Goal: Information Seeking & Learning: Learn about a topic

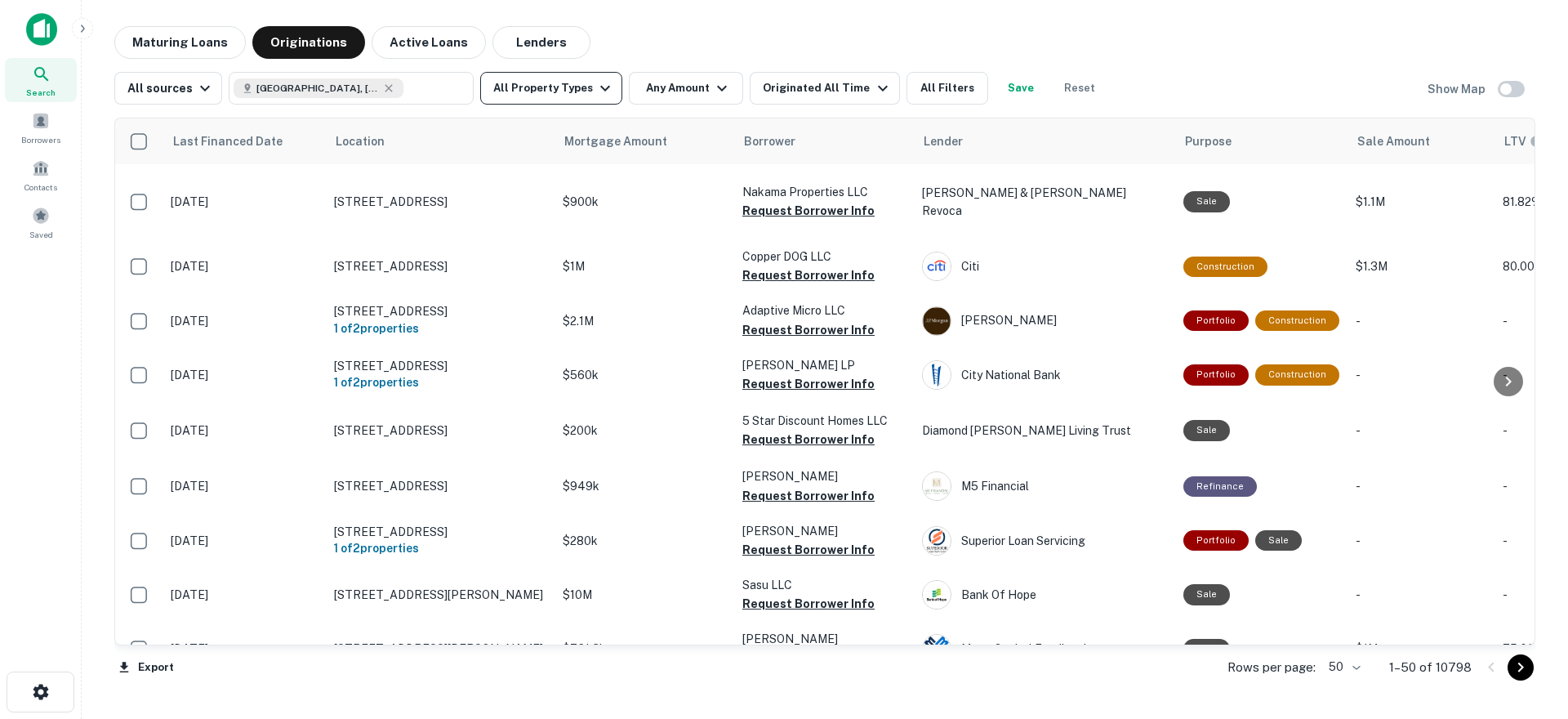
click at [590, 98] on button "All Property Types" at bounding box center [551, 88] width 142 height 32
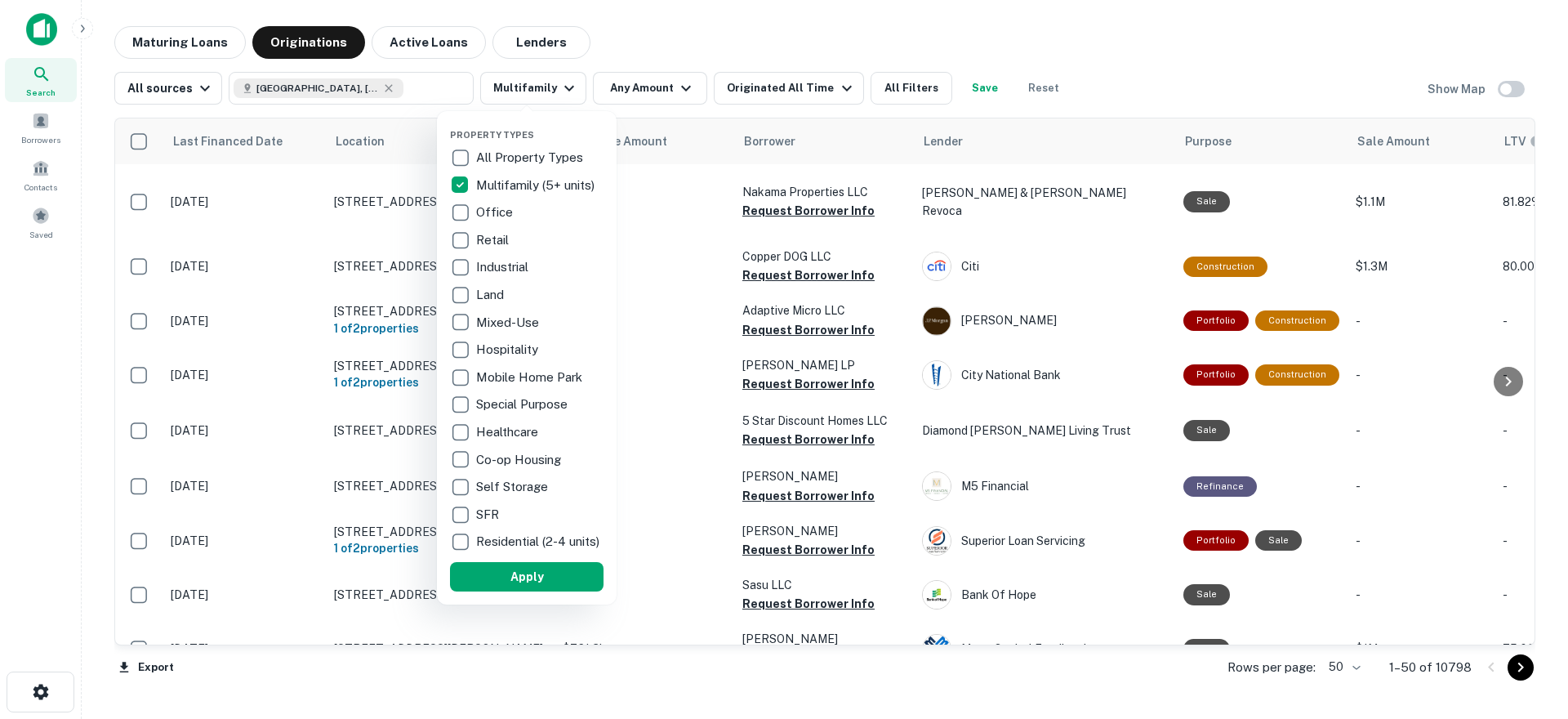
click at [619, 107] on div at bounding box center [784, 359] width 1568 height 719
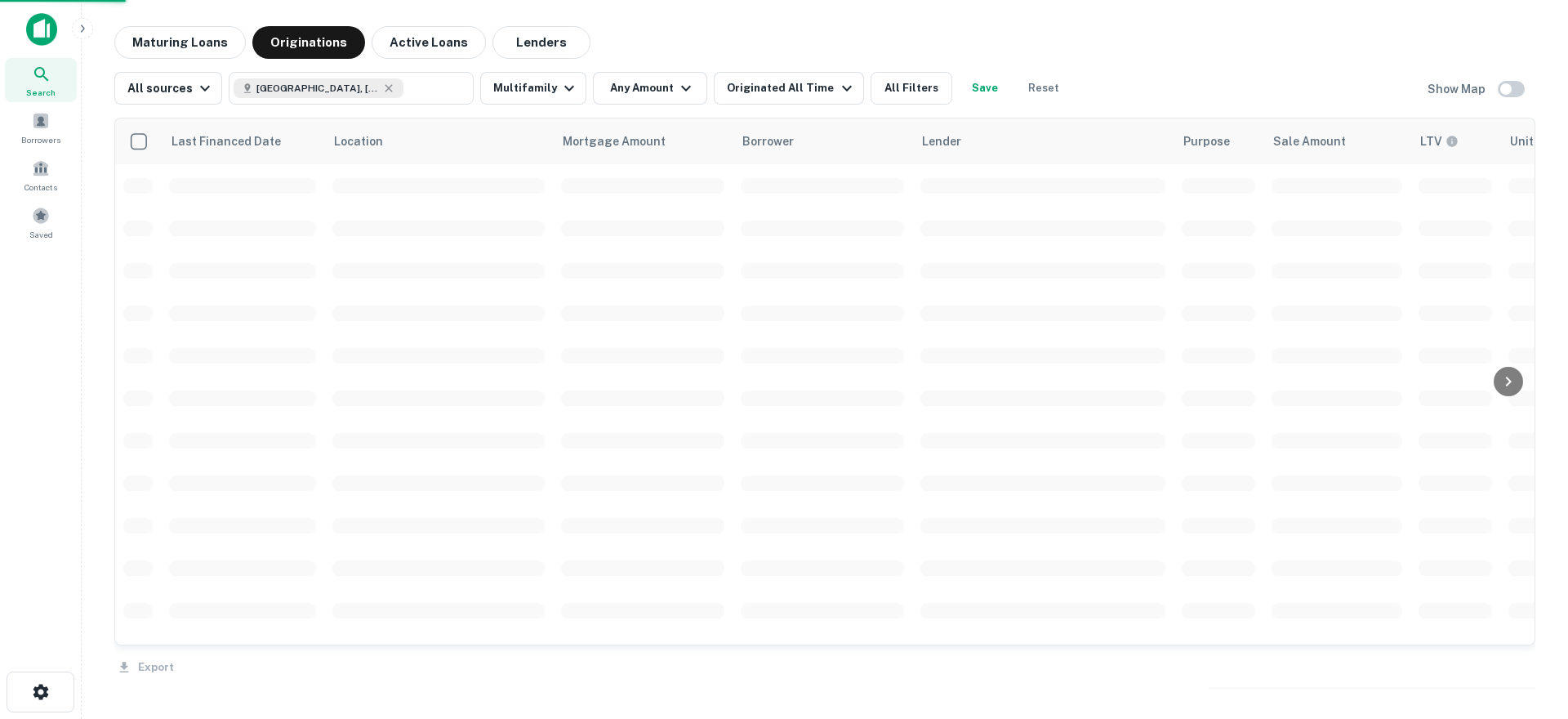
click at [613, 87] on div "Property Types All Property Types Multifamily (5+ units) Office Retail Industri…" at bounding box center [784, 359] width 1568 height 719
click at [613, 87] on button "Any Amount" at bounding box center [650, 88] width 114 height 32
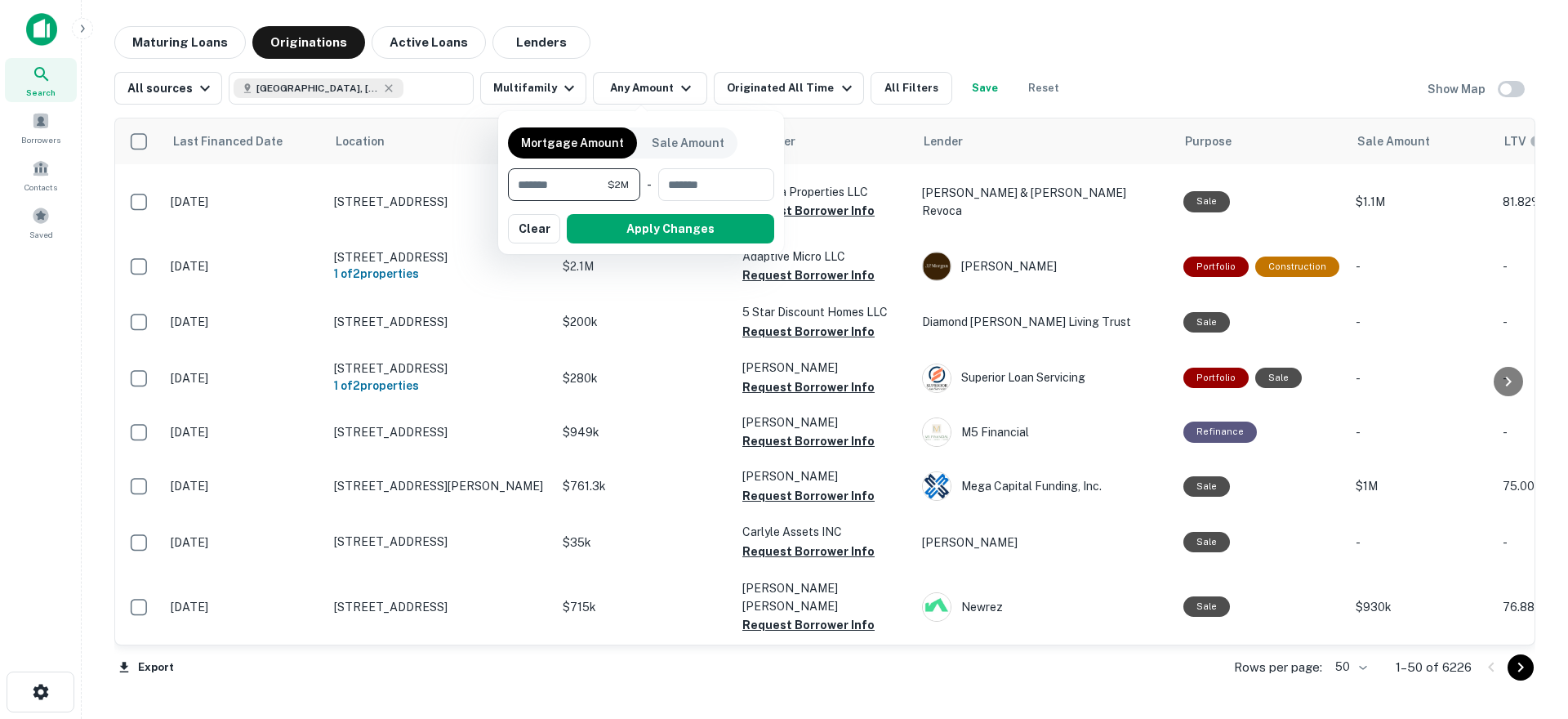
type input "*******"
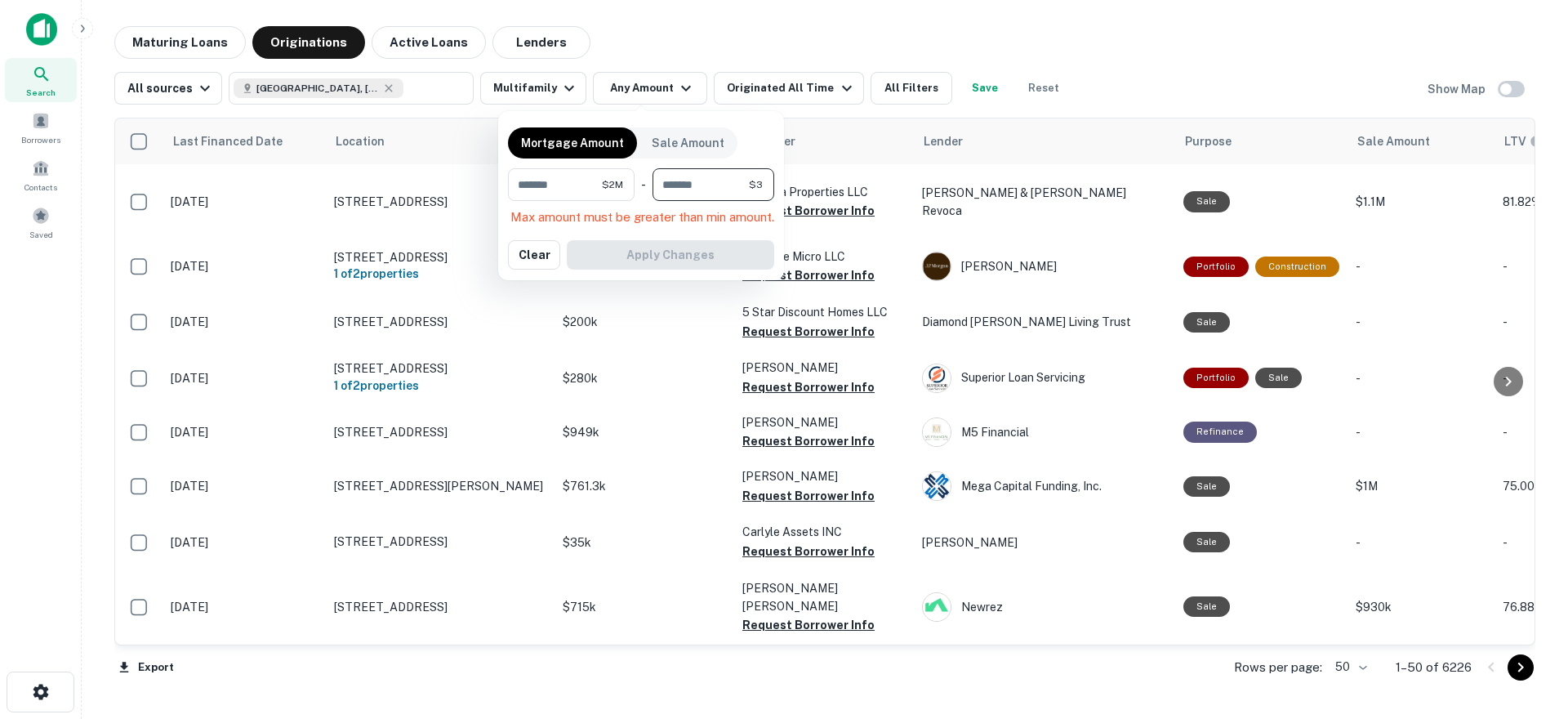
type input "*******"
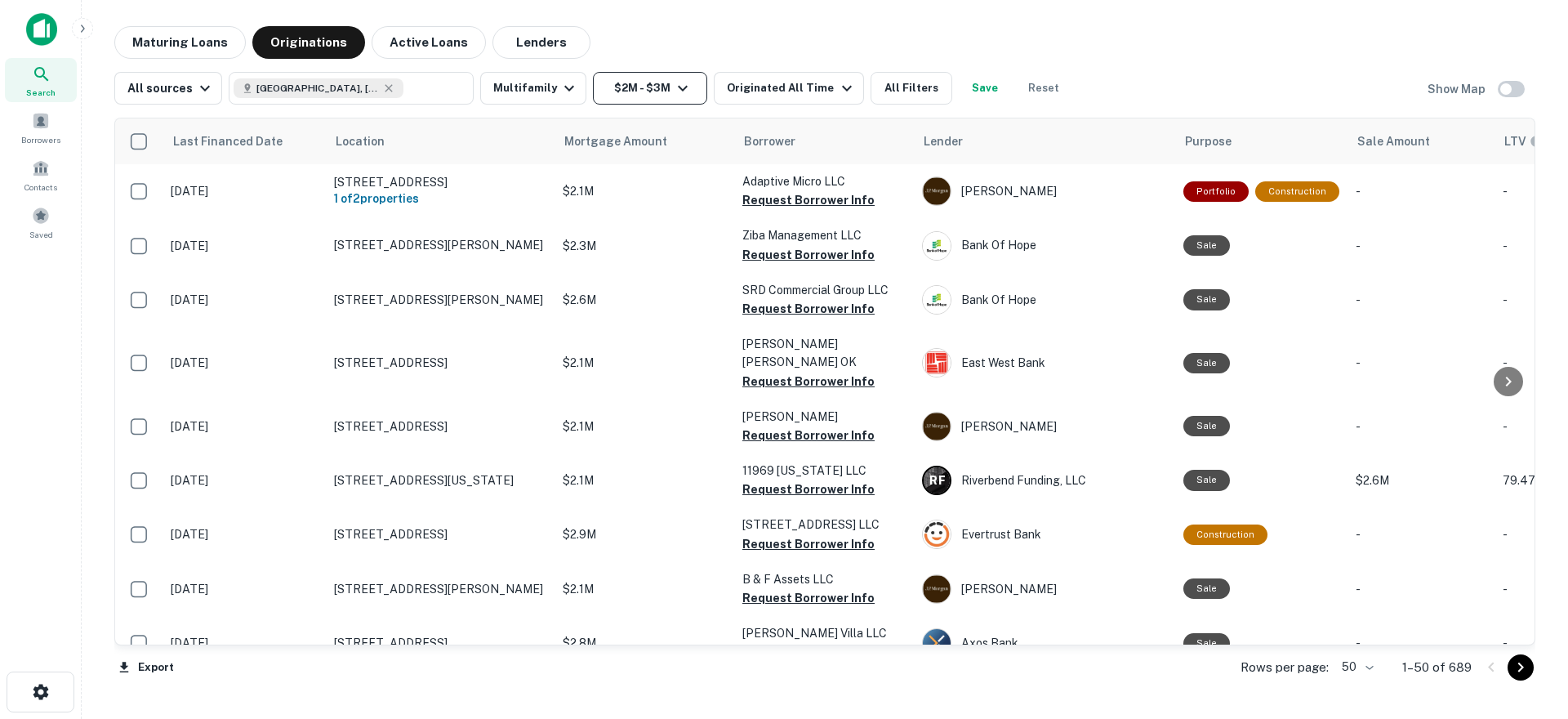
click at [673, 93] on icon "button" at bounding box center [682, 88] width 20 height 20
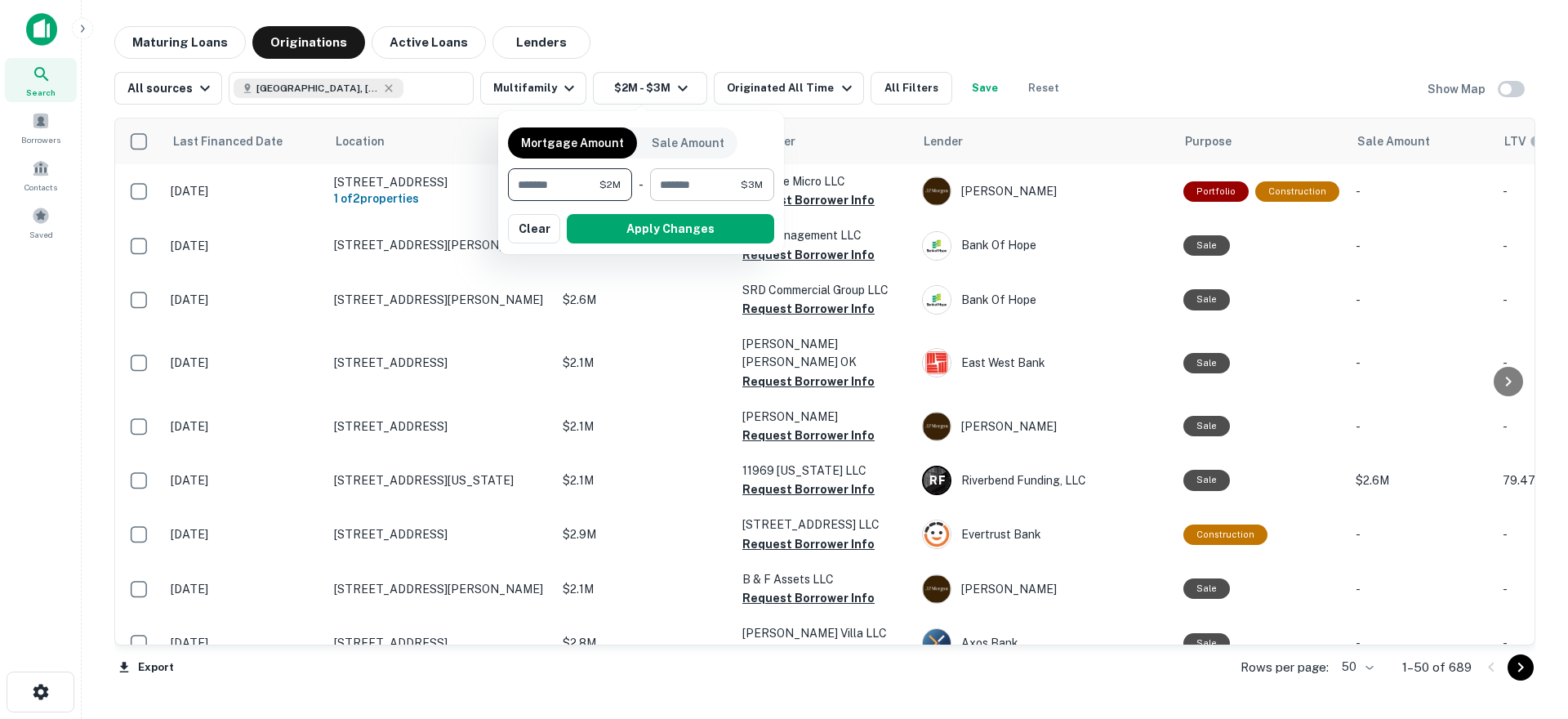
click at [675, 175] on input "*******" at bounding box center [696, 184] width 91 height 32
type input "********"
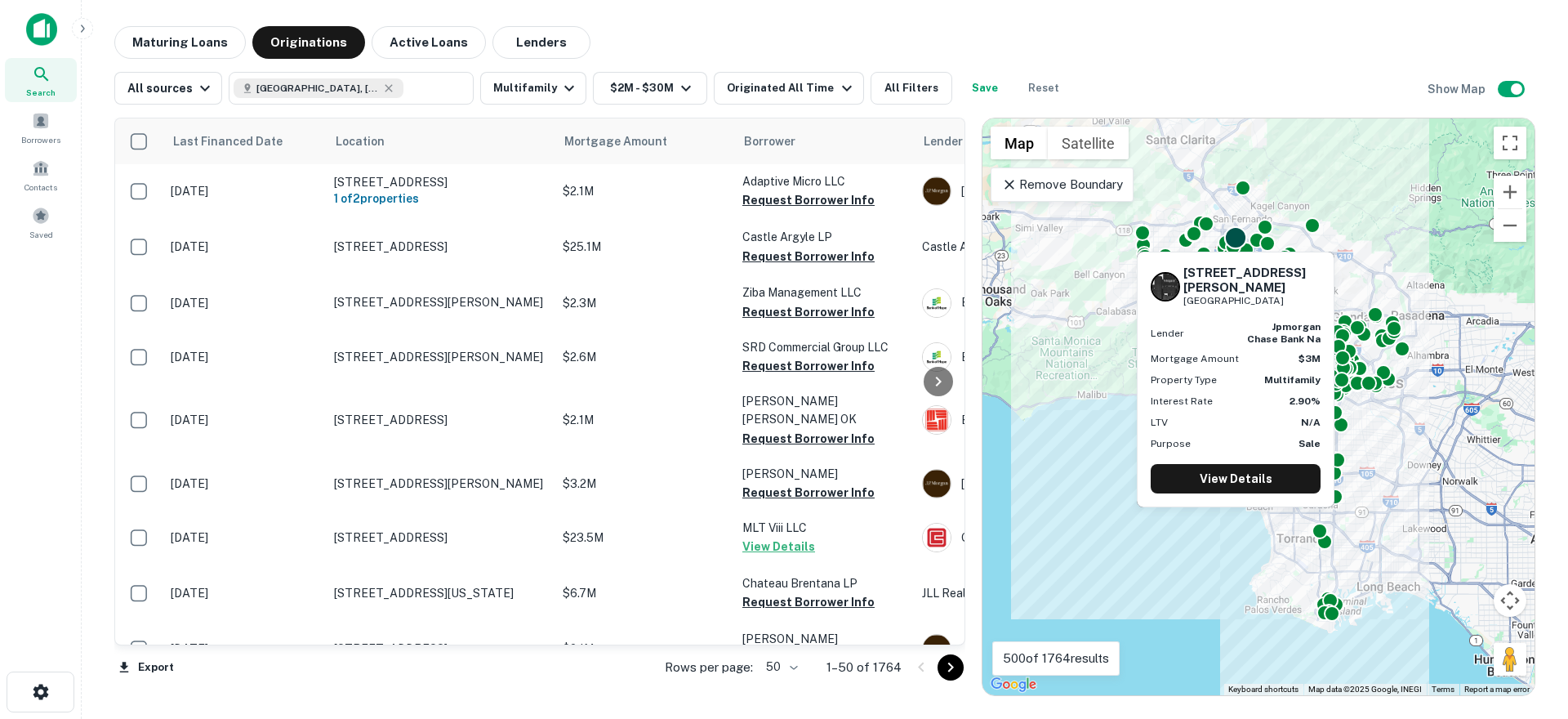
click at [1231, 237] on div at bounding box center [1236, 237] width 24 height 24
click at [1237, 470] on link "View Details" at bounding box center [1235, 479] width 170 height 29
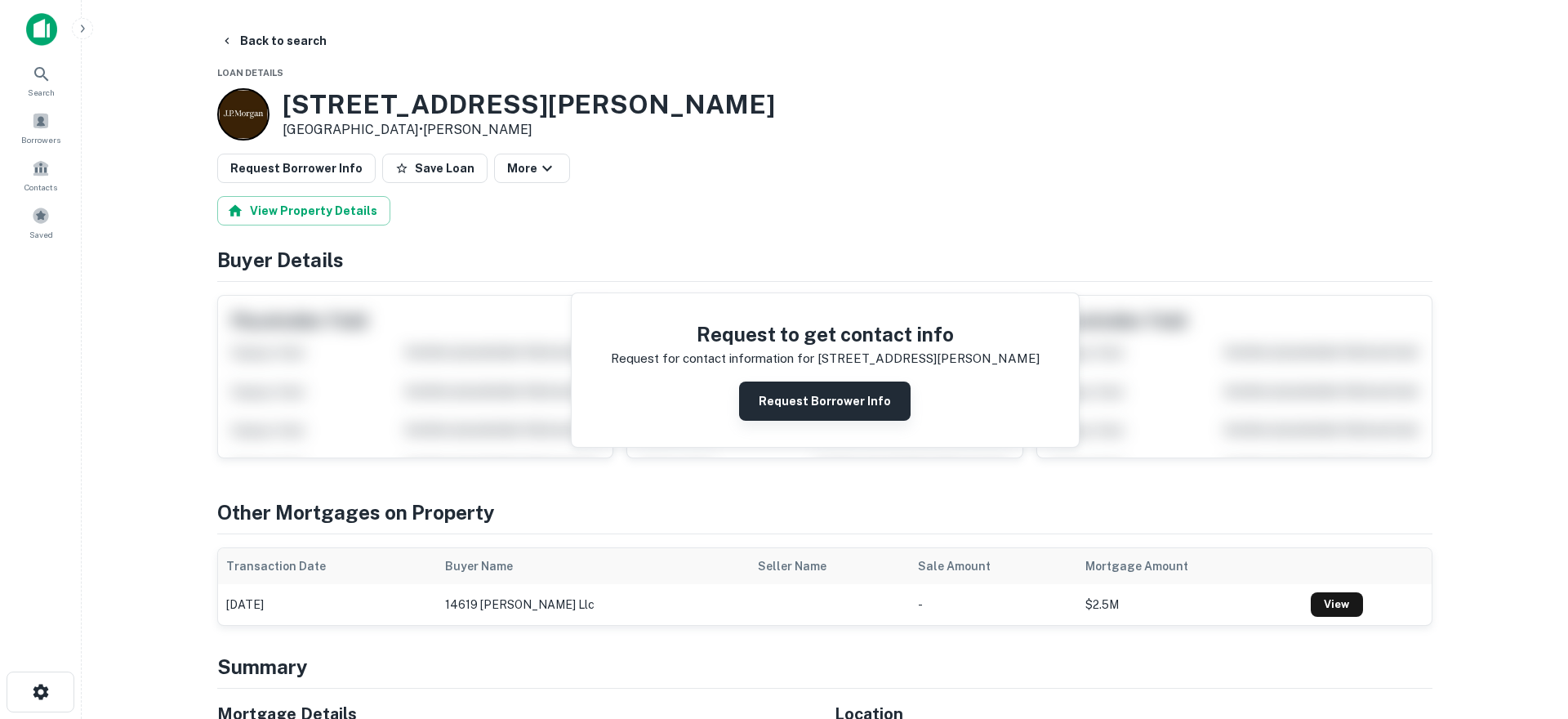
click at [818, 400] on button "Request Borrower Info" at bounding box center [825, 401] width 172 height 39
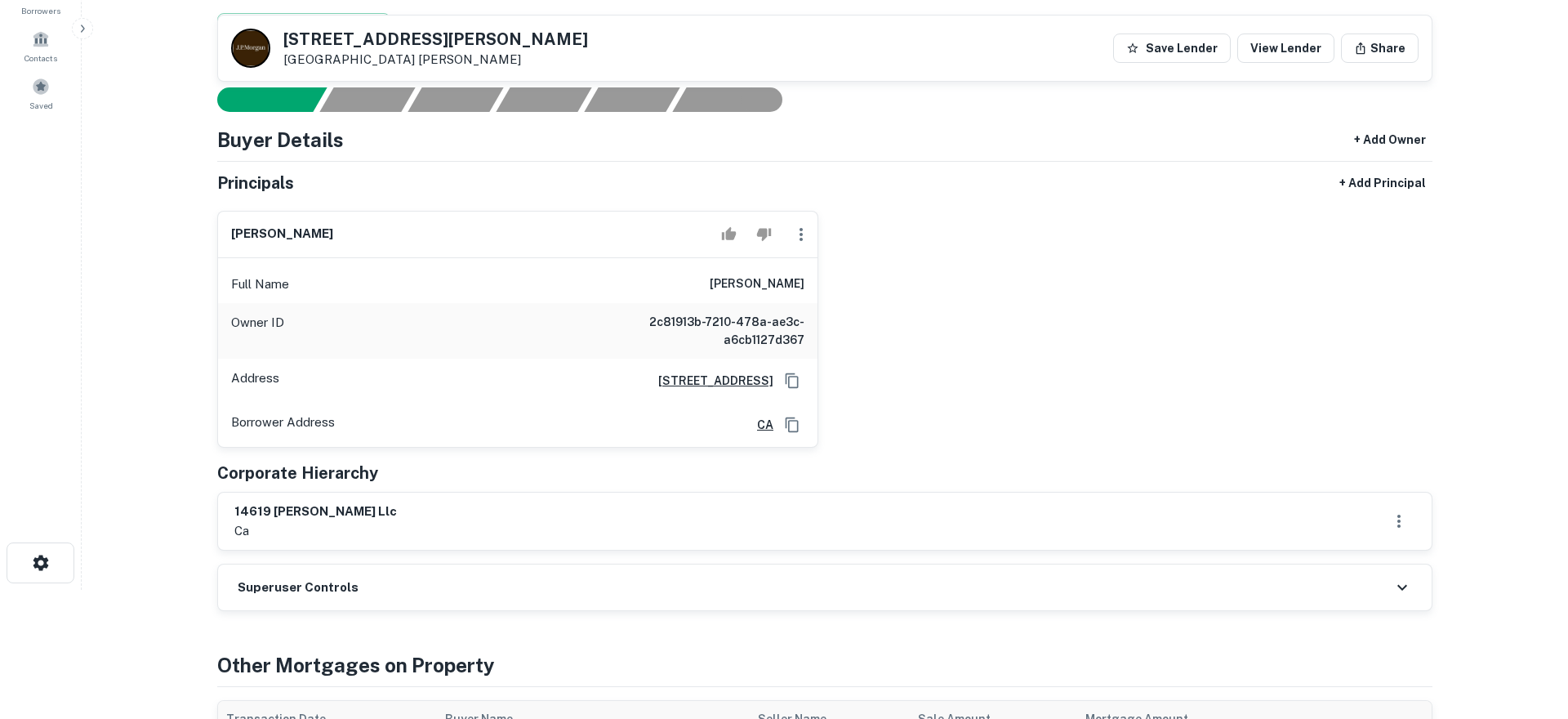
scroll to position [130, 0]
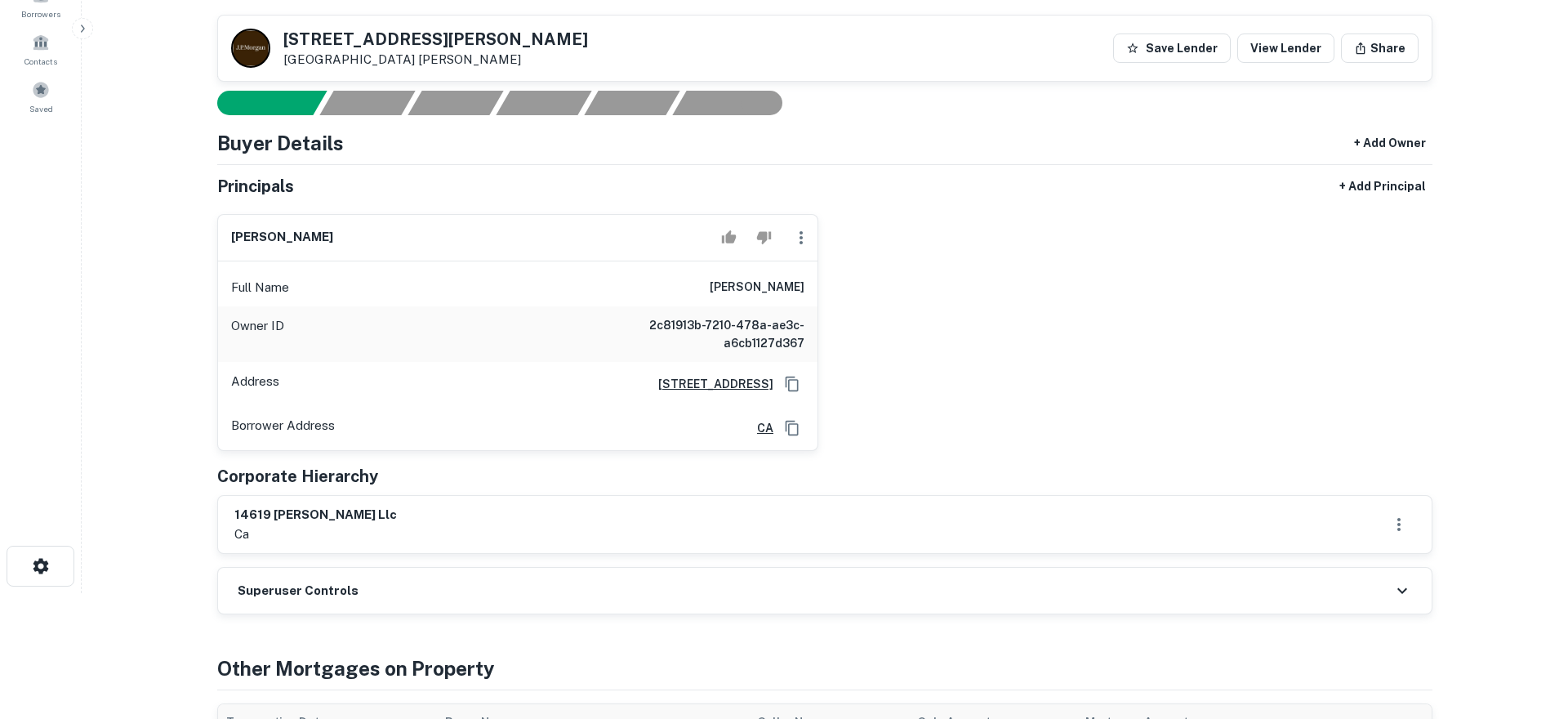
click at [816, 285] on div "Full Name dan wallman" at bounding box center [518, 287] width 600 height 39
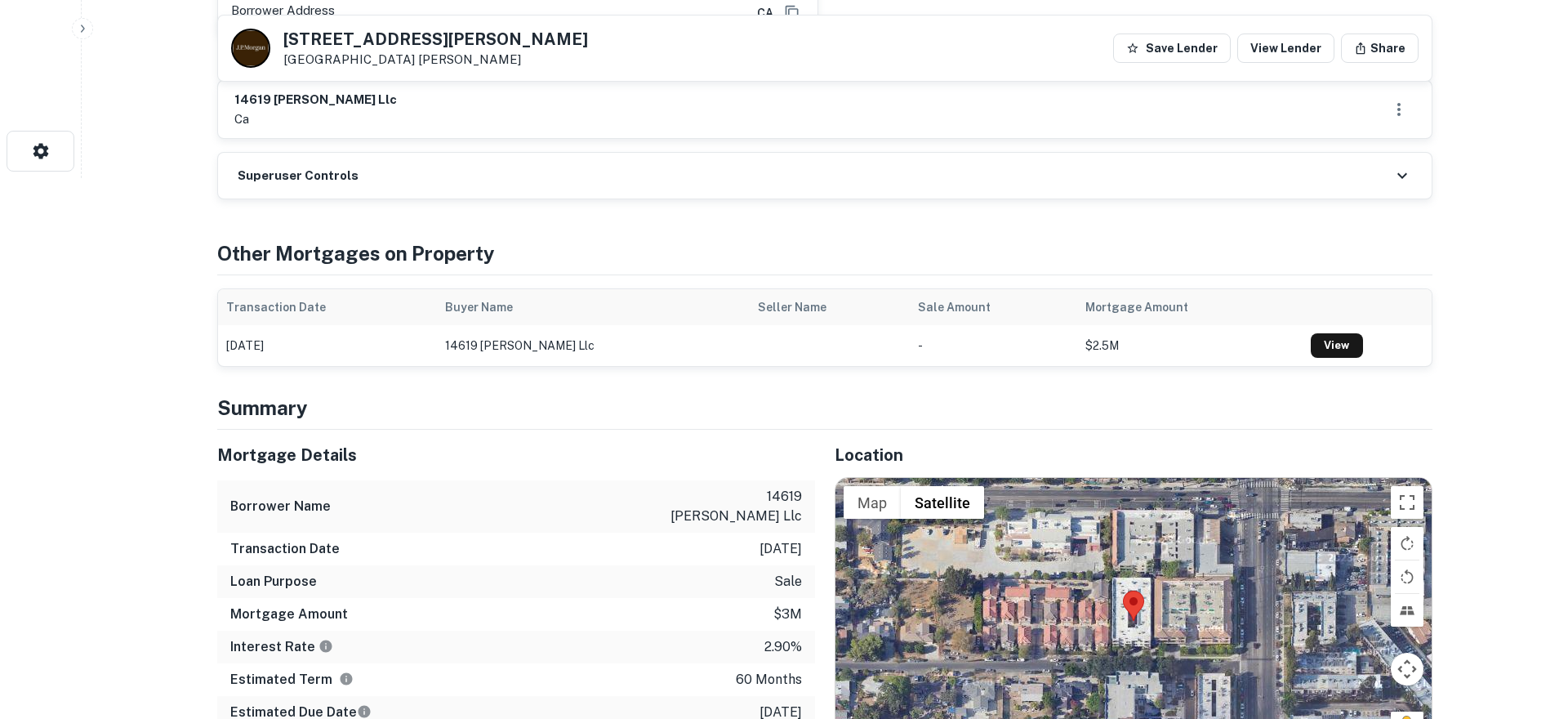
scroll to position [544, 0]
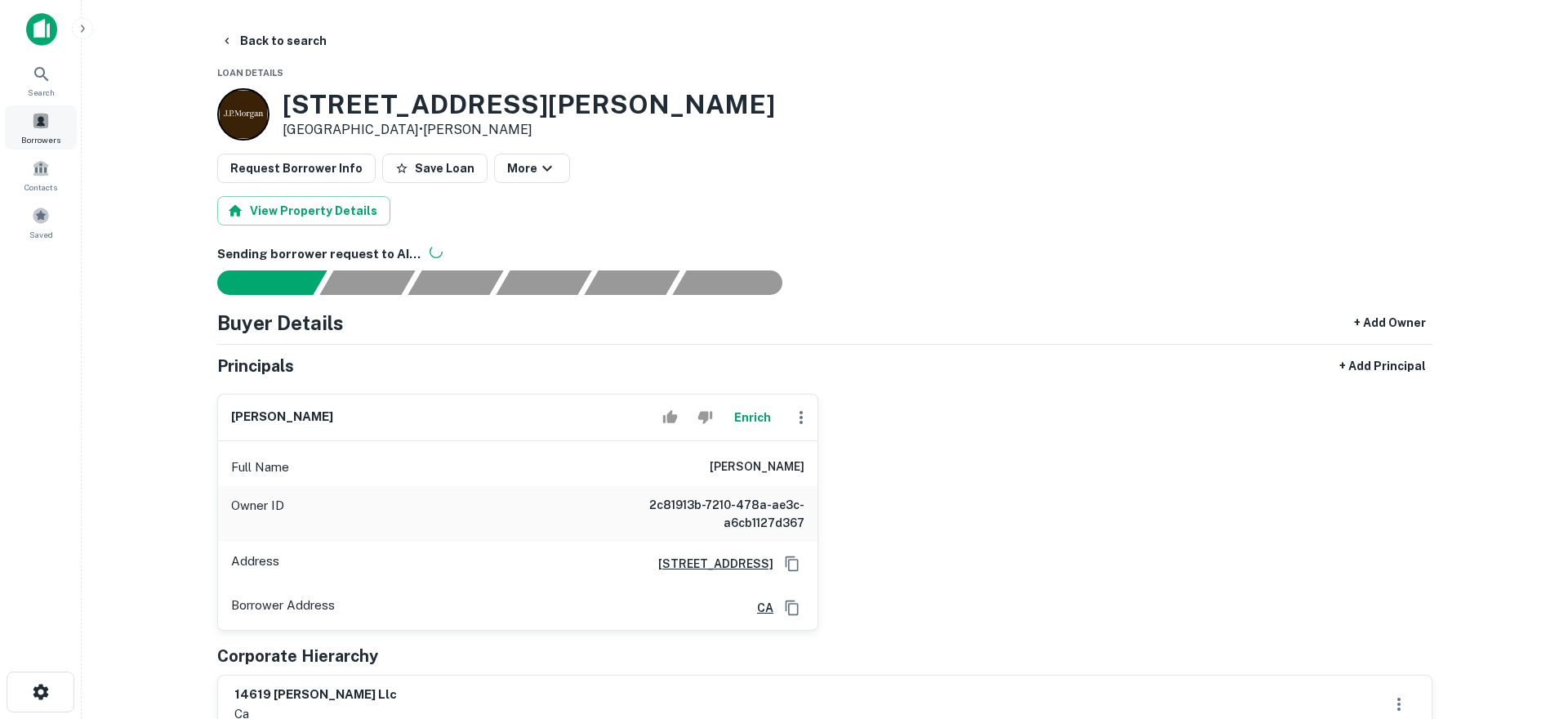
click at [59, 131] on div "Borrowers" at bounding box center [41, 127] width 72 height 44
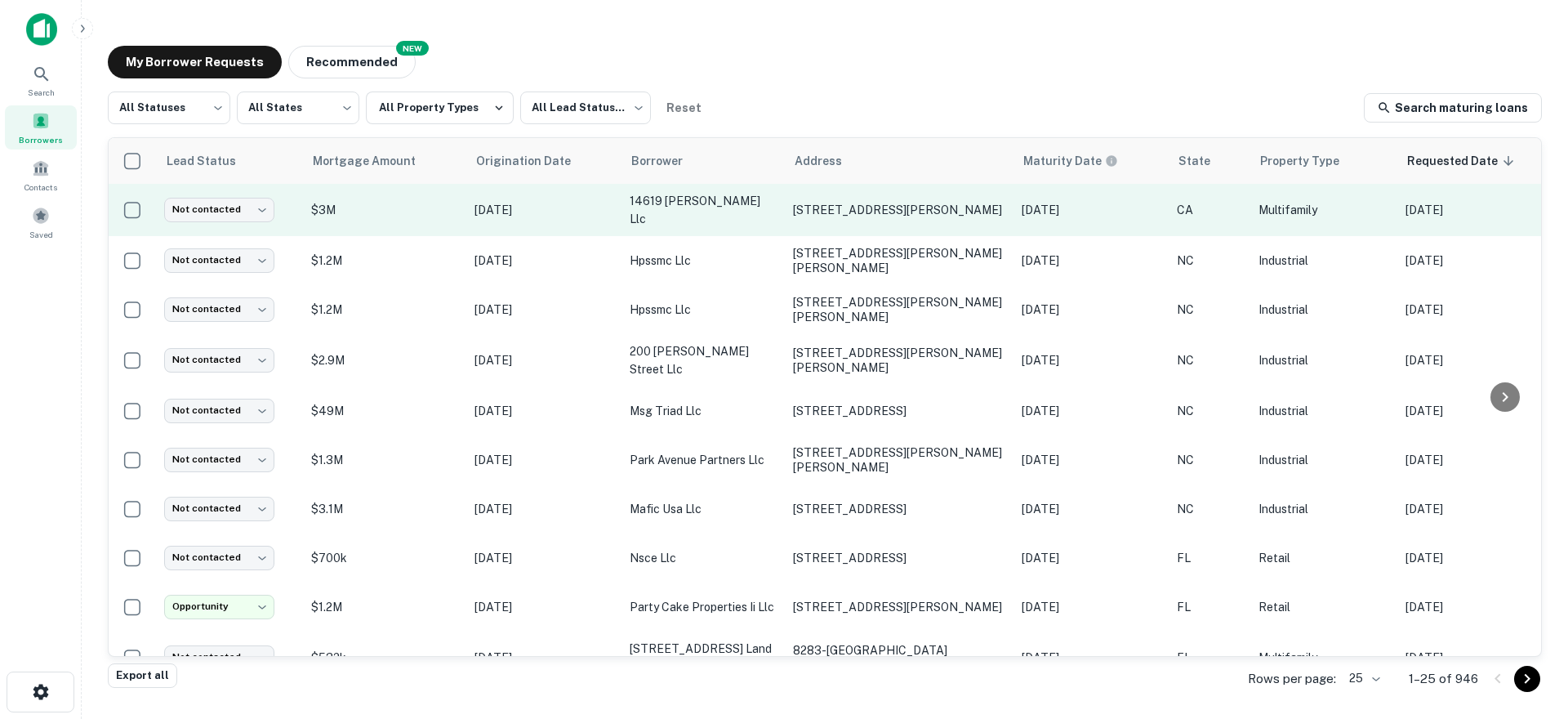
click at [792, 214] on td "14619 Gledhill St Panorama City, CA91402" at bounding box center [899, 210] width 229 height 52
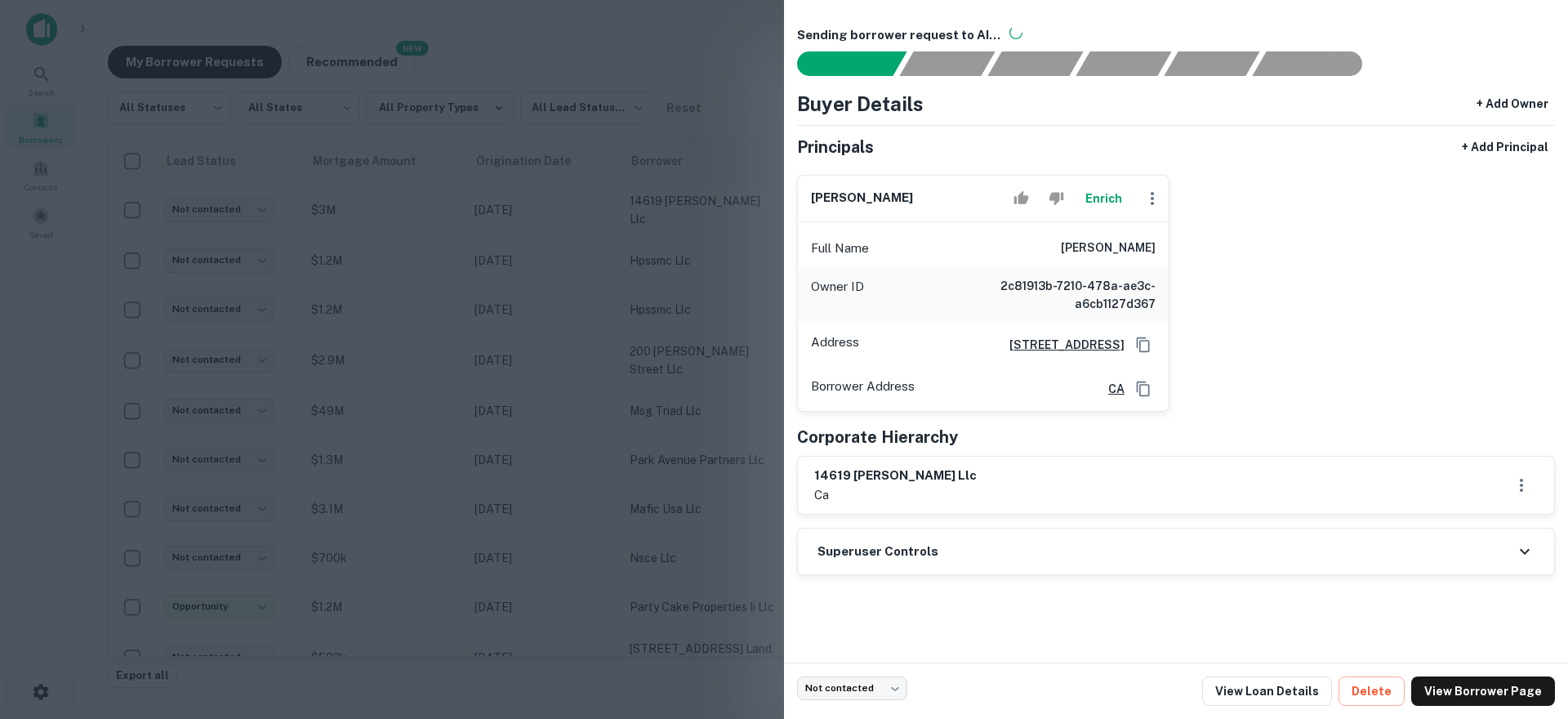
click at [628, 261] on div at bounding box center [784, 359] width 1568 height 719
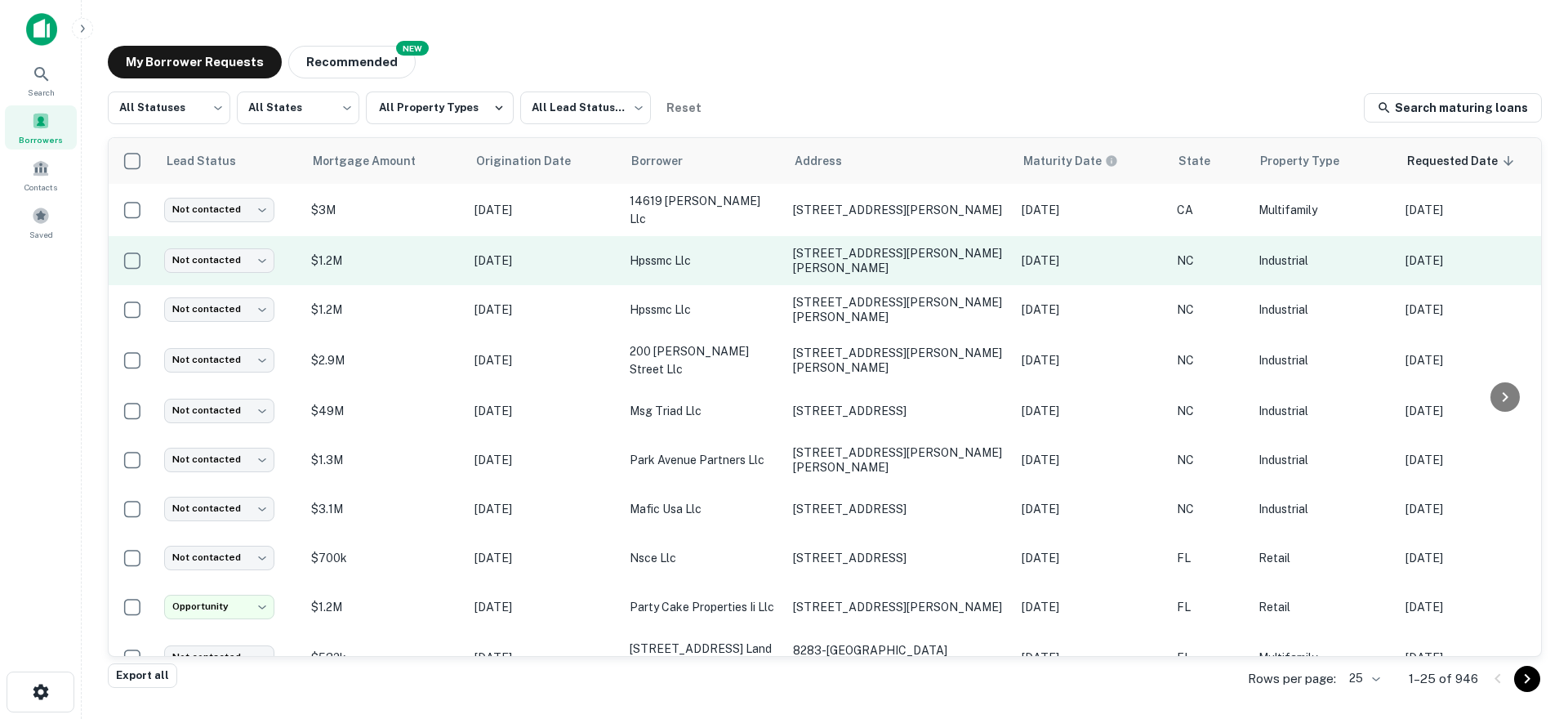
click at [794, 267] on td "[STREET_ADDRESS][PERSON_NAME][PERSON_NAME]" at bounding box center [899, 261] width 229 height 49
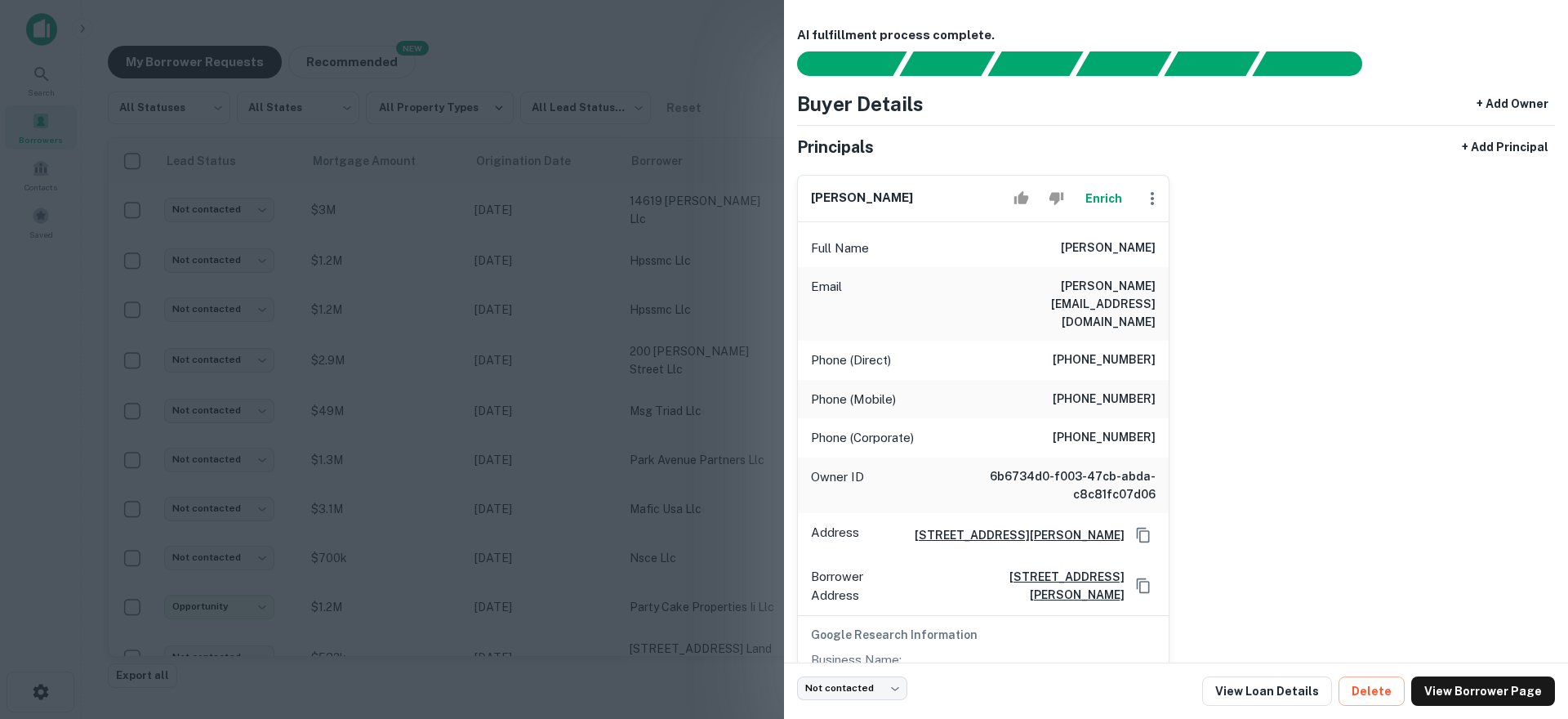
click at [892, 419] on div "Phone (Corporate) (704) 655-2958" at bounding box center [983, 438] width 371 height 39
click at [739, 374] on div at bounding box center [784, 359] width 1568 height 719
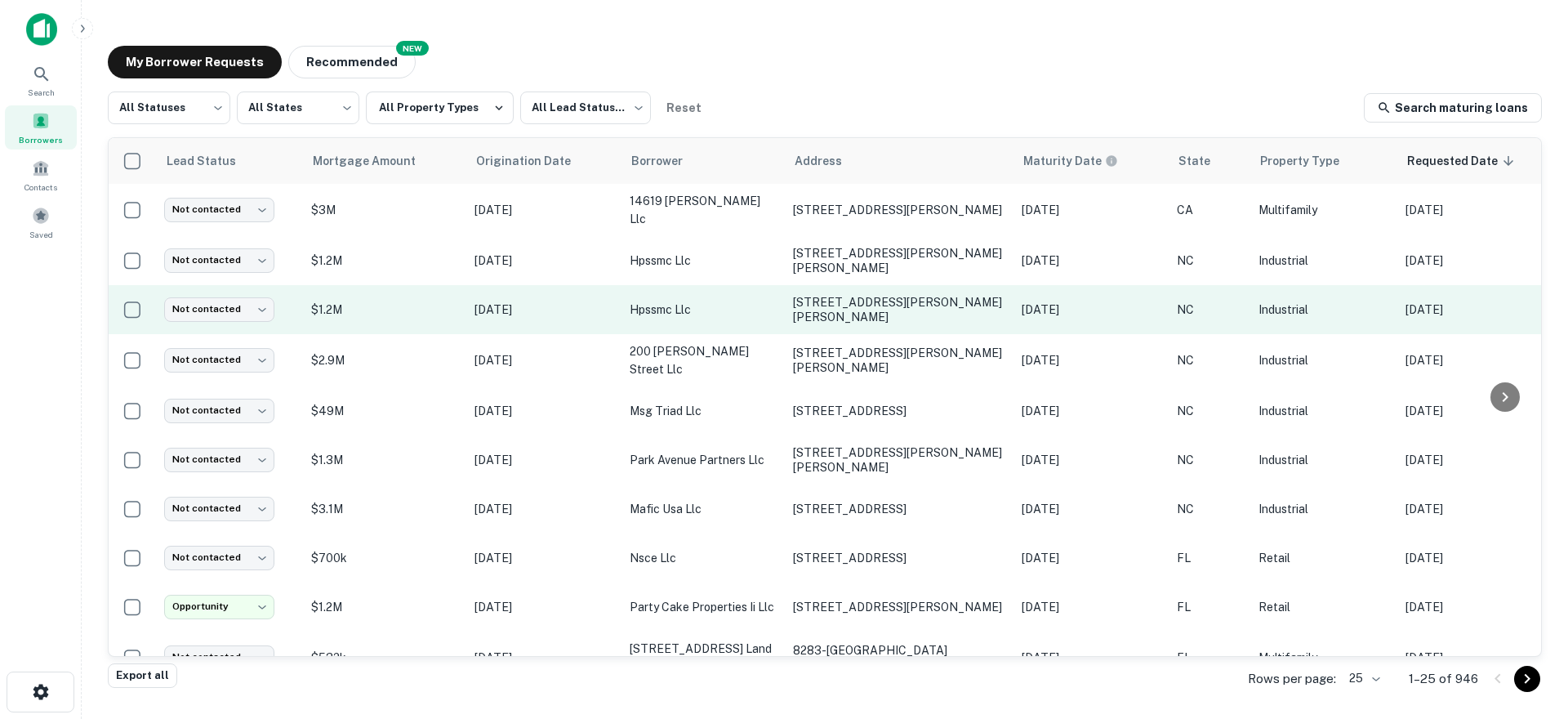
click at [683, 313] on p "hpssmc llc" at bounding box center [702, 310] width 147 height 18
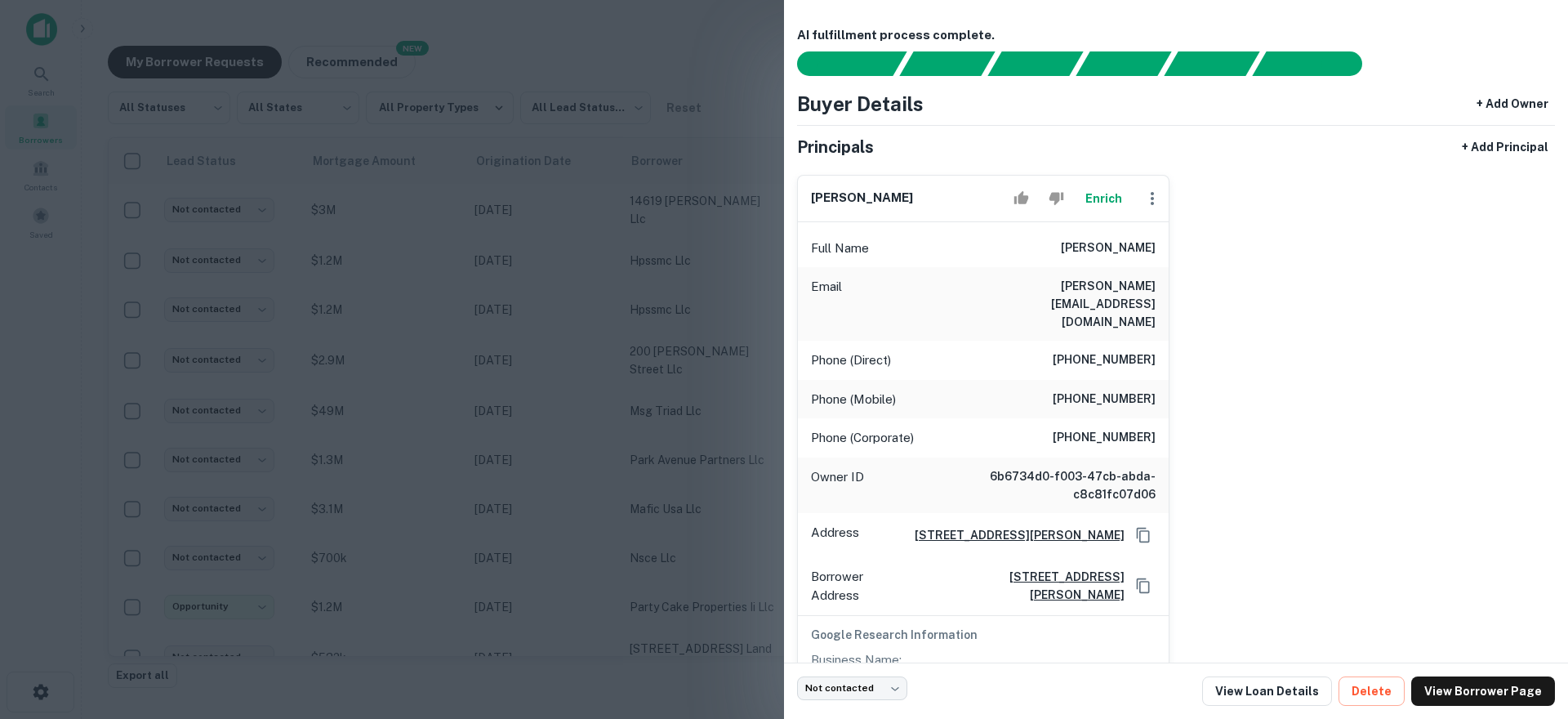
click at [693, 354] on div at bounding box center [784, 359] width 1568 height 719
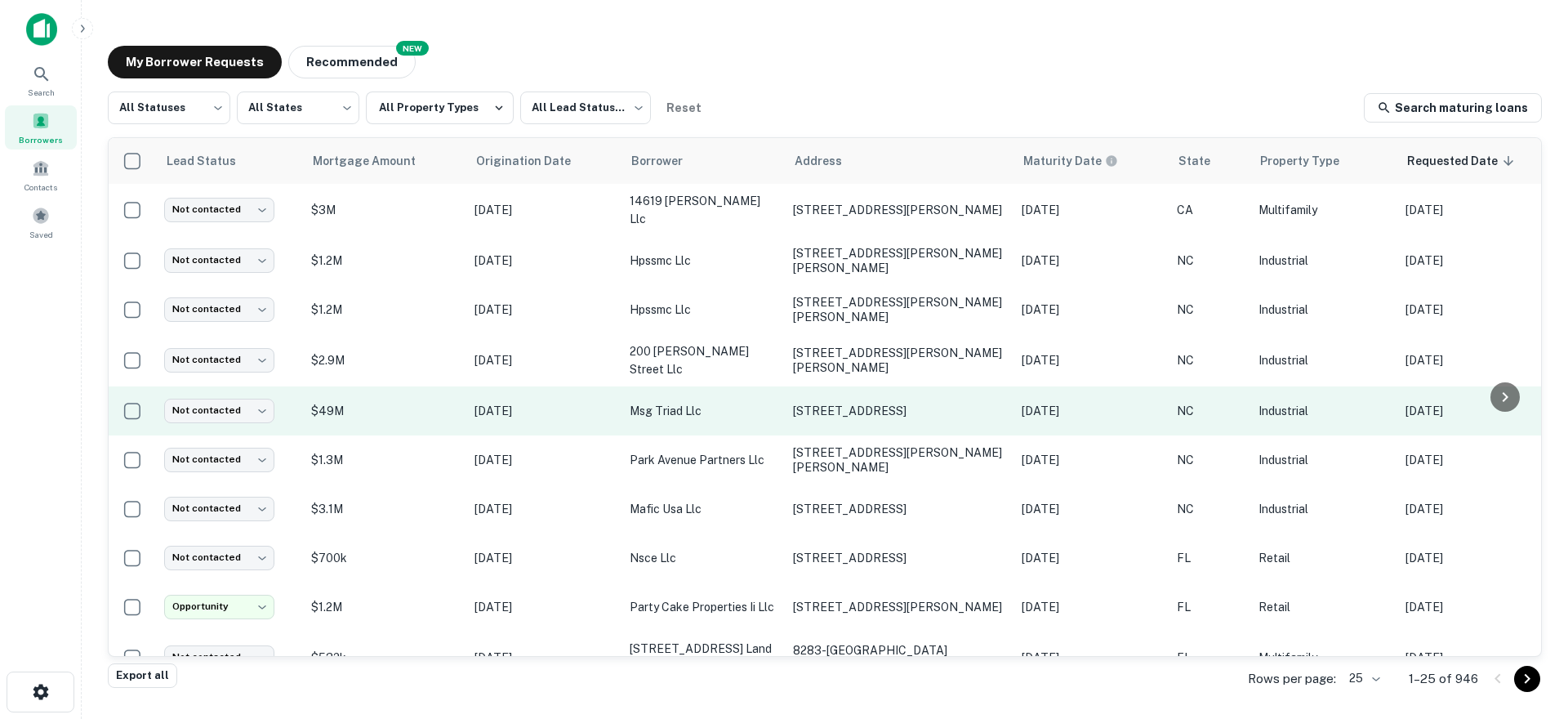
click at [687, 402] on p "msg triad llc" at bounding box center [702, 410] width 147 height 18
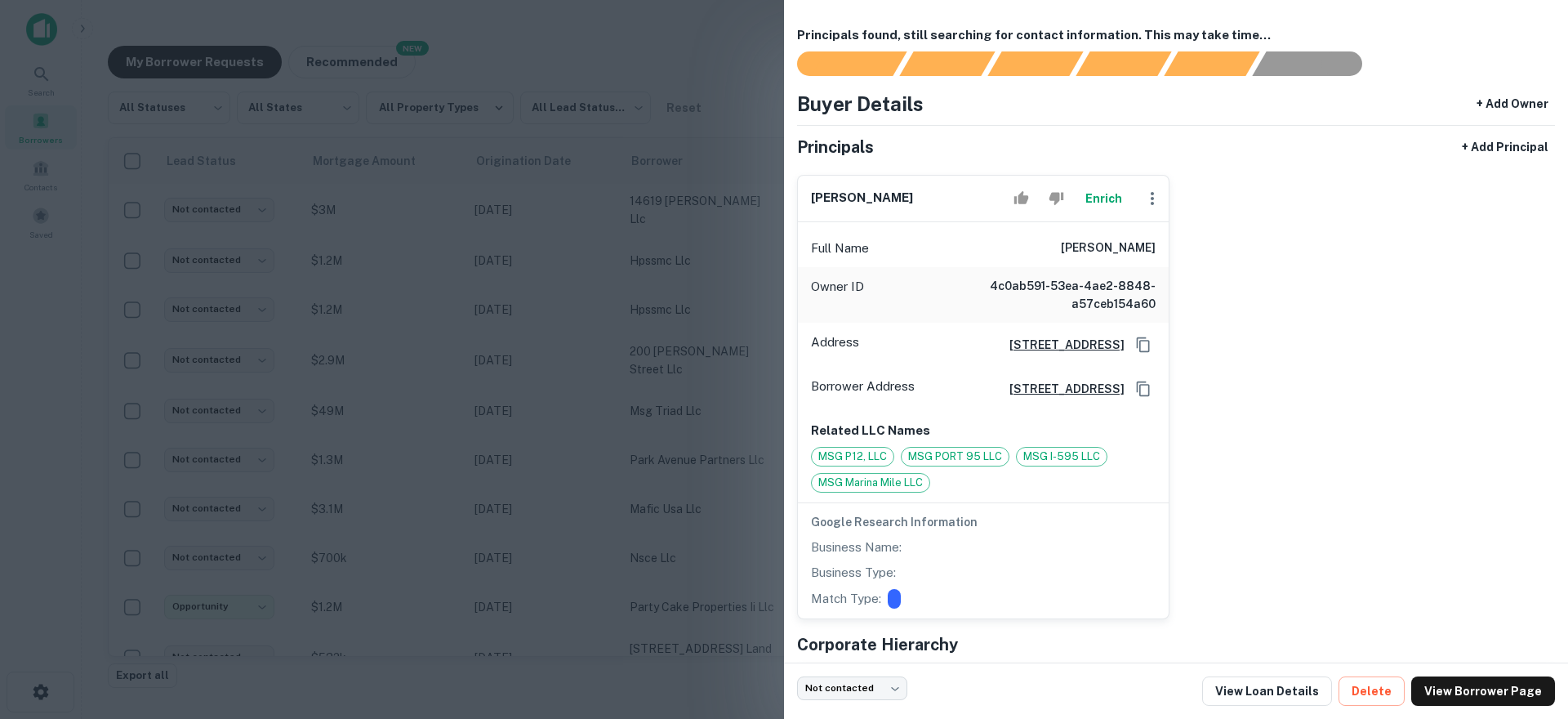
click at [650, 397] on div at bounding box center [784, 359] width 1568 height 719
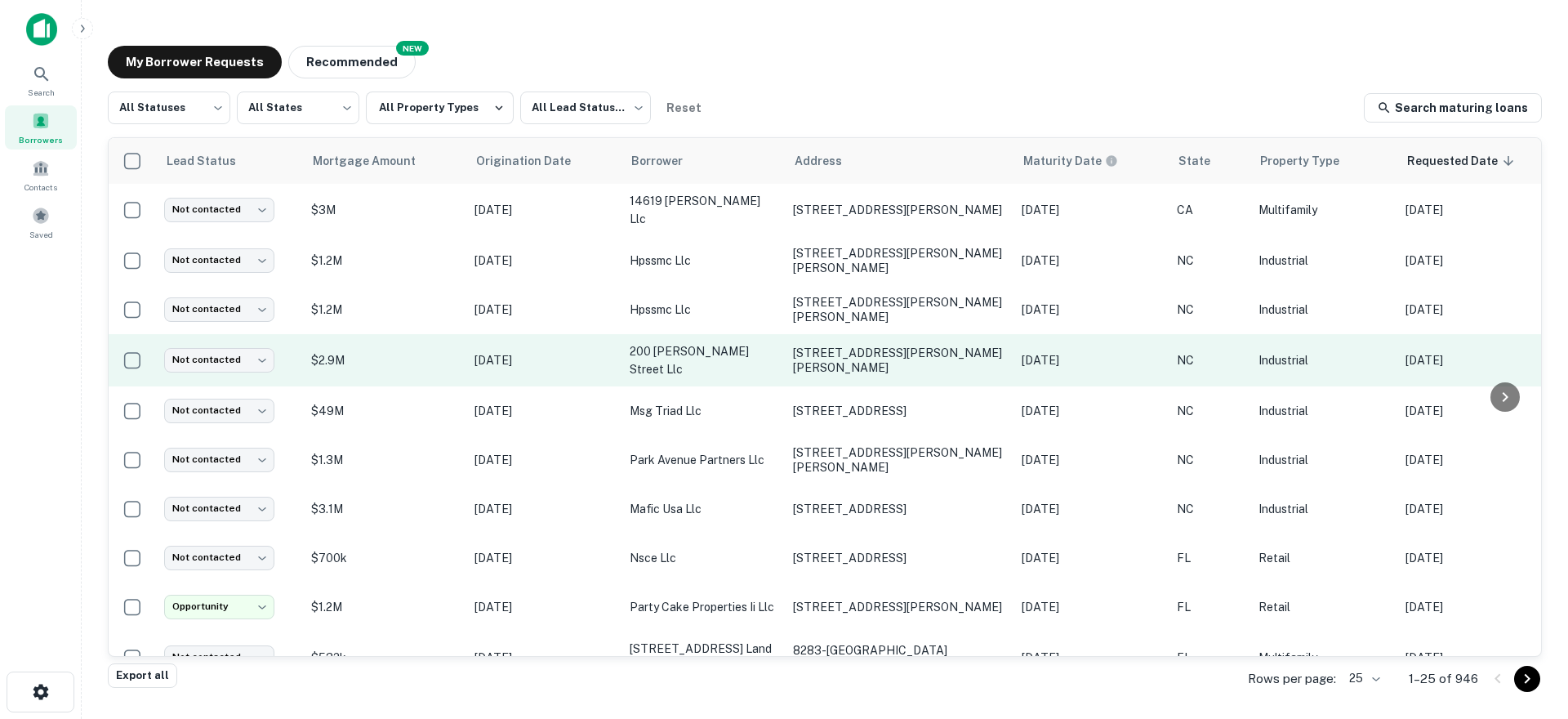
click at [679, 364] on td "200 kapp street llc" at bounding box center [703, 360] width 163 height 52
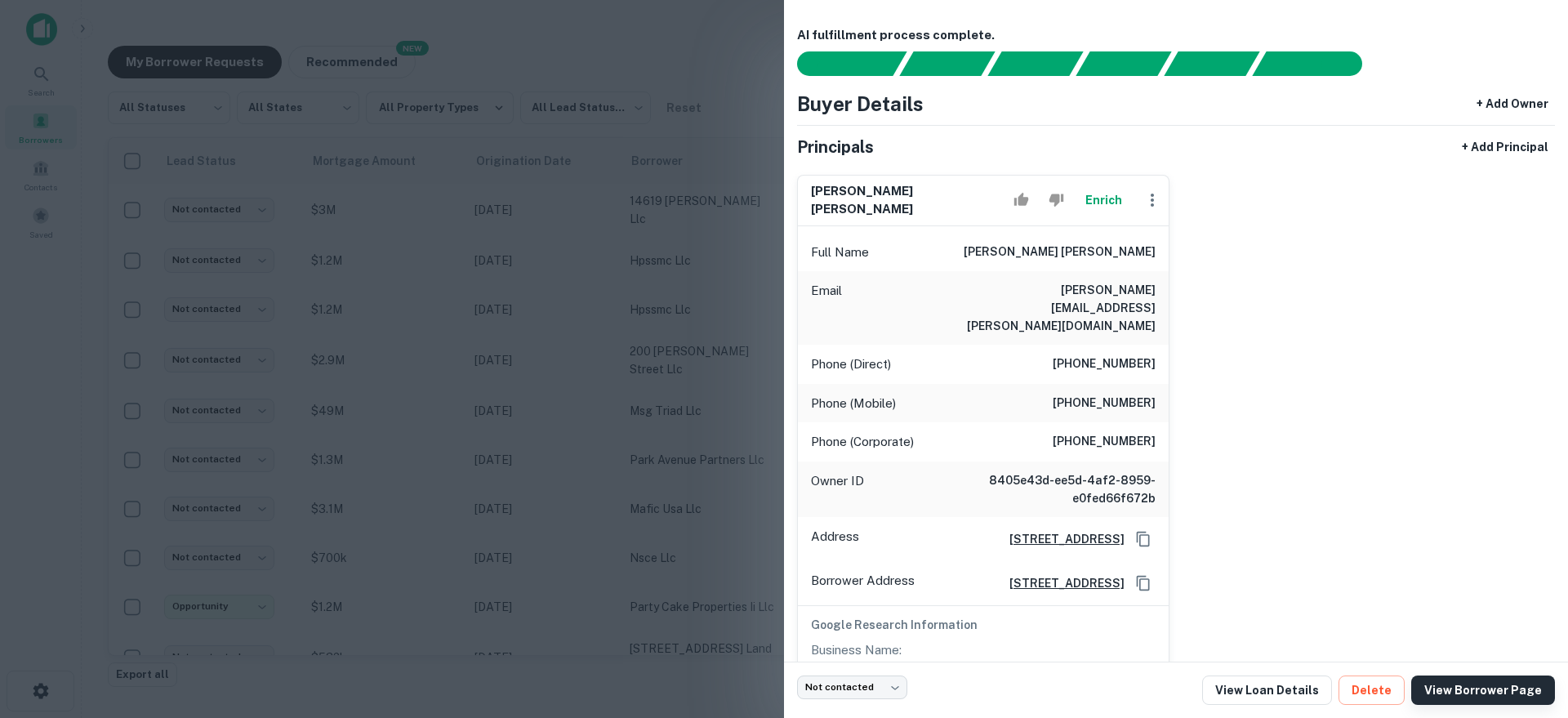
click at [1471, 690] on link "View Borrower Page" at bounding box center [1483, 690] width 143 height 29
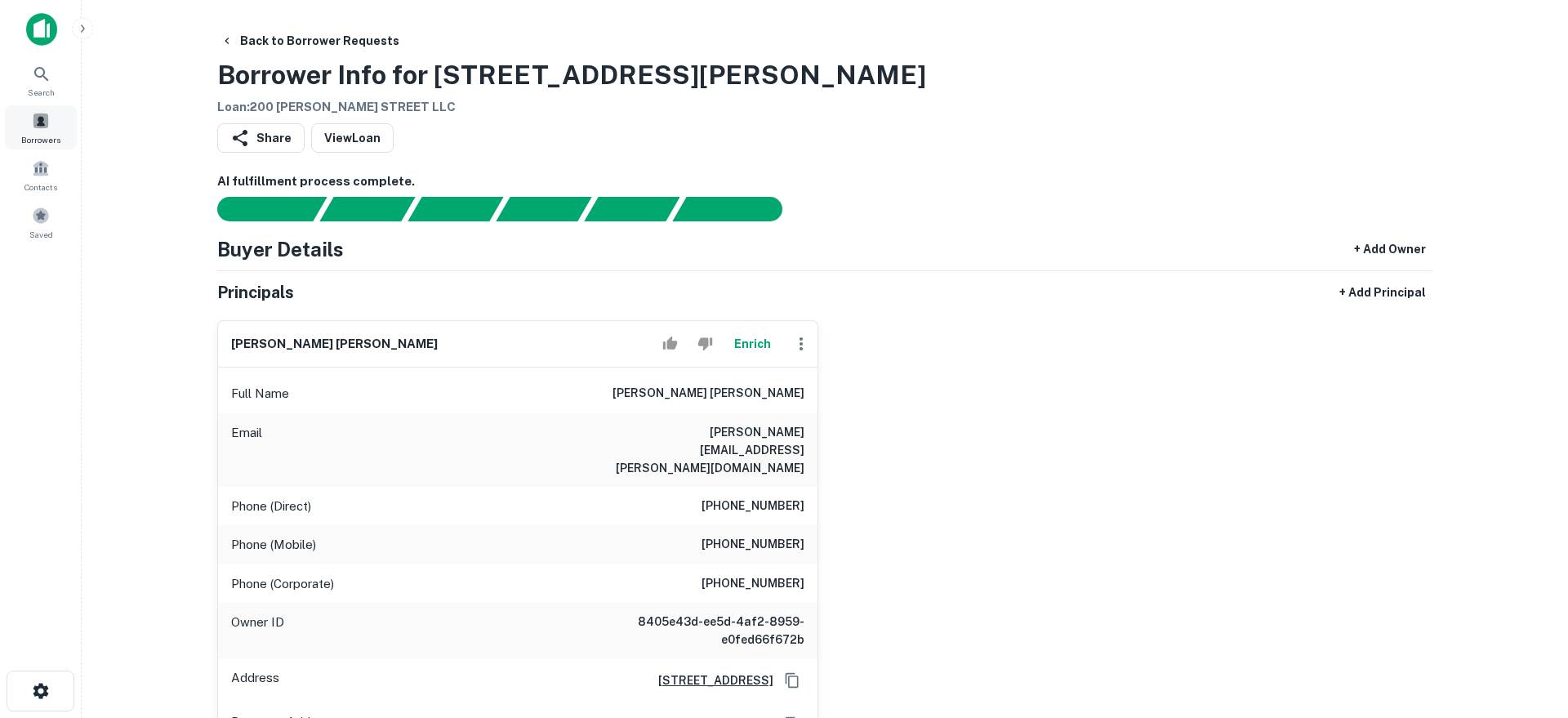
click at [66, 141] on div "Borrowers" at bounding box center [41, 127] width 72 height 44
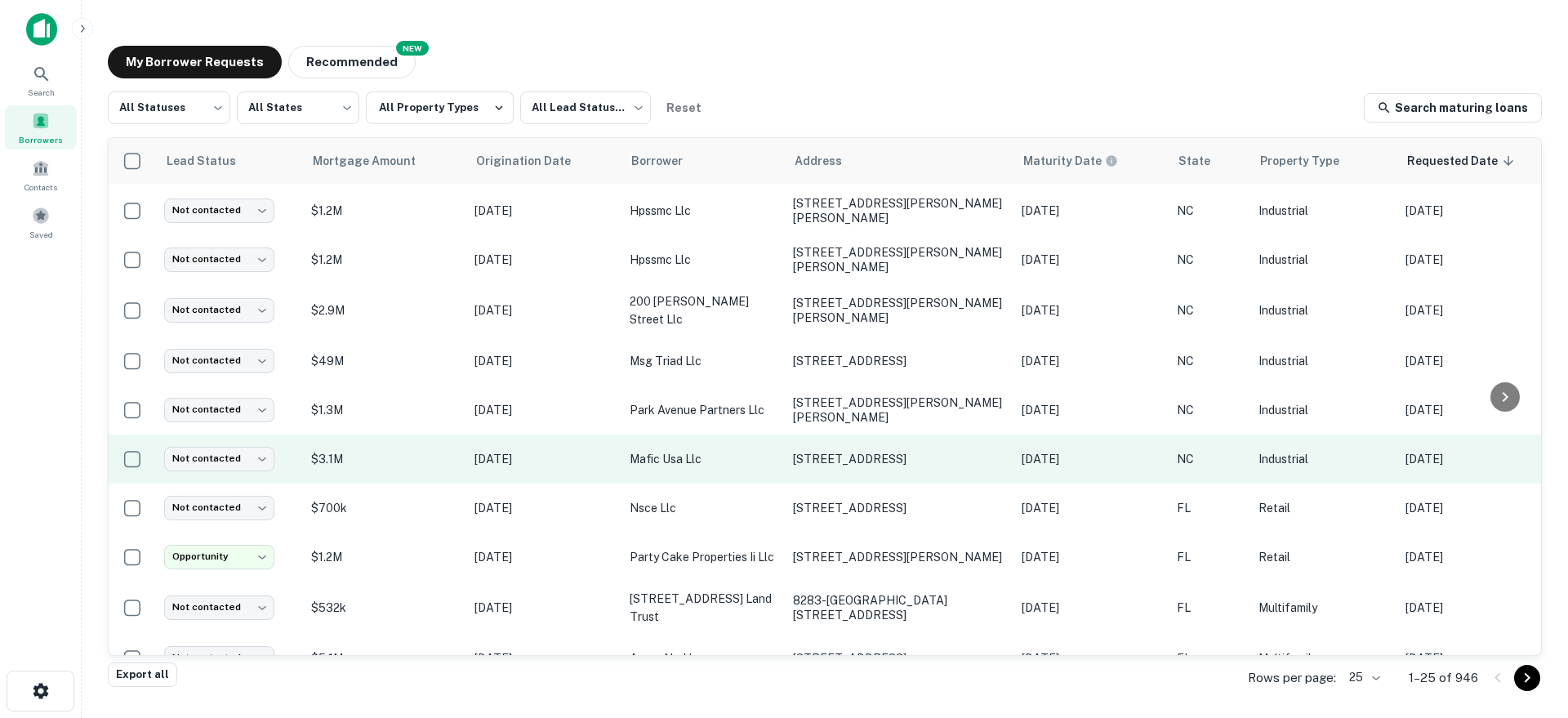
scroll to position [85, 0]
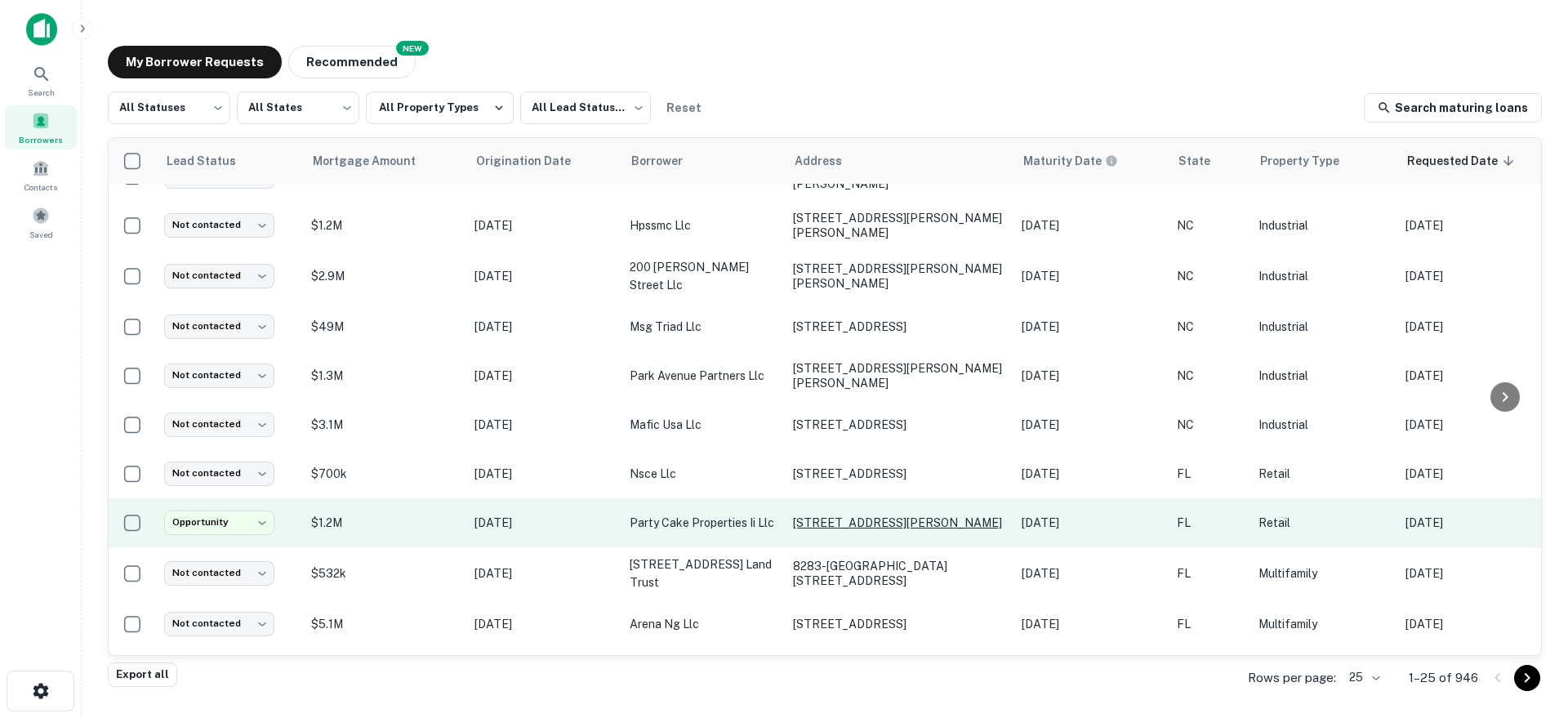
click at [906, 516] on p "[STREET_ADDRESS][PERSON_NAME]" at bounding box center [899, 522] width 213 height 14
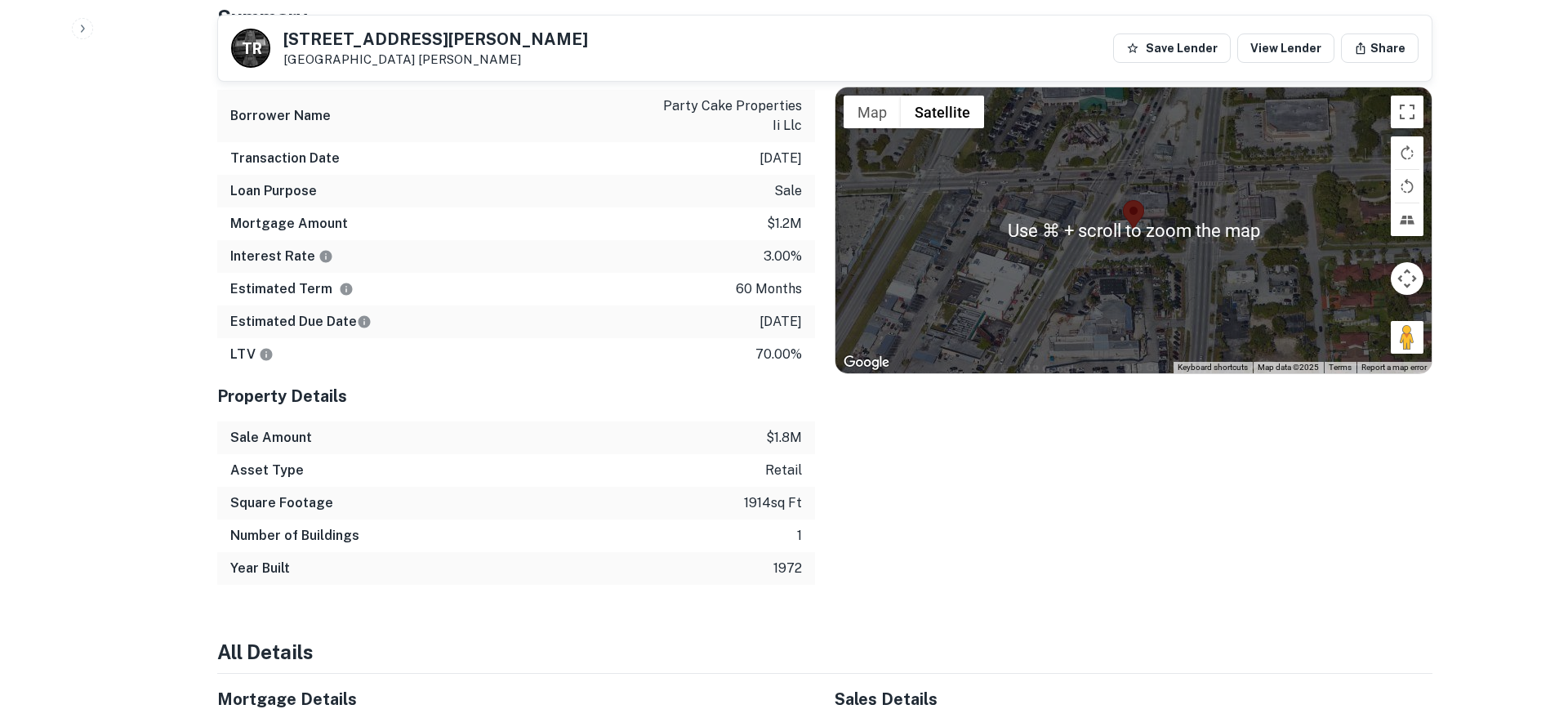
scroll to position [1001, 0]
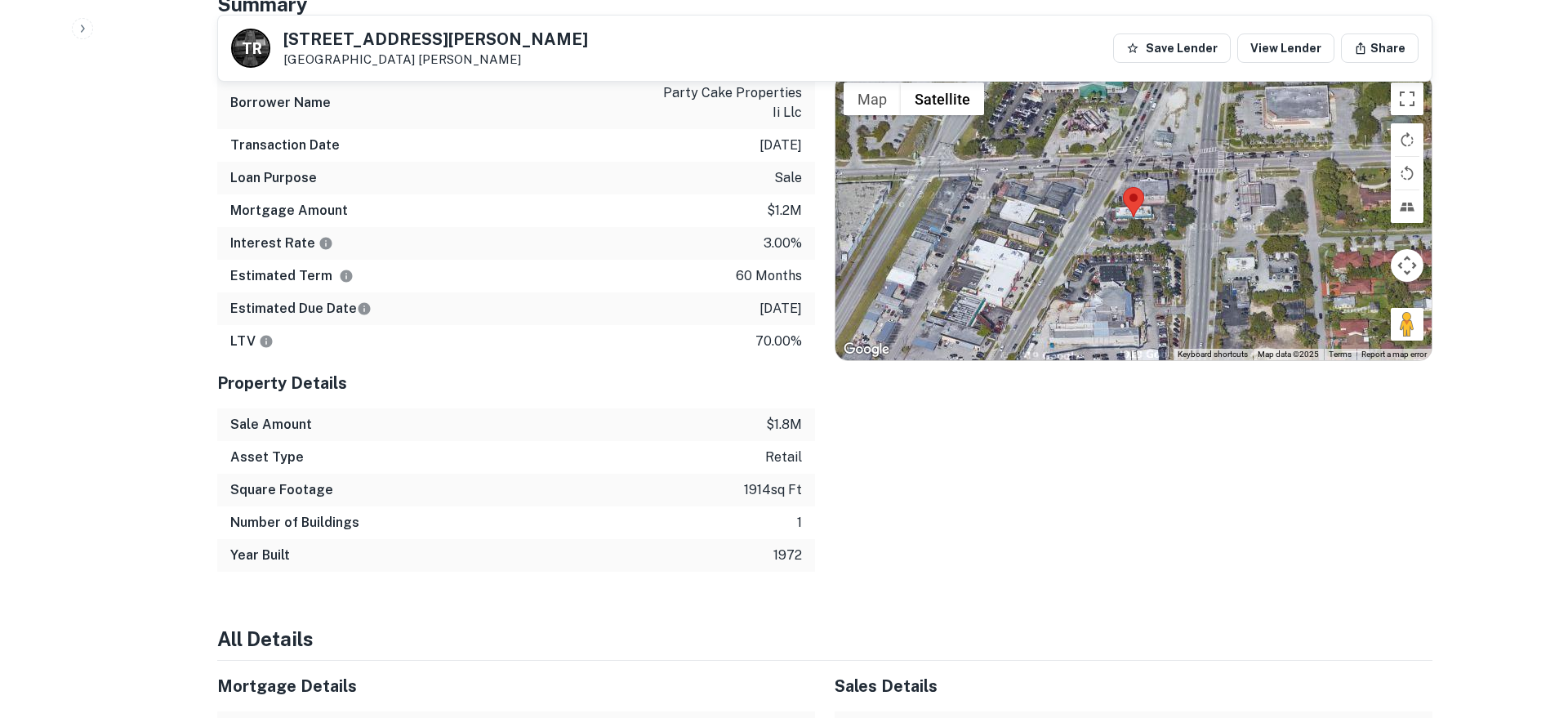
click at [912, 478] on div "Location ← Move left → Move right ↑ Move up ↓ Move down + Zoom in - Zoom out Ho…" at bounding box center [1124, 299] width 617 height 546
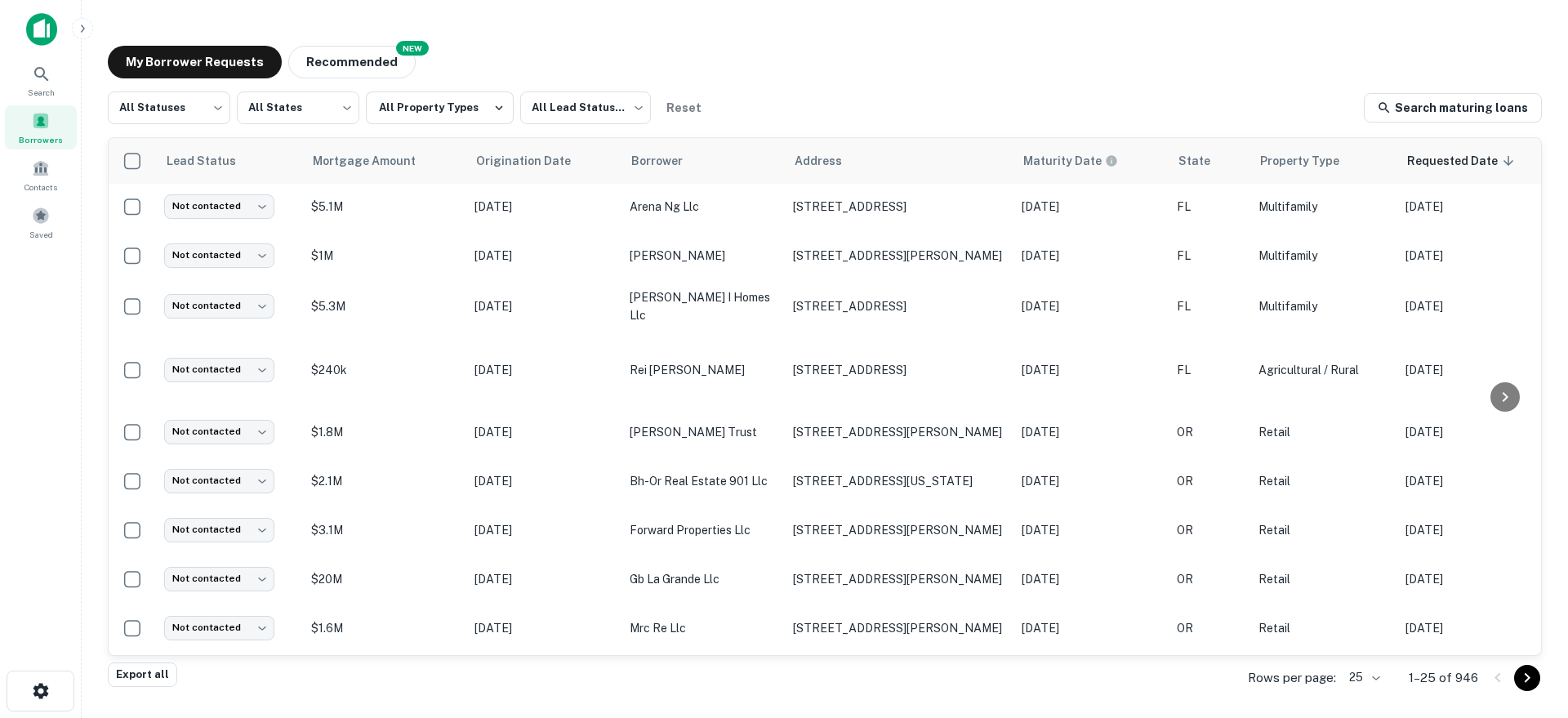
scroll to position [501, 0]
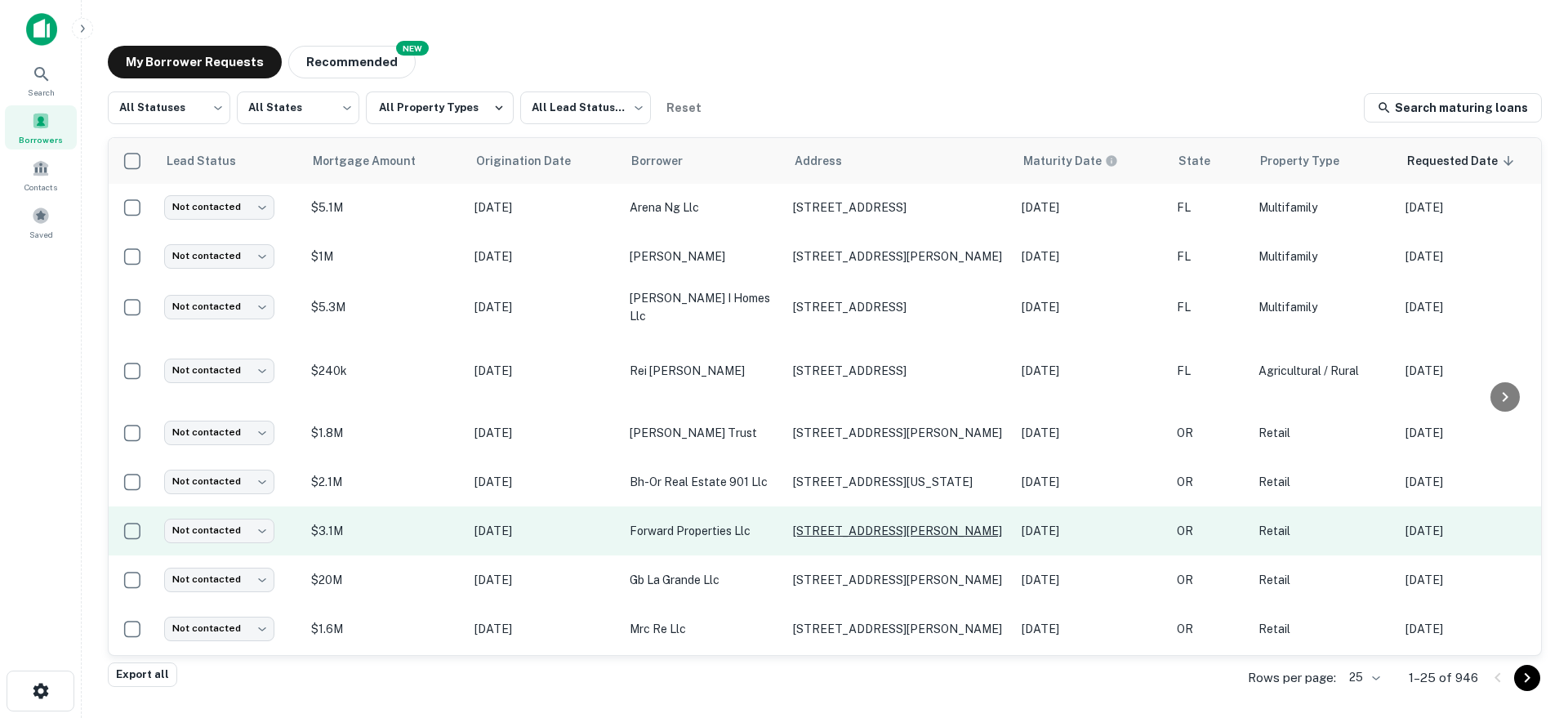
click at [810, 524] on p "[STREET_ADDRESS][PERSON_NAME]" at bounding box center [899, 531] width 213 height 14
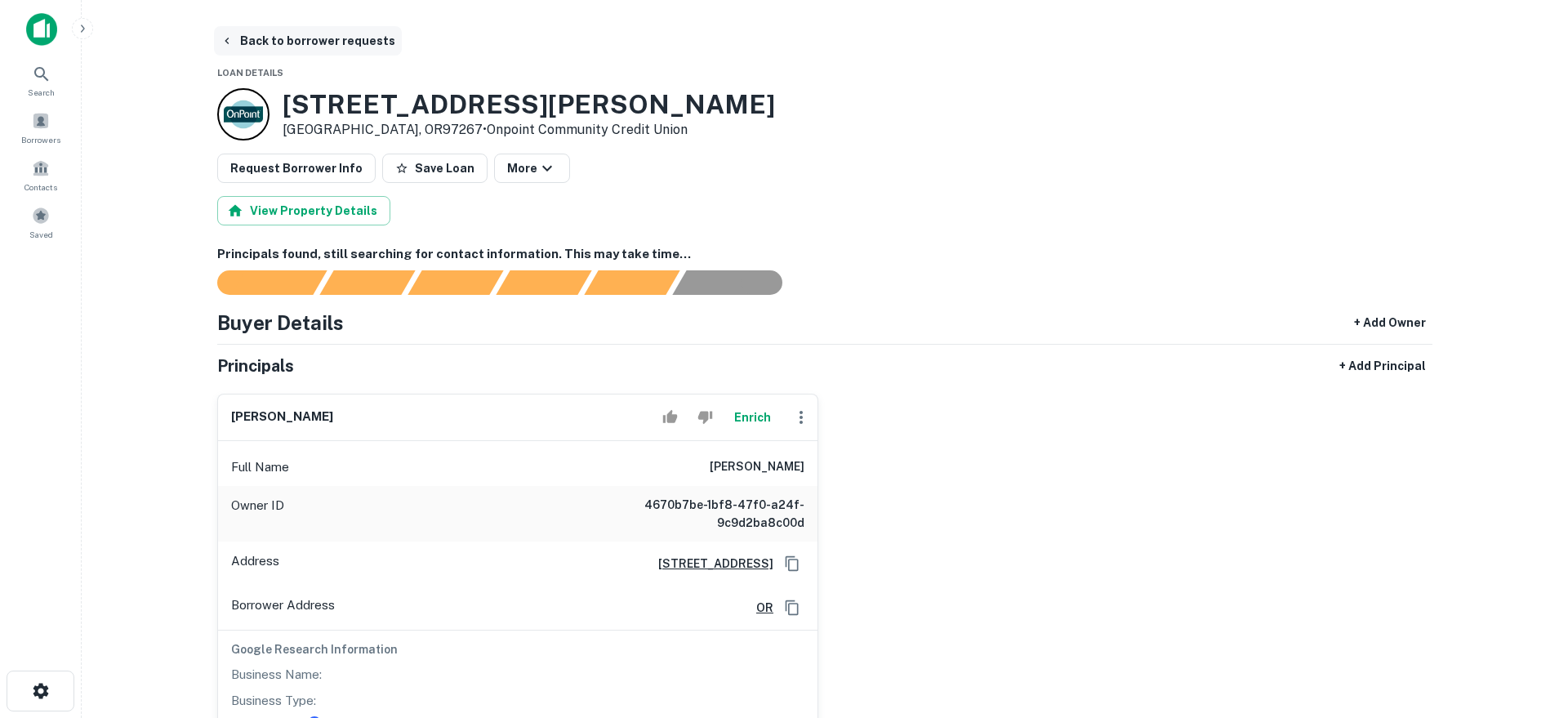
click at [350, 47] on button "Back to borrower requests" at bounding box center [308, 41] width 188 height 29
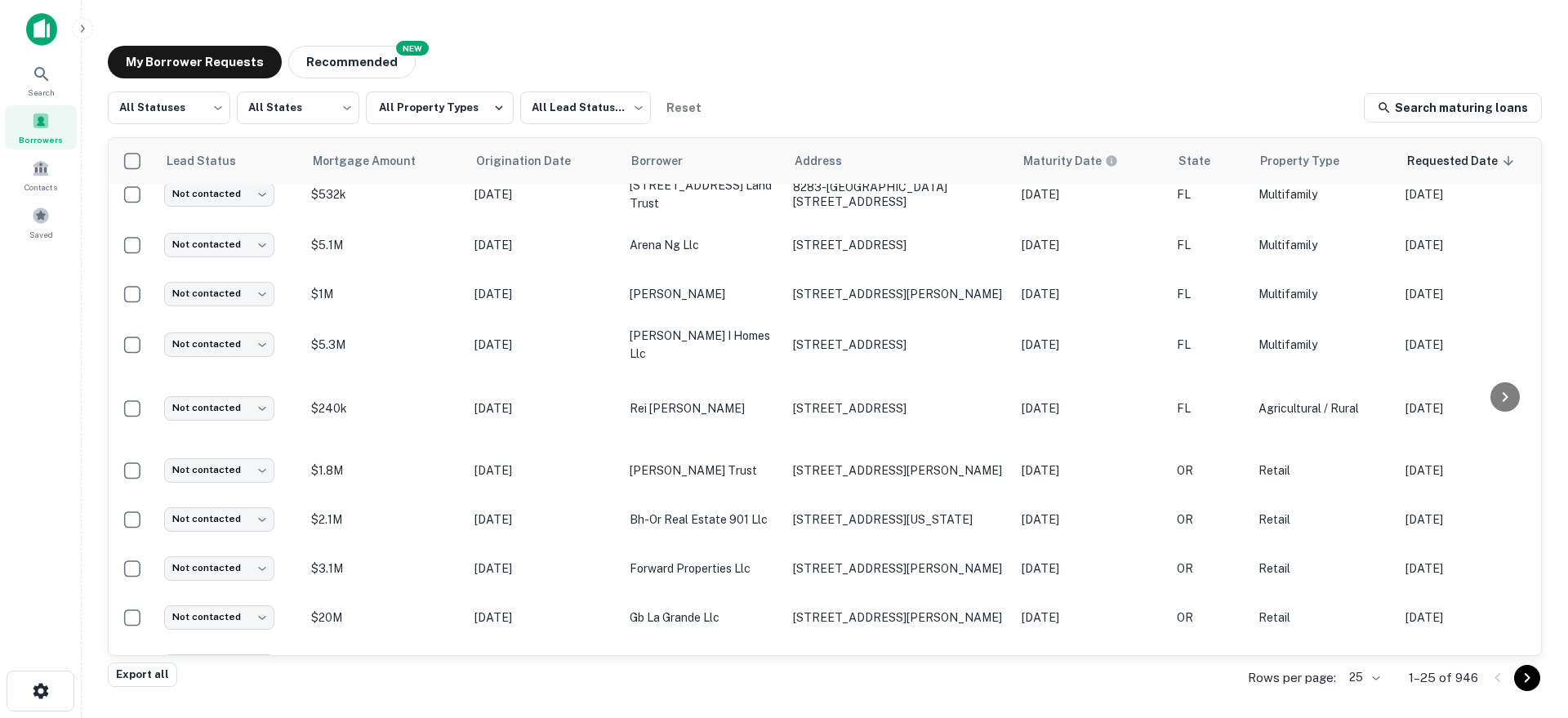
scroll to position [501, 0]
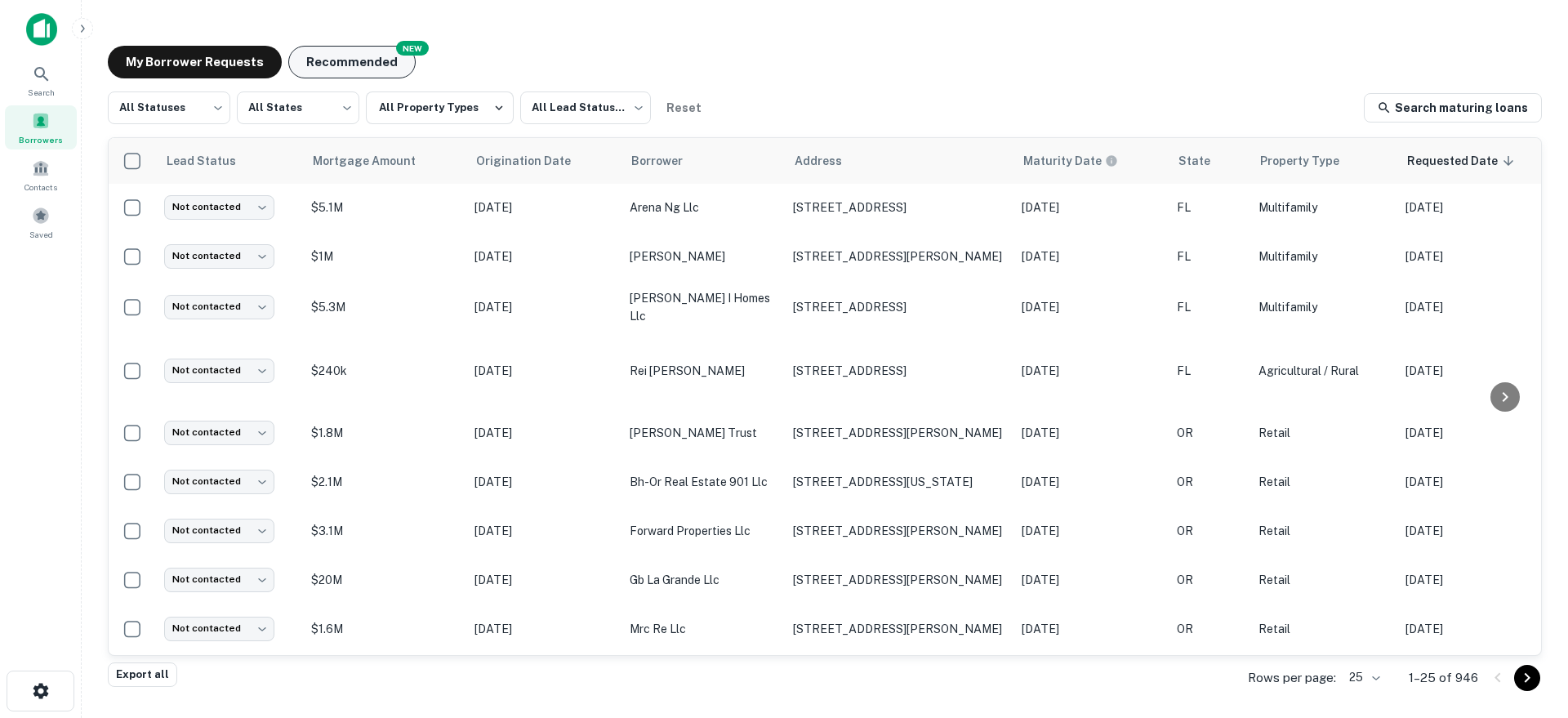
click at [333, 66] on button "Recommended" at bounding box center [352, 62] width 127 height 32
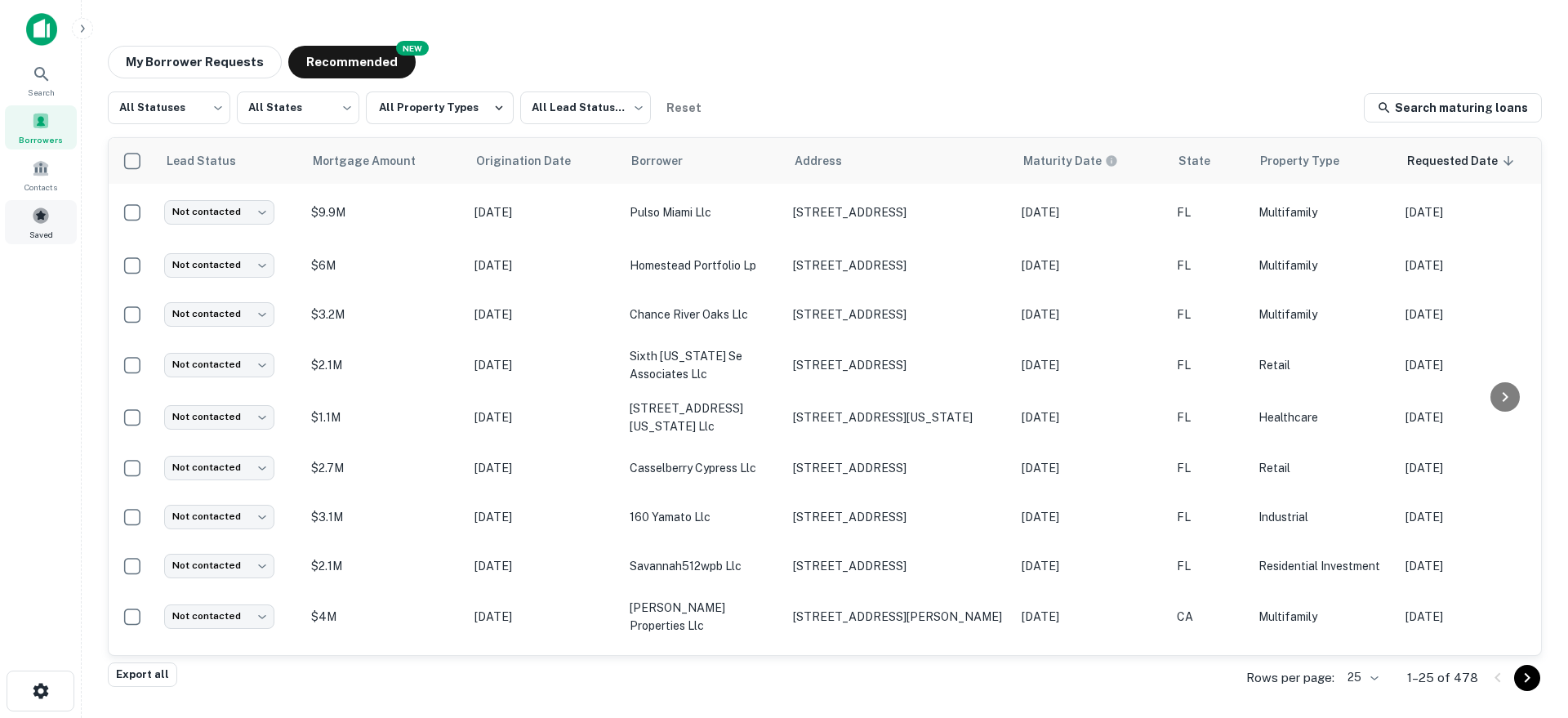
click at [55, 225] on div "Saved" at bounding box center [41, 222] width 72 height 44
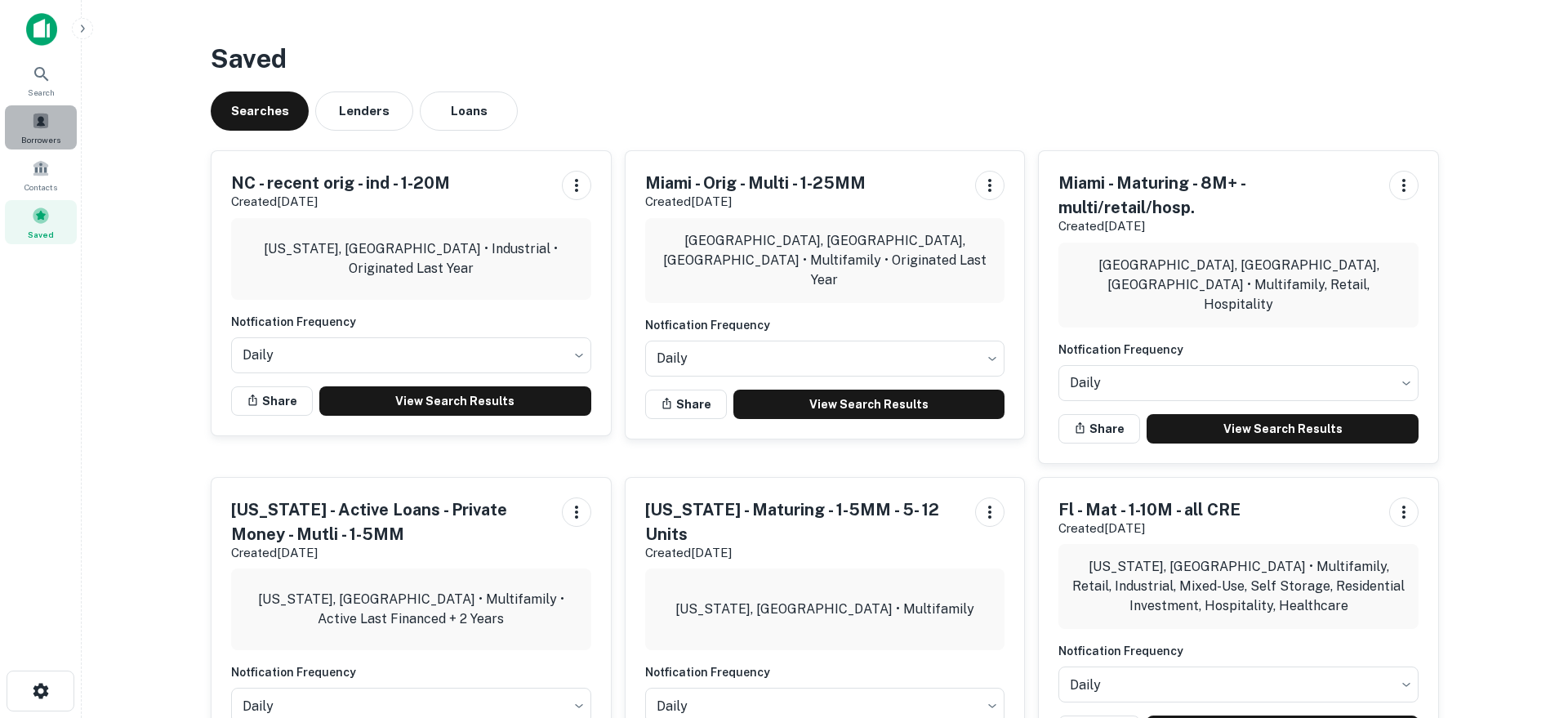
click at [35, 128] on span at bounding box center [41, 121] width 18 height 18
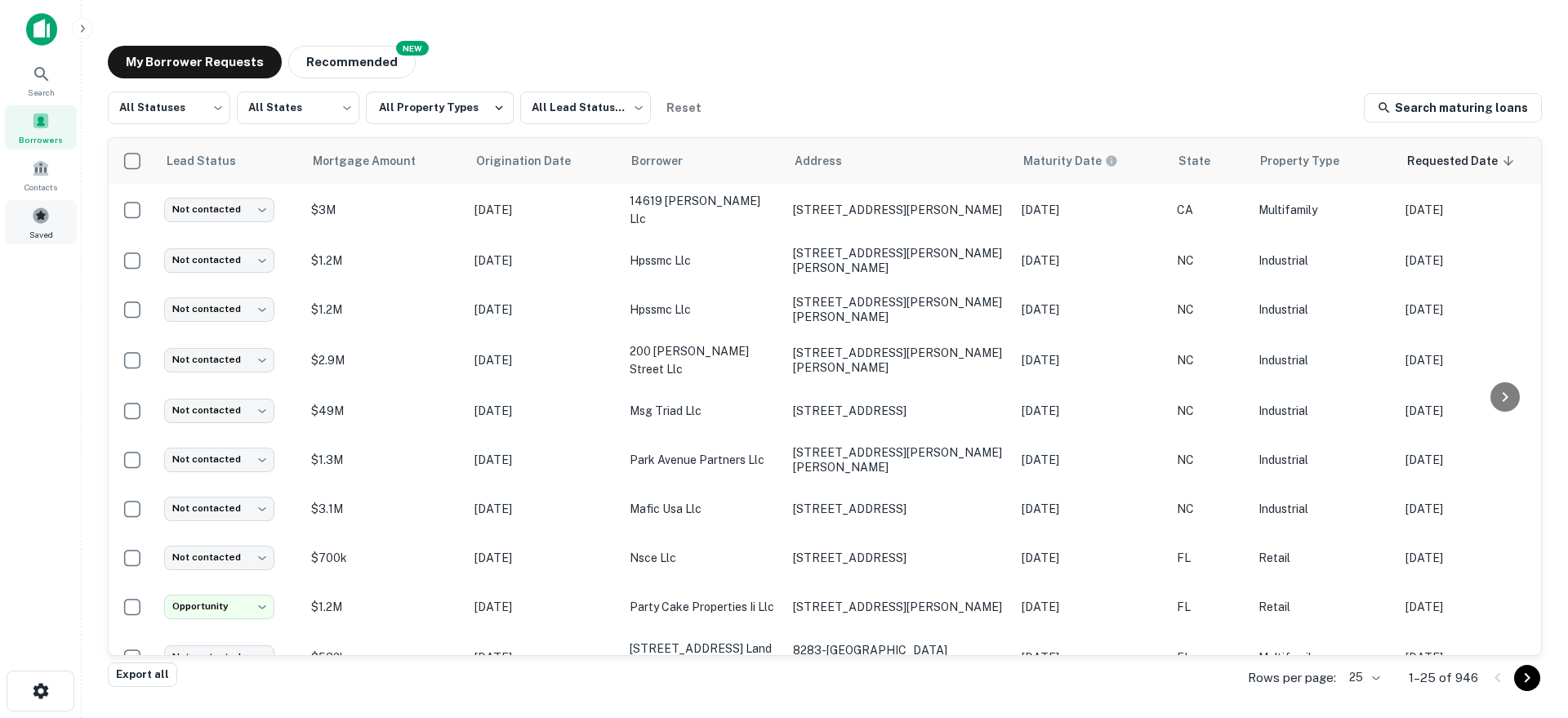
click at [36, 200] on div "Saved" at bounding box center [41, 222] width 72 height 44
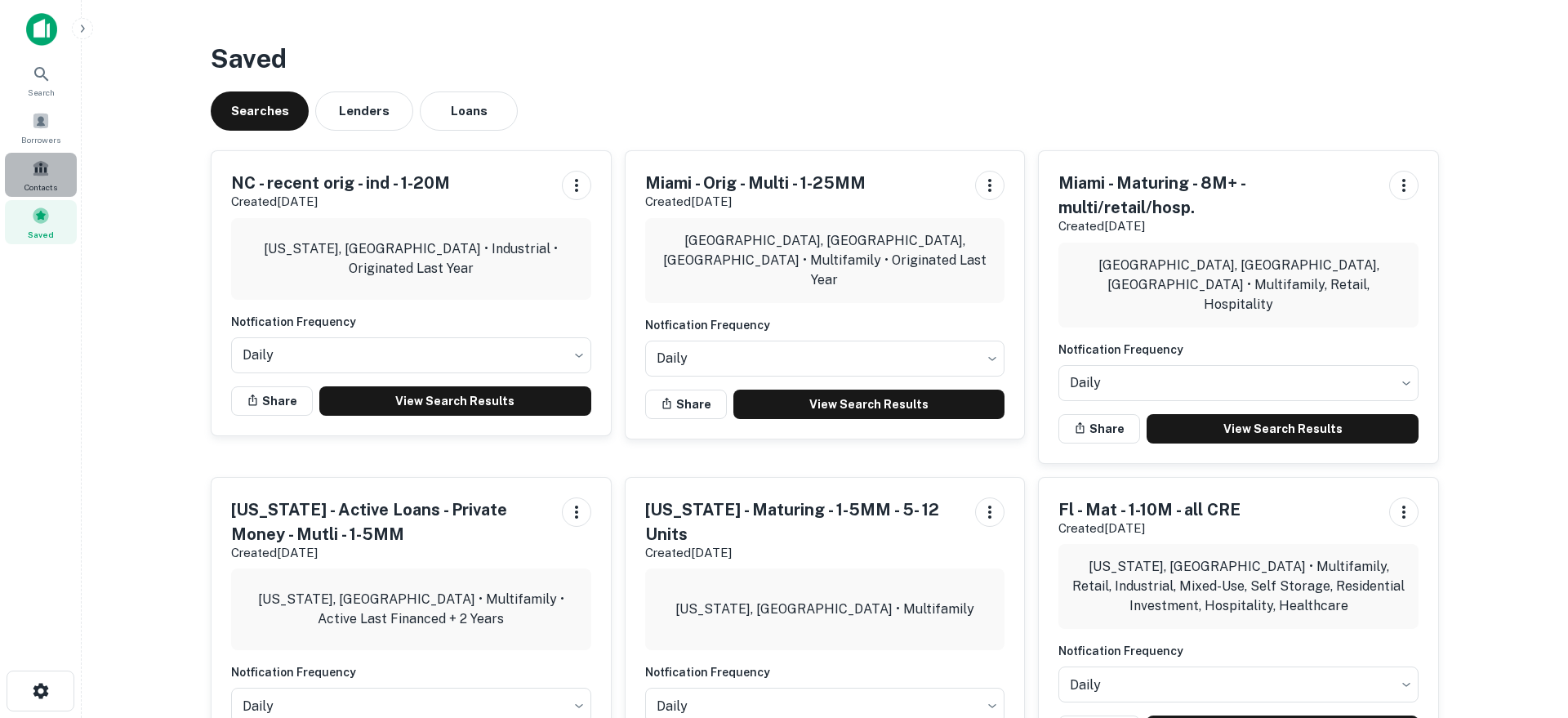
click at [47, 184] on span "Contacts" at bounding box center [41, 187] width 32 height 13
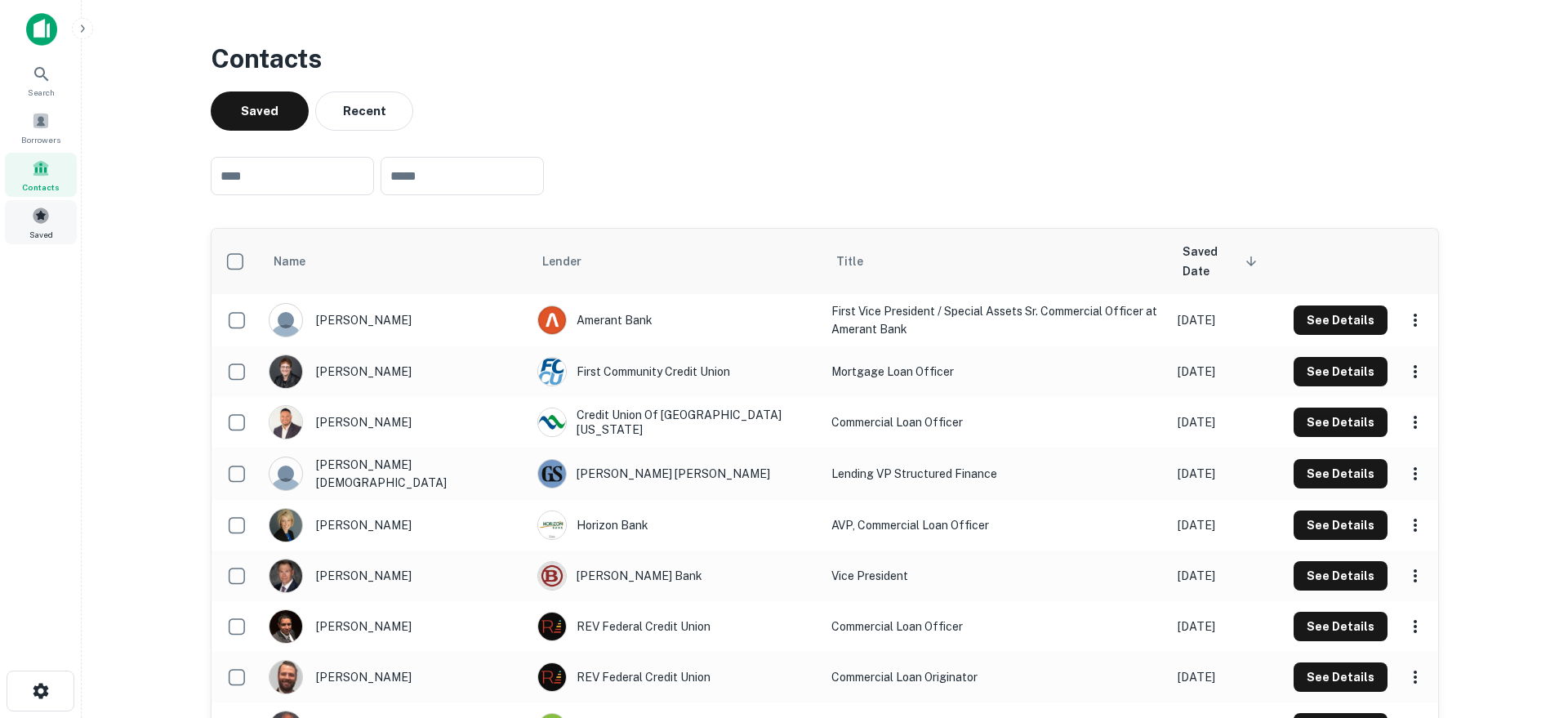
click at [49, 229] on span "Saved" at bounding box center [41, 235] width 24 height 13
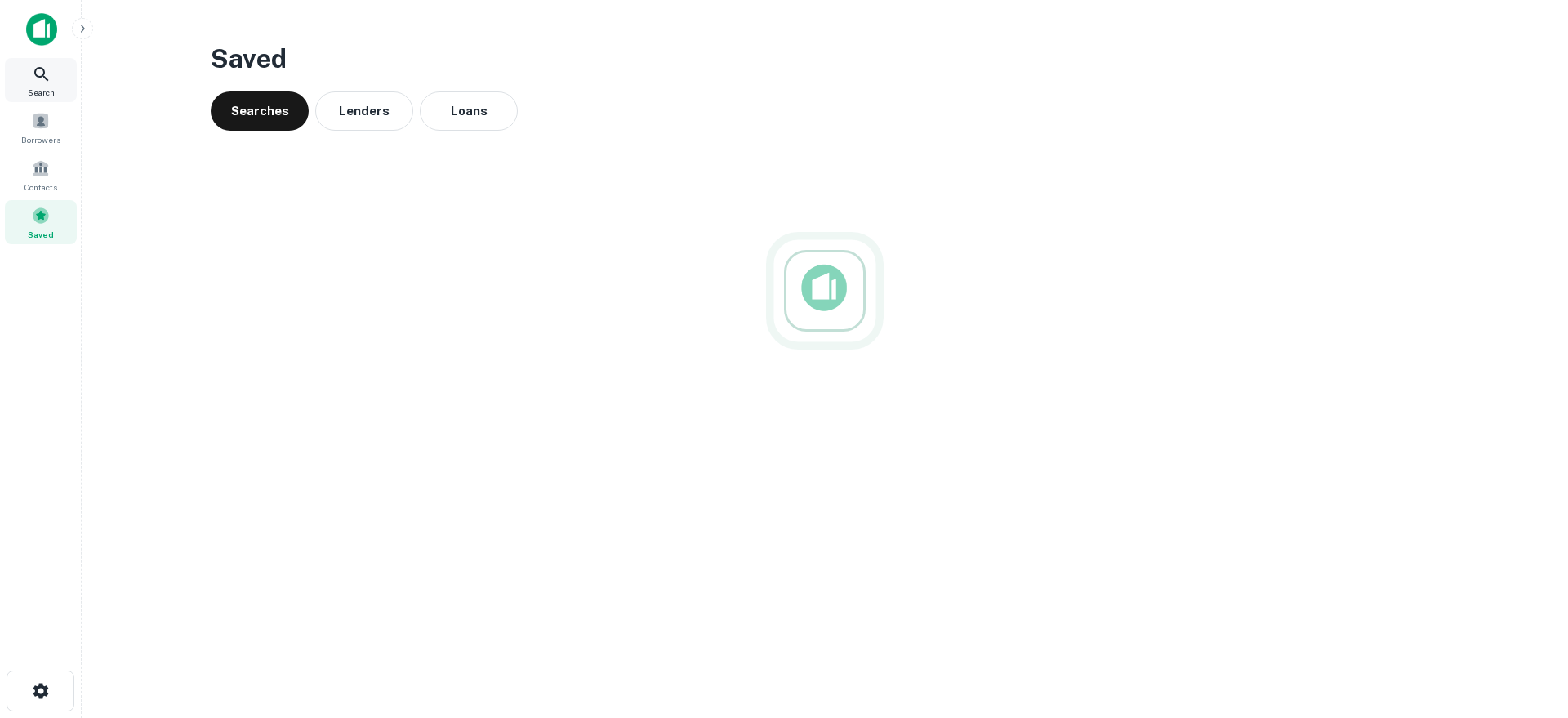
click at [38, 90] on span "Search" at bounding box center [41, 92] width 27 height 13
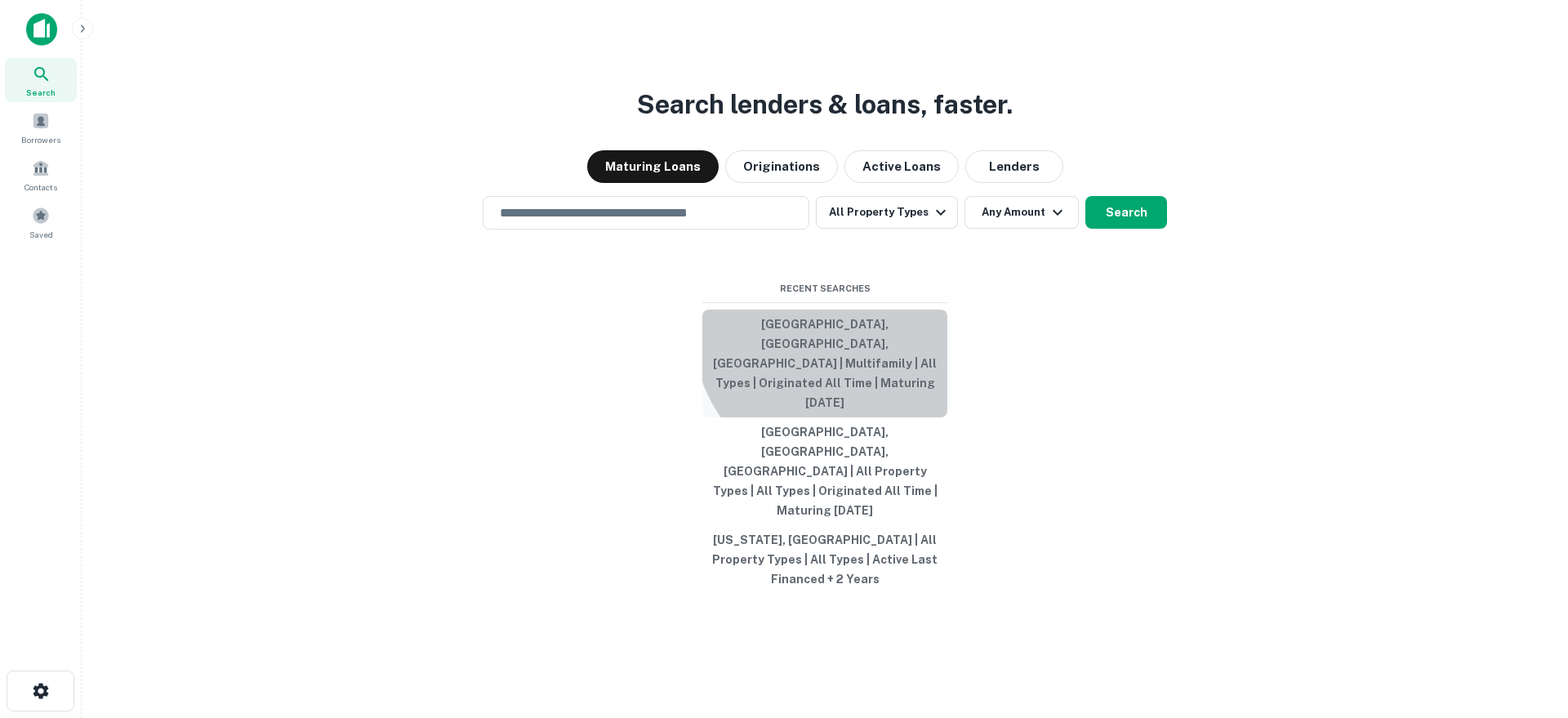
click at [845, 380] on button "[GEOGRAPHIC_DATA], [GEOGRAPHIC_DATA], [GEOGRAPHIC_DATA] | Multifamily | All Typ…" at bounding box center [825, 364] width 245 height 108
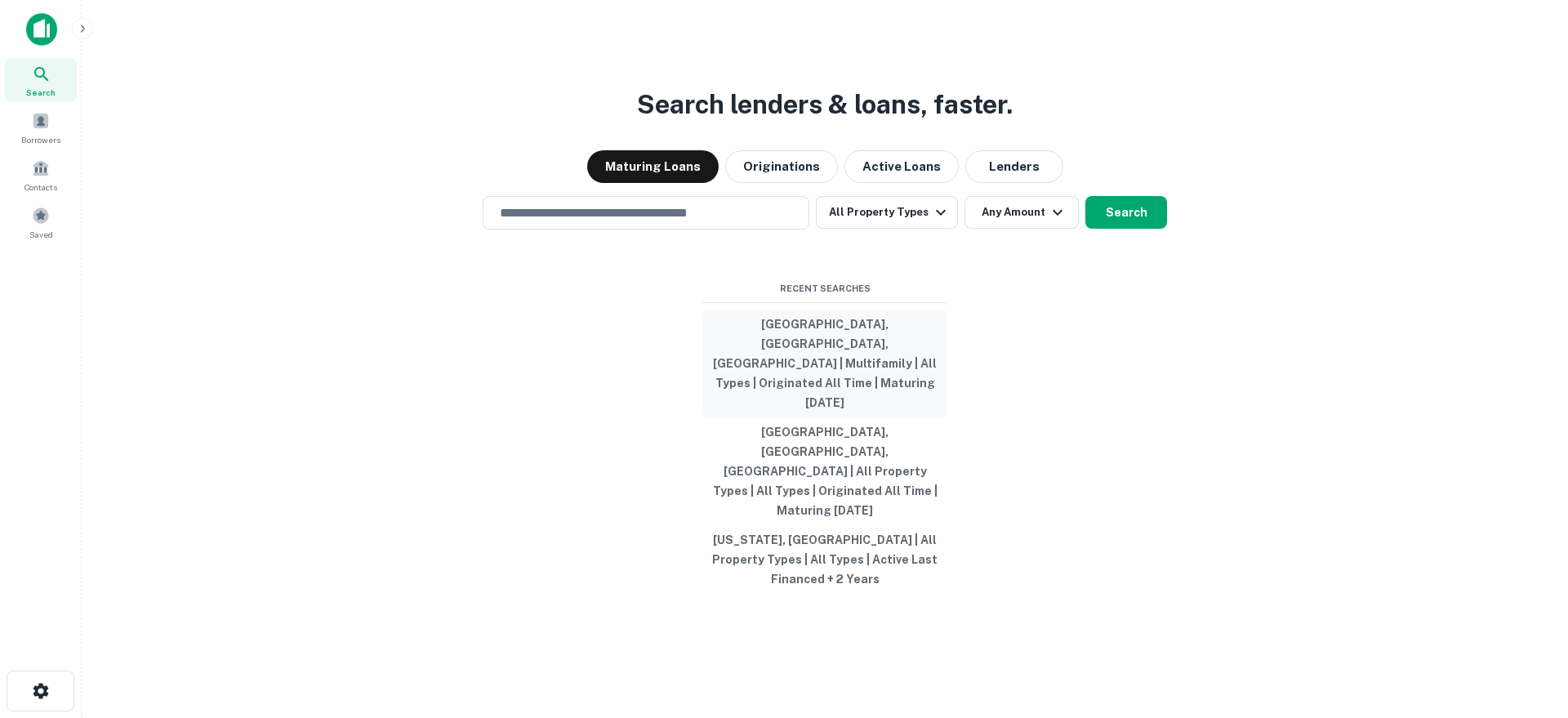
type input "**********"
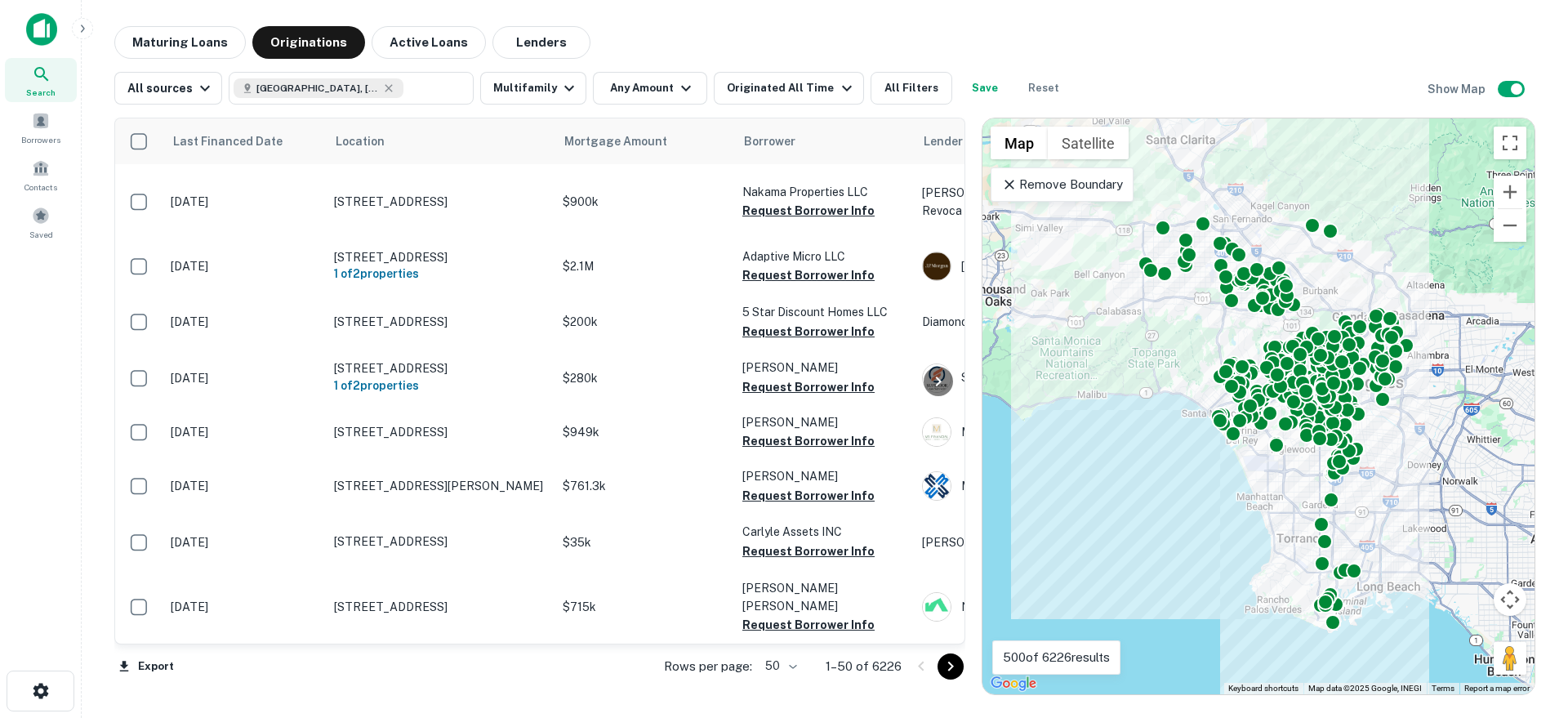
click at [1009, 194] on p "Remove Boundary" at bounding box center [1062, 184] width 121 height 20
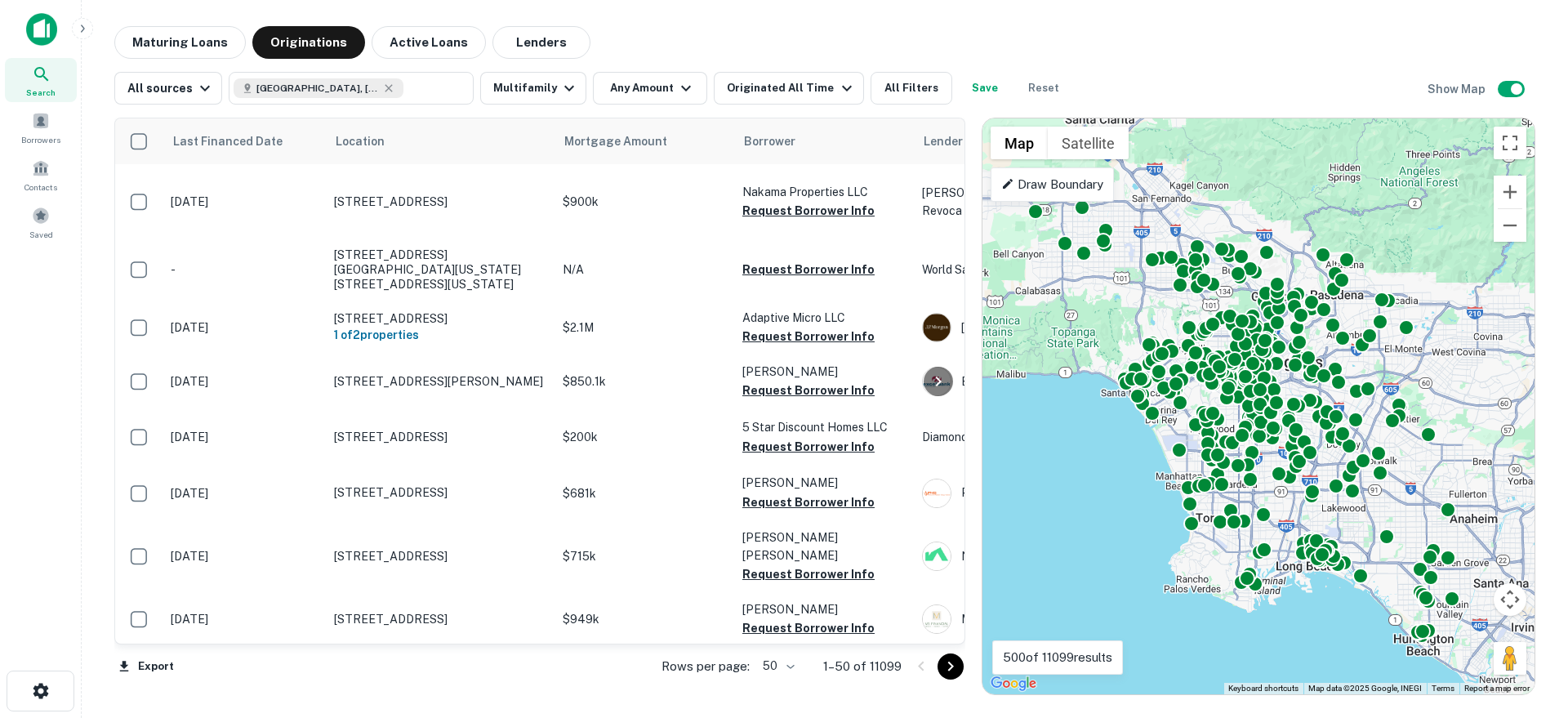
drag, startPoint x: 1503, startPoint y: 557, endPoint x: 1419, endPoint y: 541, distance: 85.5
click at [1419, 541] on div "To activate drag with keyboard, press Alt + Enter. Once in keyboard drag state,…" at bounding box center [1259, 406] width 552 height 576
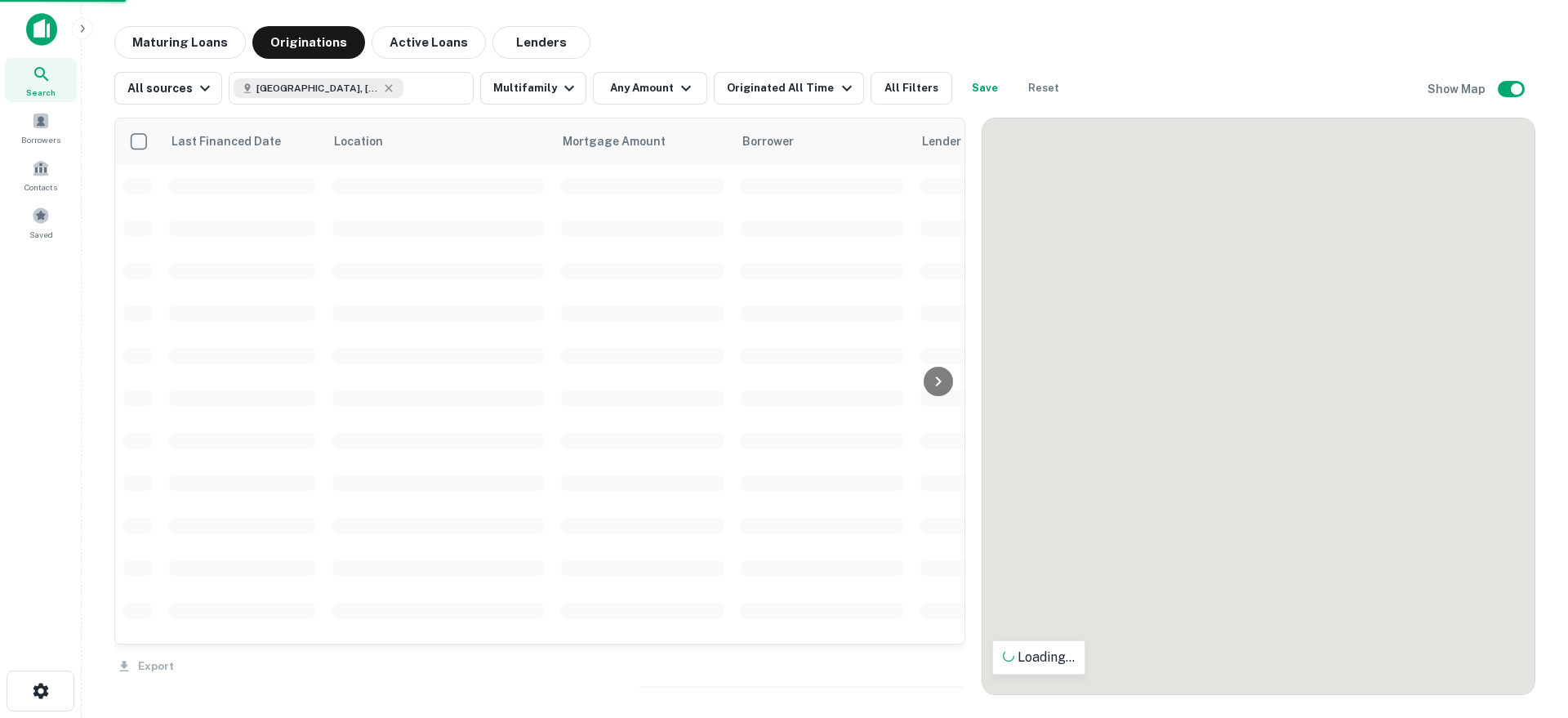
click at [1371, 534] on div "To activate drag with keyboard, press Alt + Enter. Once in keyboard drag state,…" at bounding box center [1259, 406] width 552 height 576
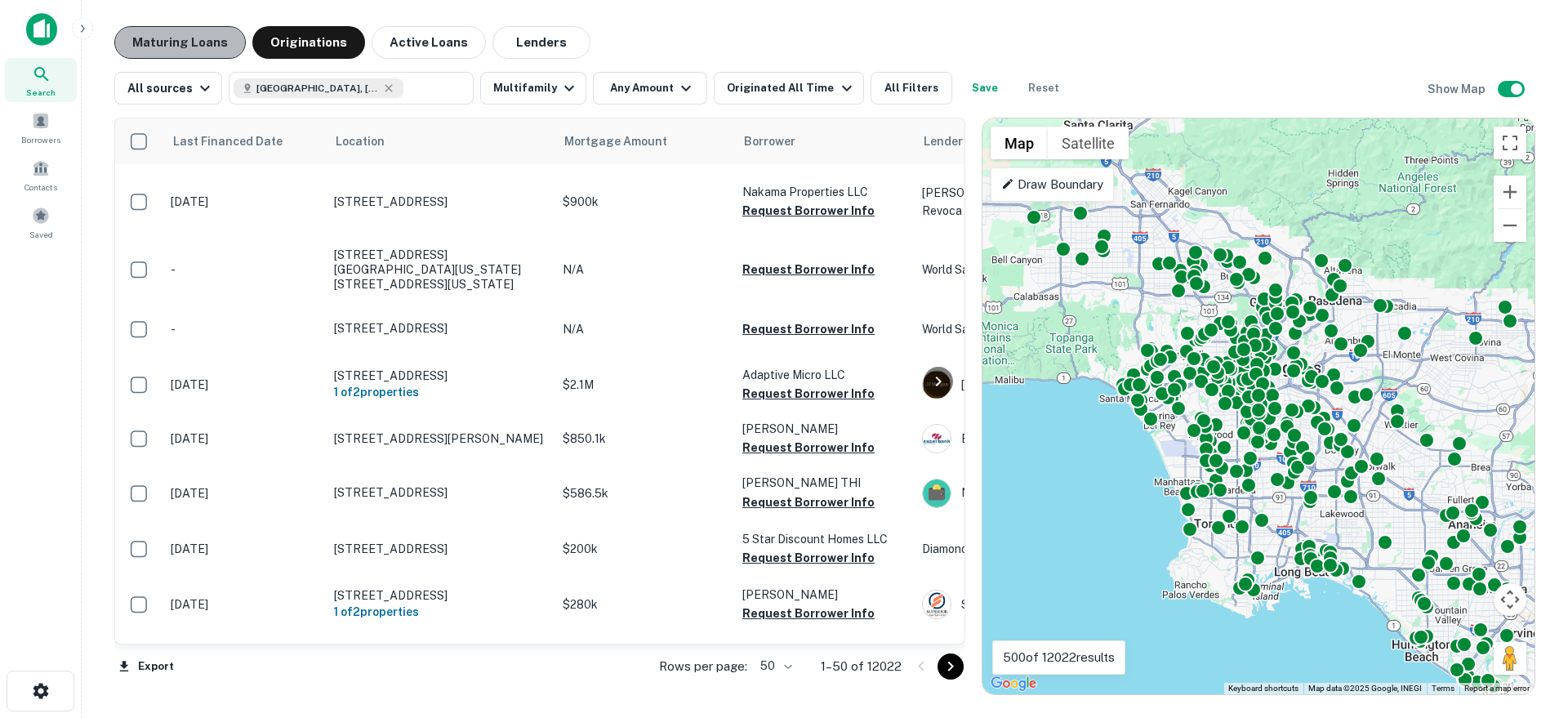
click at [225, 47] on button "Maturing Loans" at bounding box center [179, 43] width 132 height 32
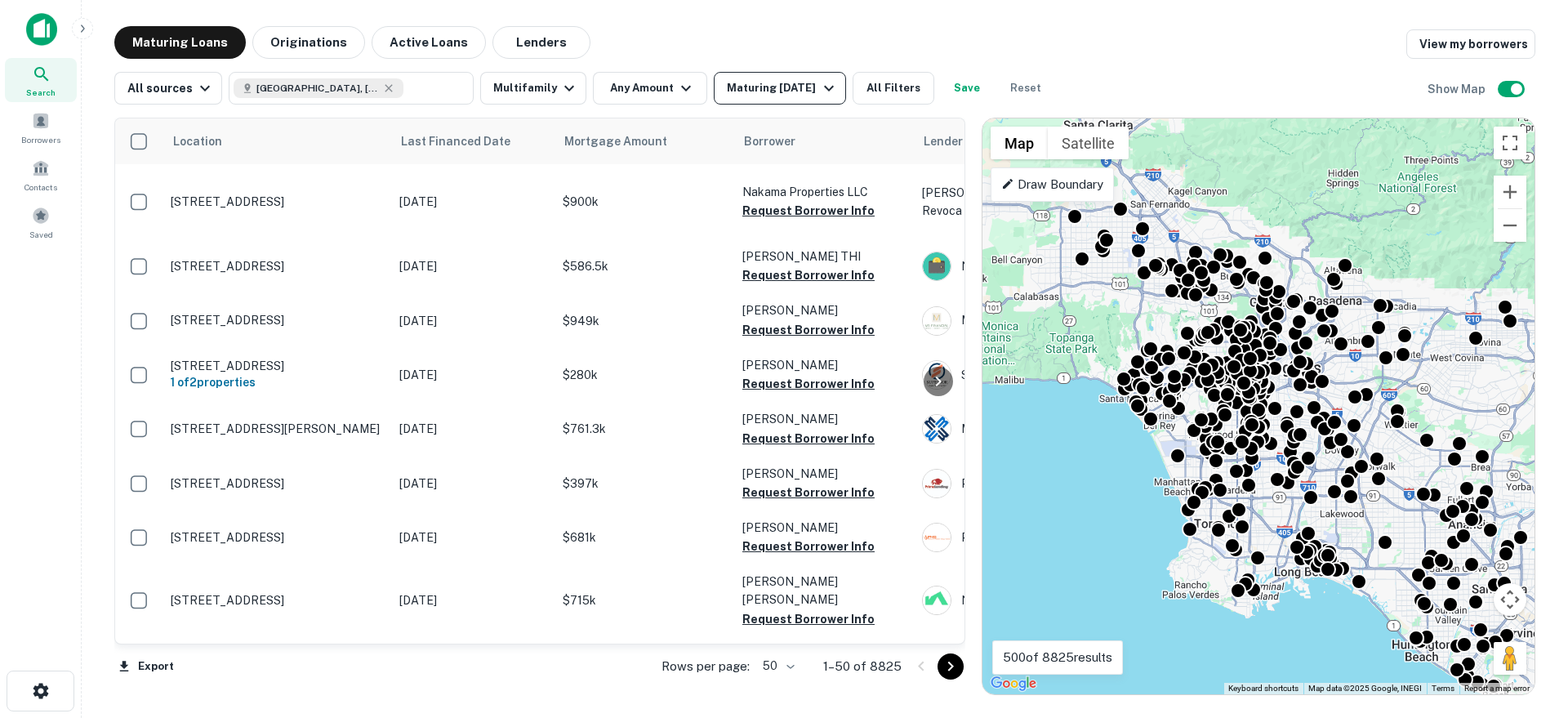
click at [739, 102] on button "Maturing [DATE]" at bounding box center [779, 88] width 132 height 32
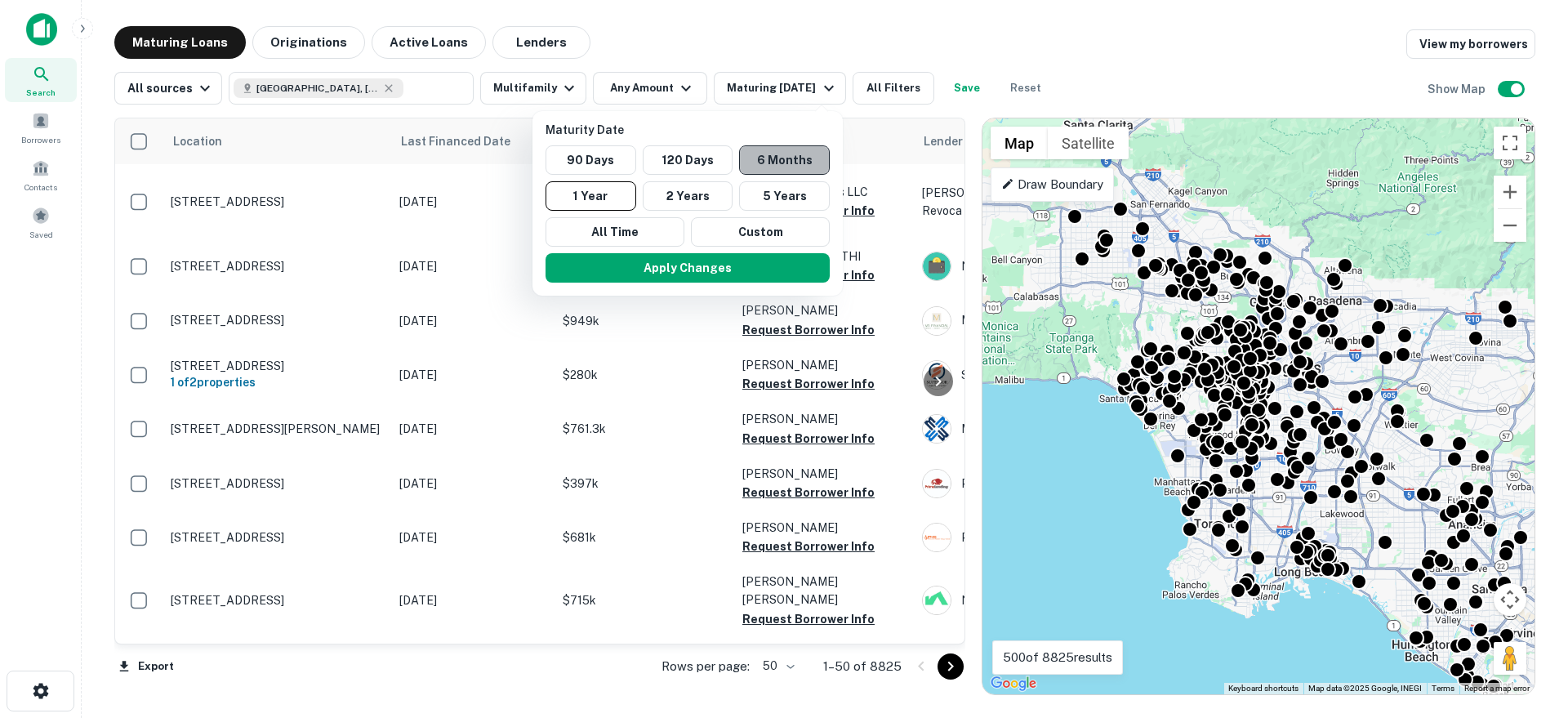
click at [776, 163] on button "6 Months" at bounding box center [785, 160] width 91 height 29
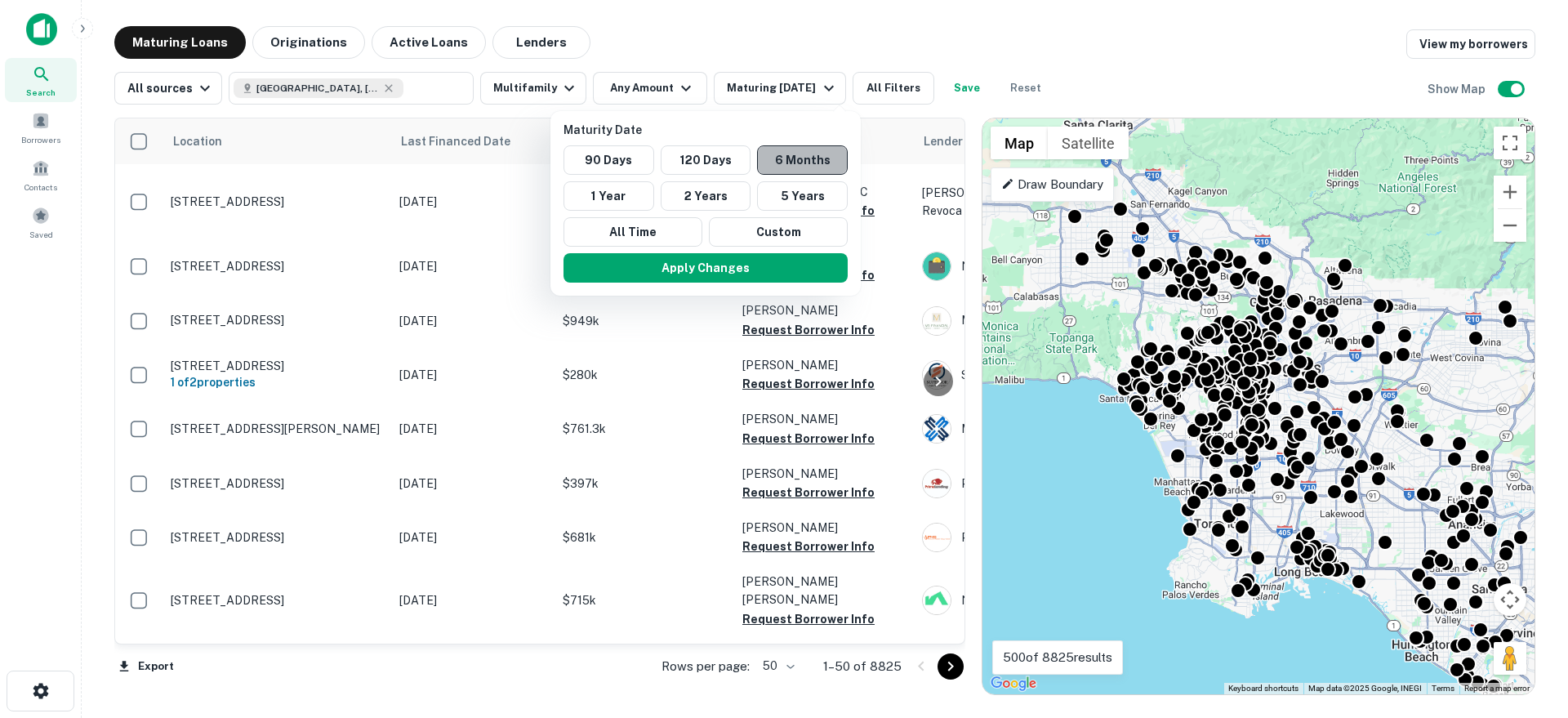
click at [776, 163] on button "6 Months" at bounding box center [803, 160] width 91 height 29
click at [787, 269] on button "Apply Changes" at bounding box center [705, 268] width 284 height 29
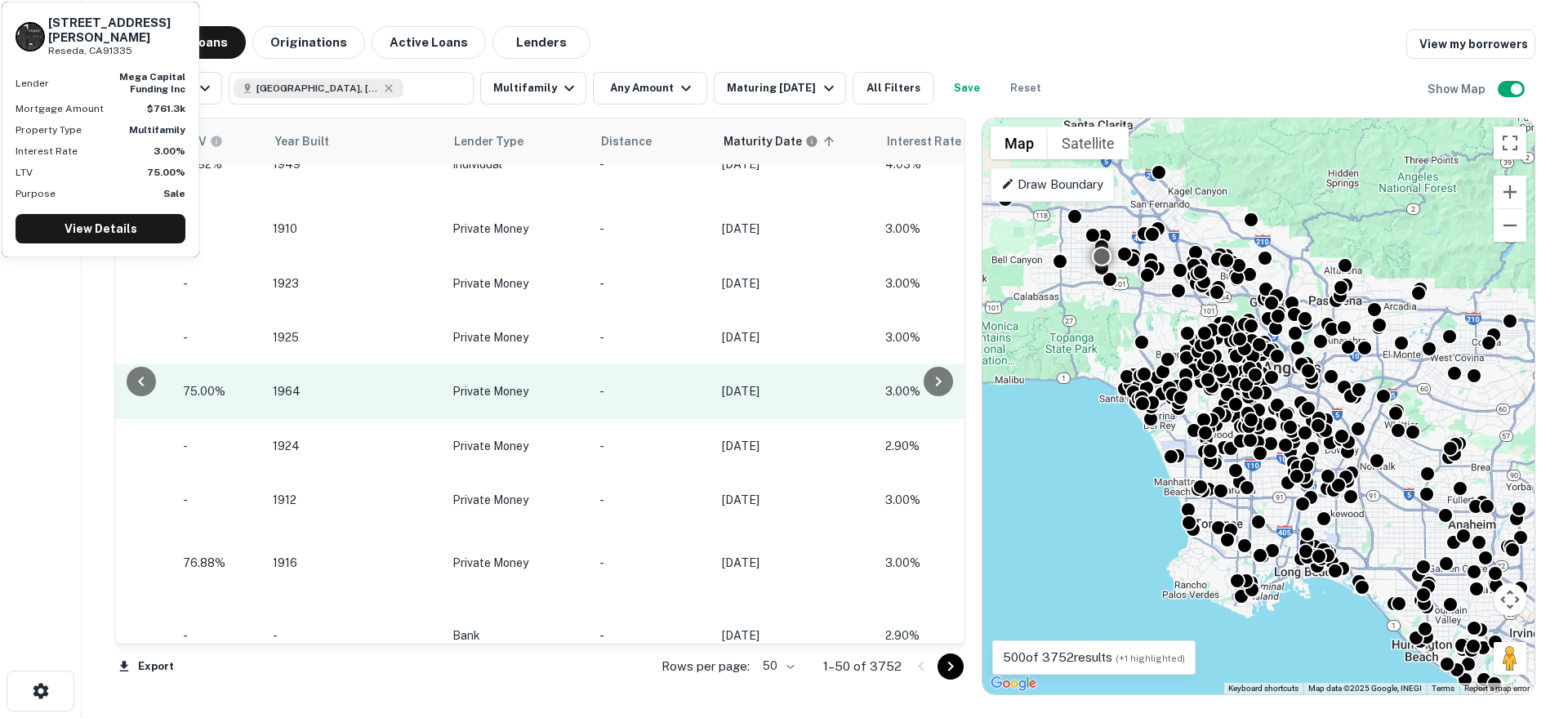
scroll to position [37, 1587]
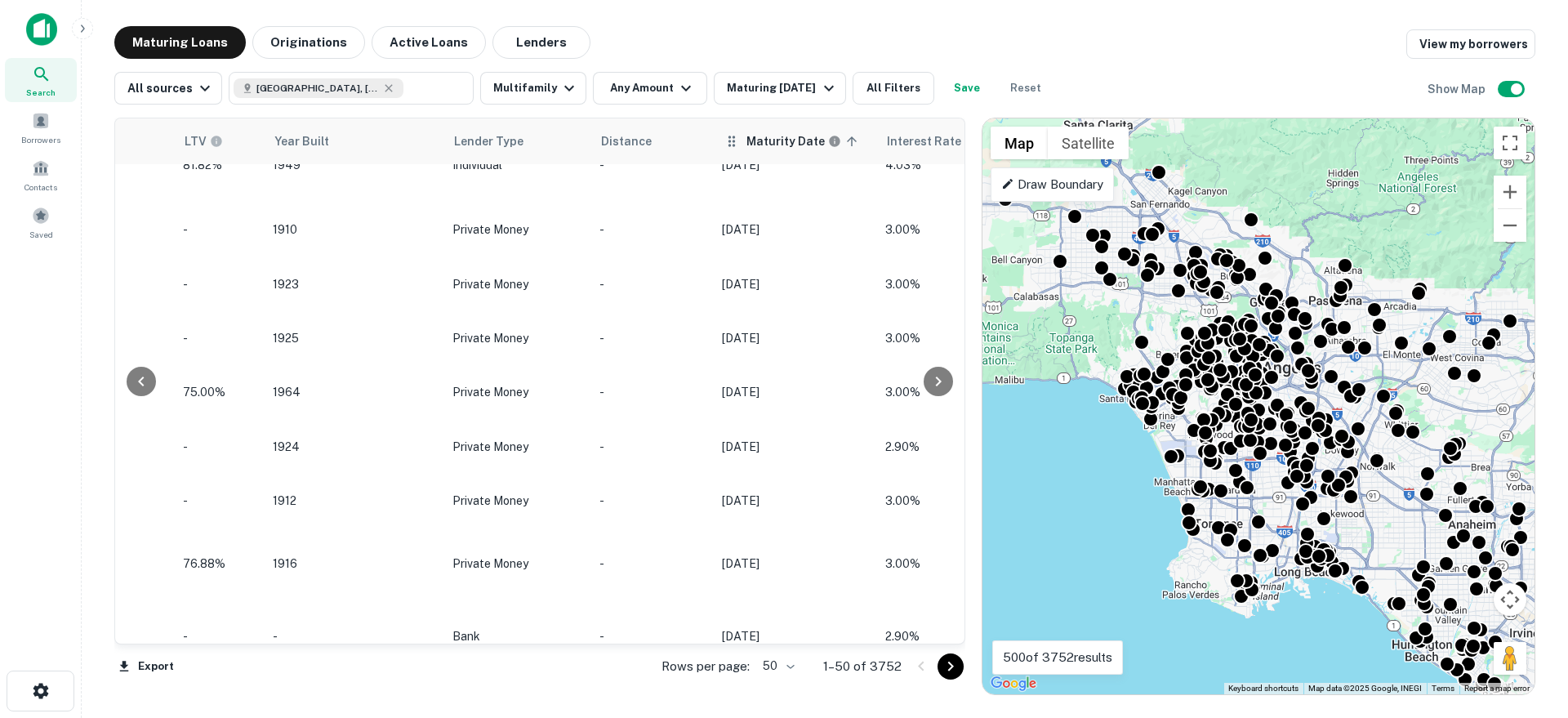
click at [845, 146] on icon at bounding box center [851, 141] width 14 height 14
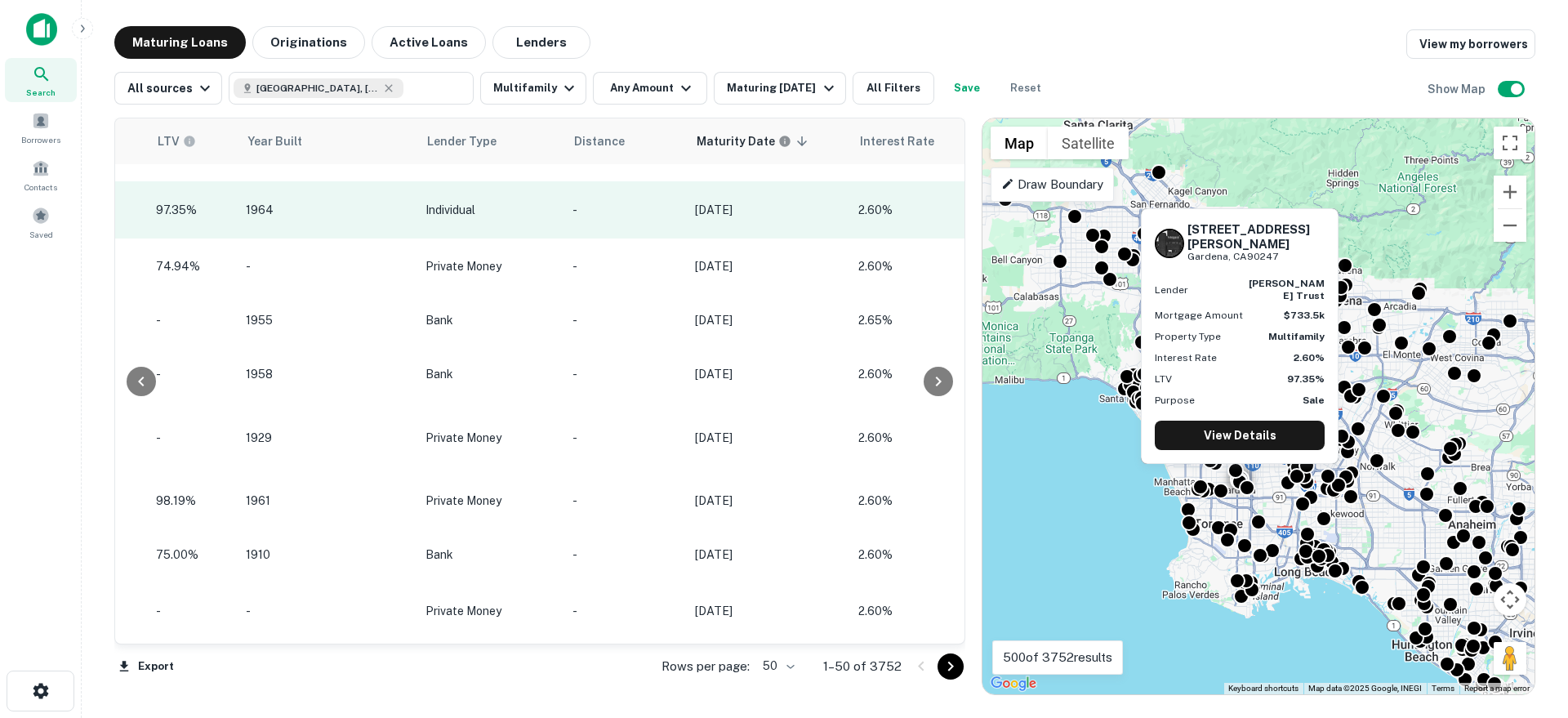
click at [696, 226] on td "Feb 09, 2026" at bounding box center [769, 210] width 163 height 57
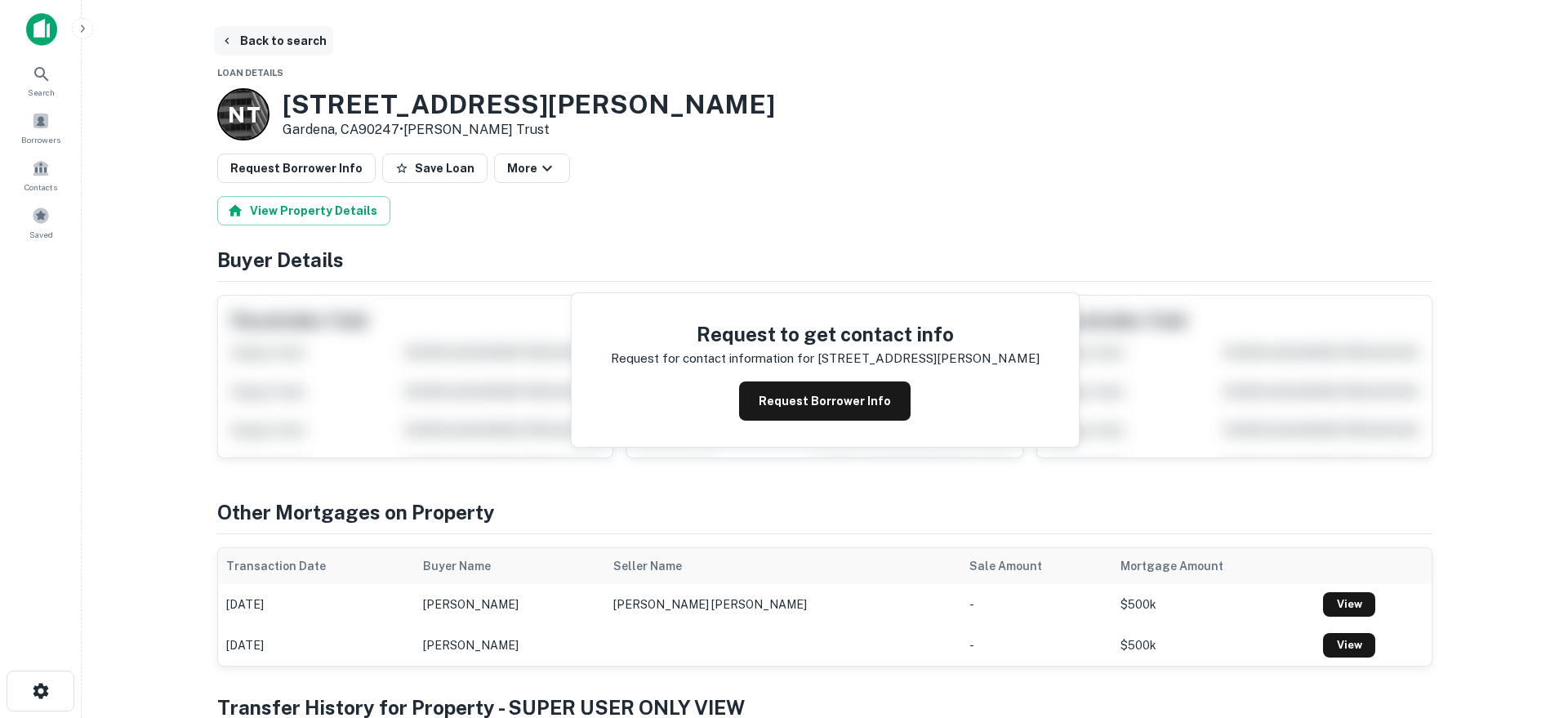
click at [256, 38] on button "Back to search" at bounding box center [273, 41] width 120 height 29
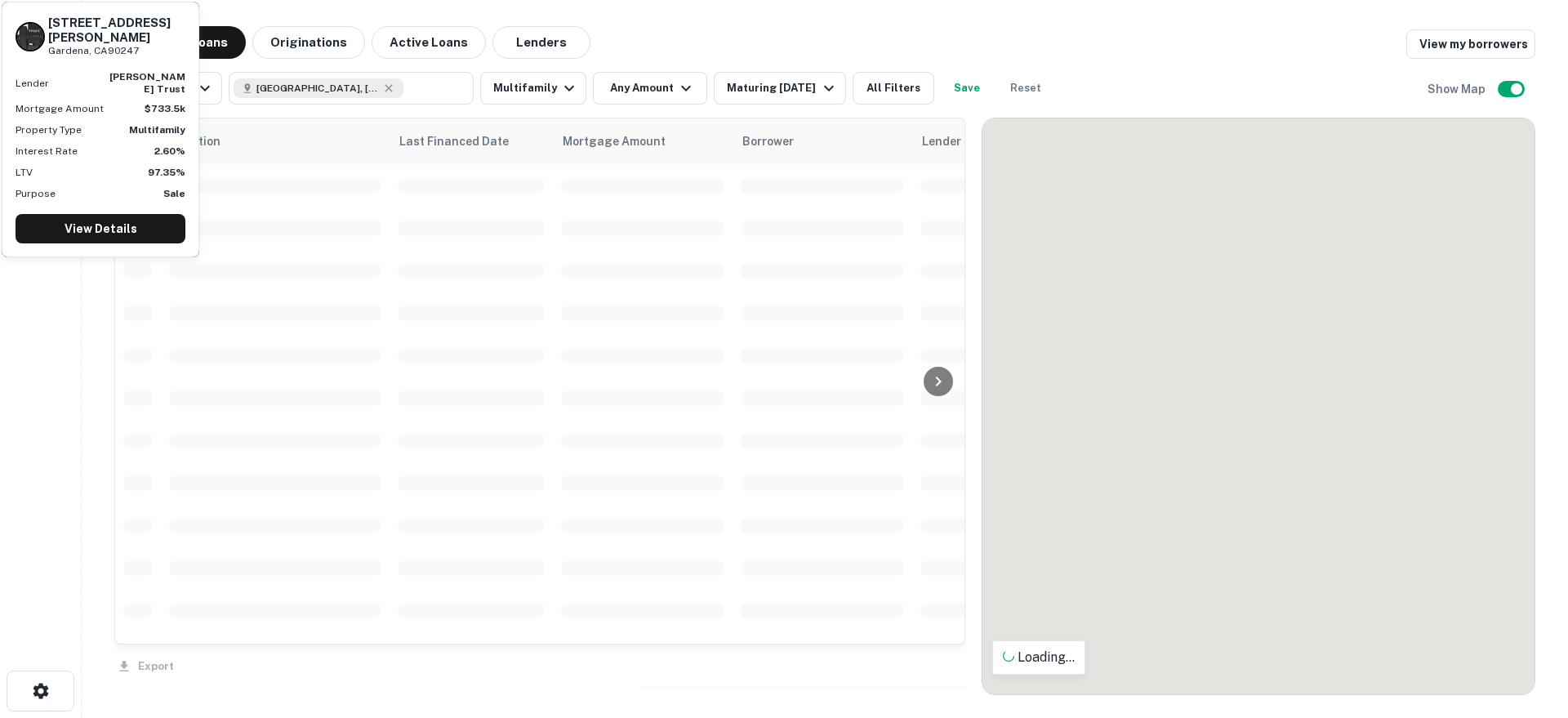
scroll to position [37, 0]
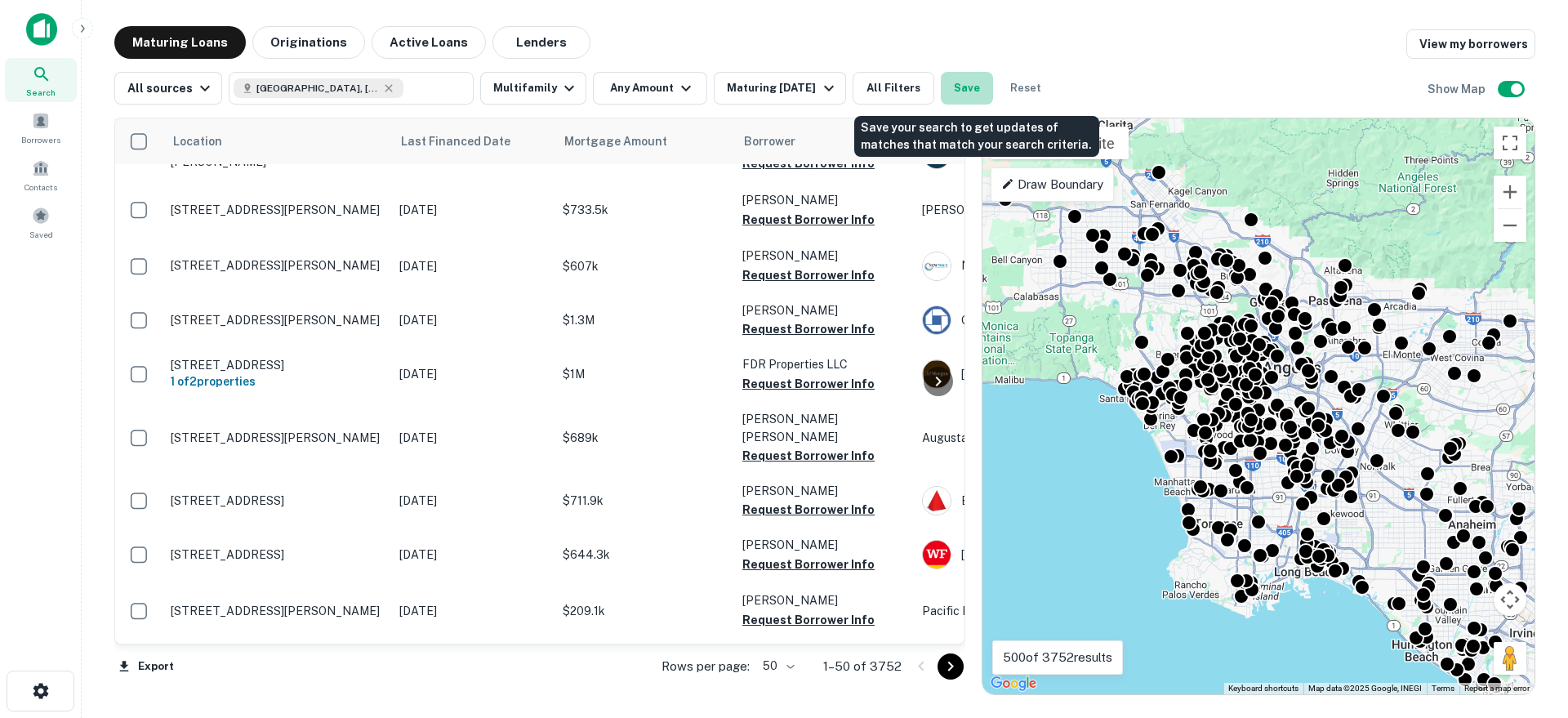
click at [970, 85] on button "Save" at bounding box center [966, 88] width 52 height 32
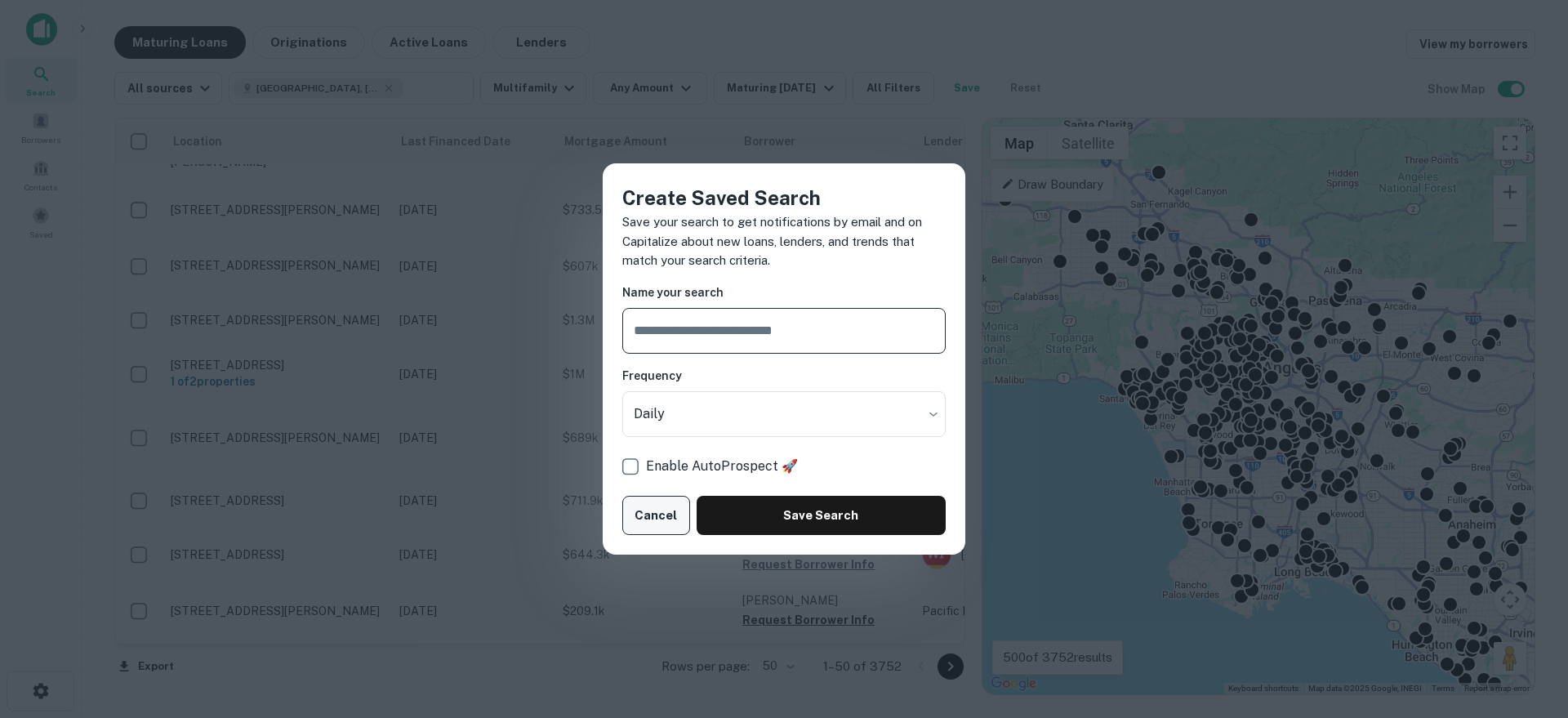
click at [658, 519] on button "Cancel" at bounding box center [656, 515] width 67 height 39
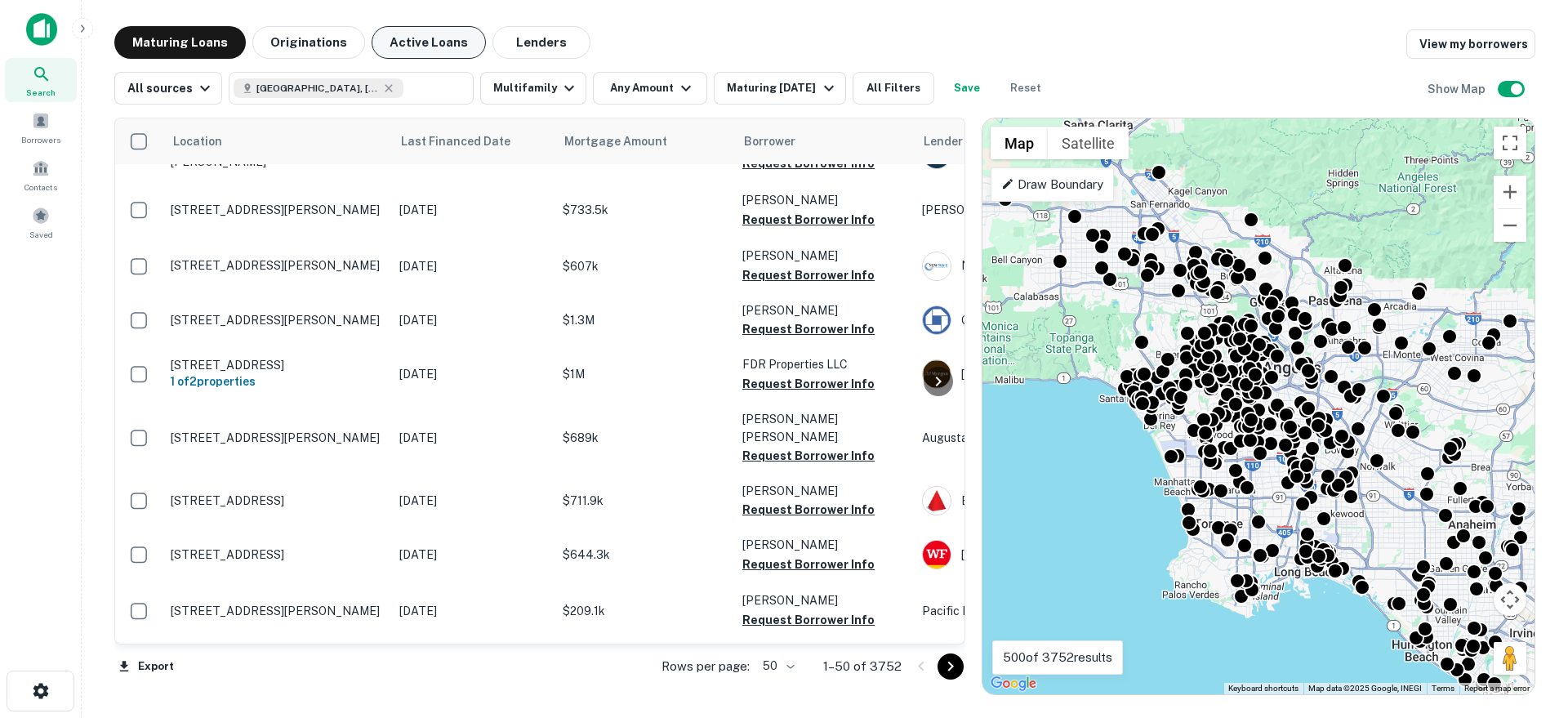
click at [386, 41] on button "Active Loans" at bounding box center [428, 43] width 114 height 32
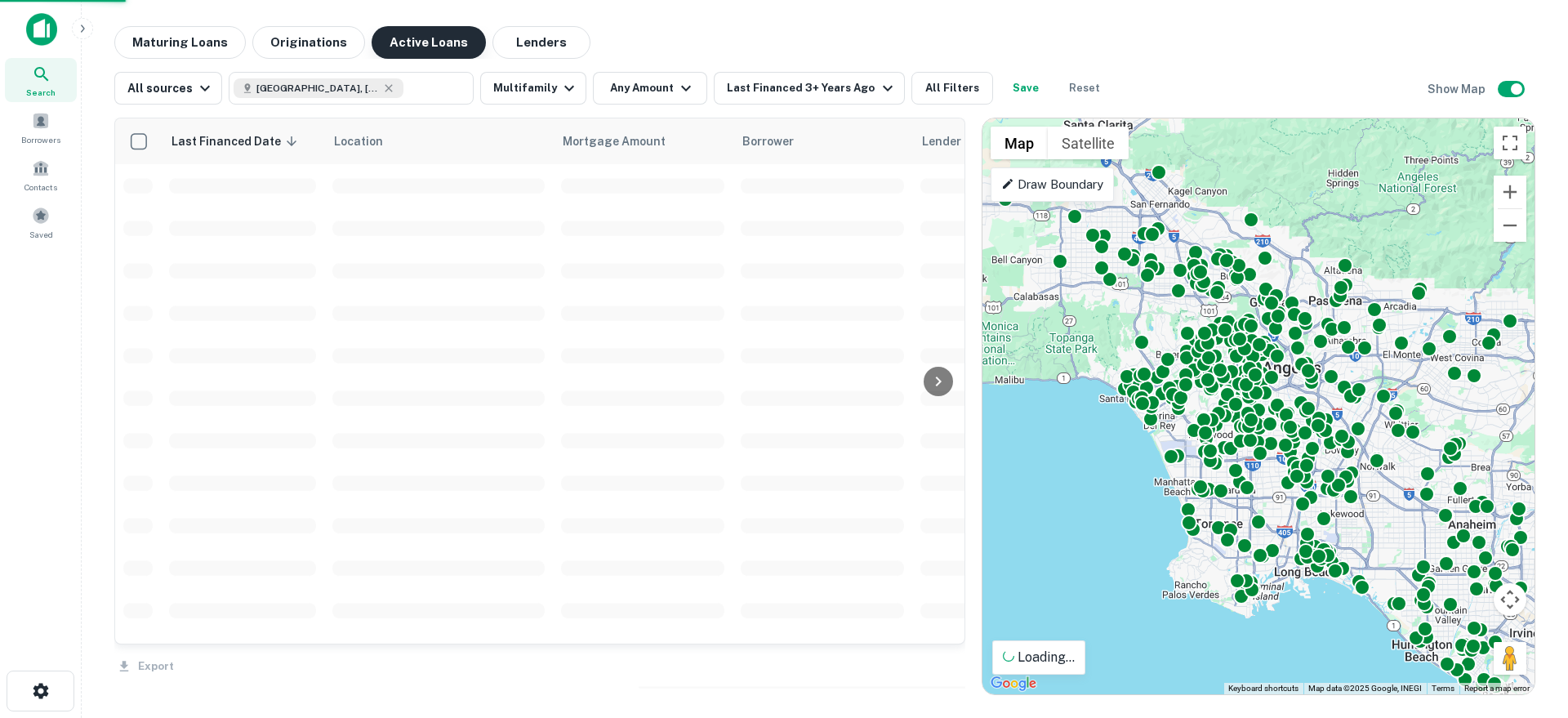
scroll to position [37, 0]
click at [475, 43] on div "Maturing Loans Originations Active Loans Lenders" at bounding box center [352, 43] width 476 height 32
click at [528, 48] on button "Lenders" at bounding box center [541, 43] width 98 height 32
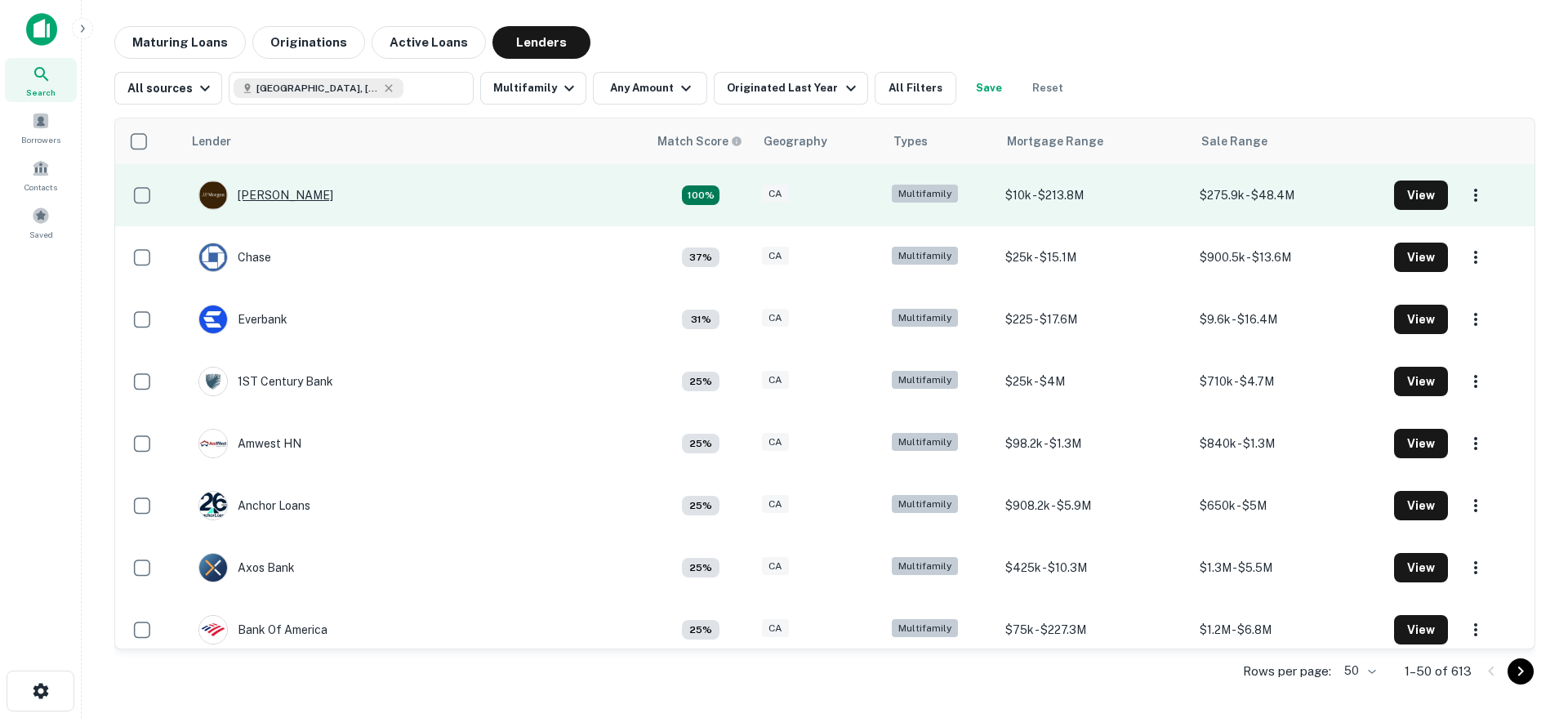
click at [275, 199] on div "[PERSON_NAME]" at bounding box center [266, 195] width 135 height 29
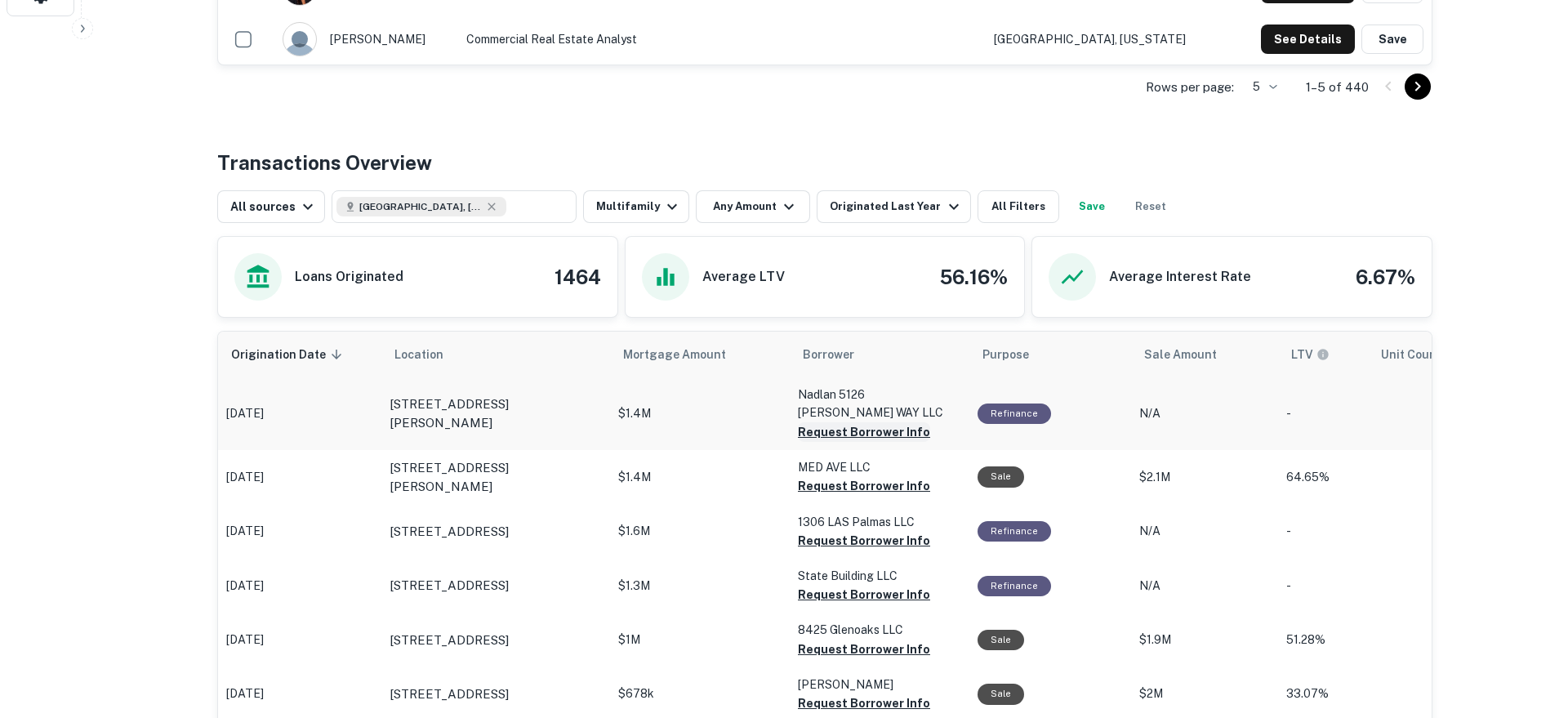
scroll to position [696, 0]
click at [508, 401] on p "[STREET_ADDRESS][PERSON_NAME]" at bounding box center [495, 413] width 213 height 38
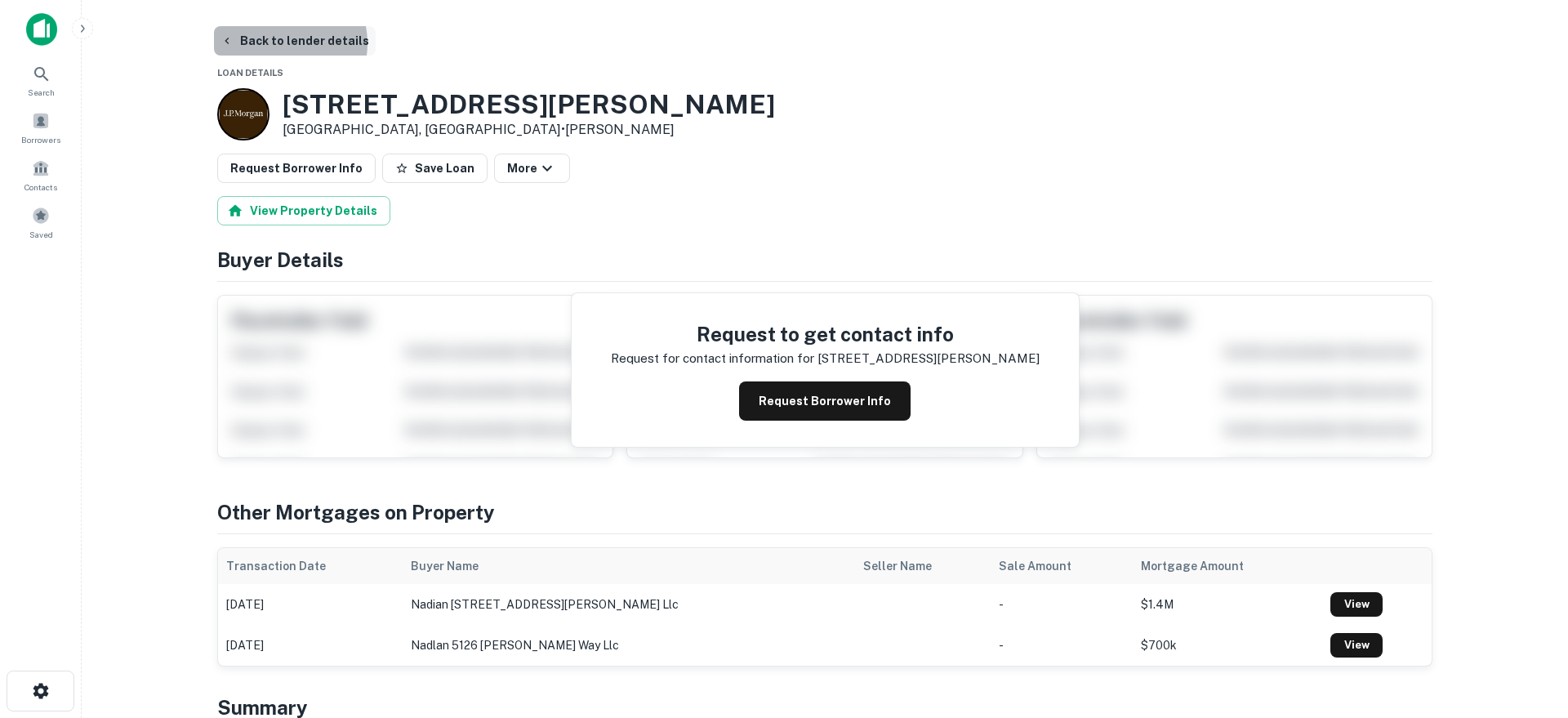
click at [274, 44] on button "Back to lender details" at bounding box center [294, 41] width 161 height 29
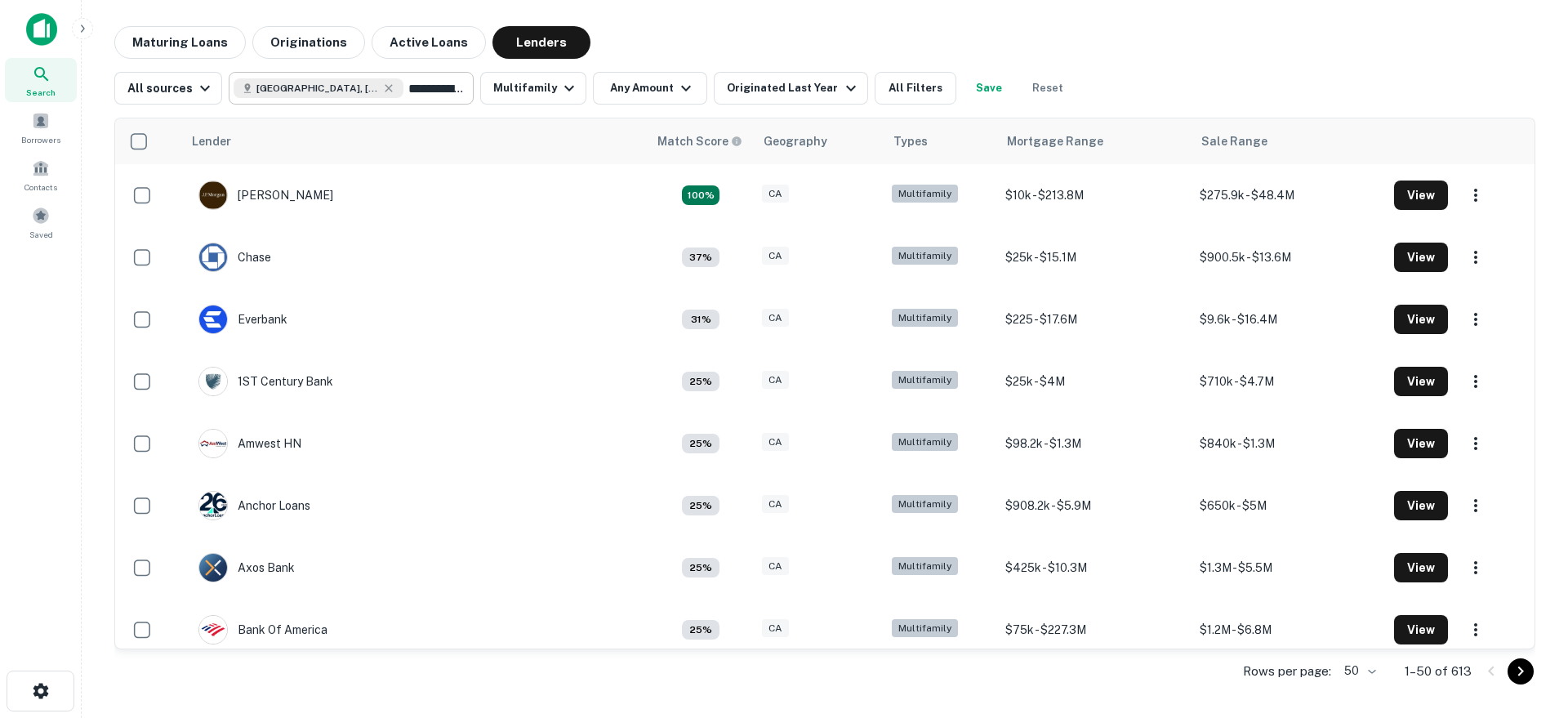
click at [451, 96] on div "**********" at bounding box center [351, 88] width 245 height 32
type input "*"
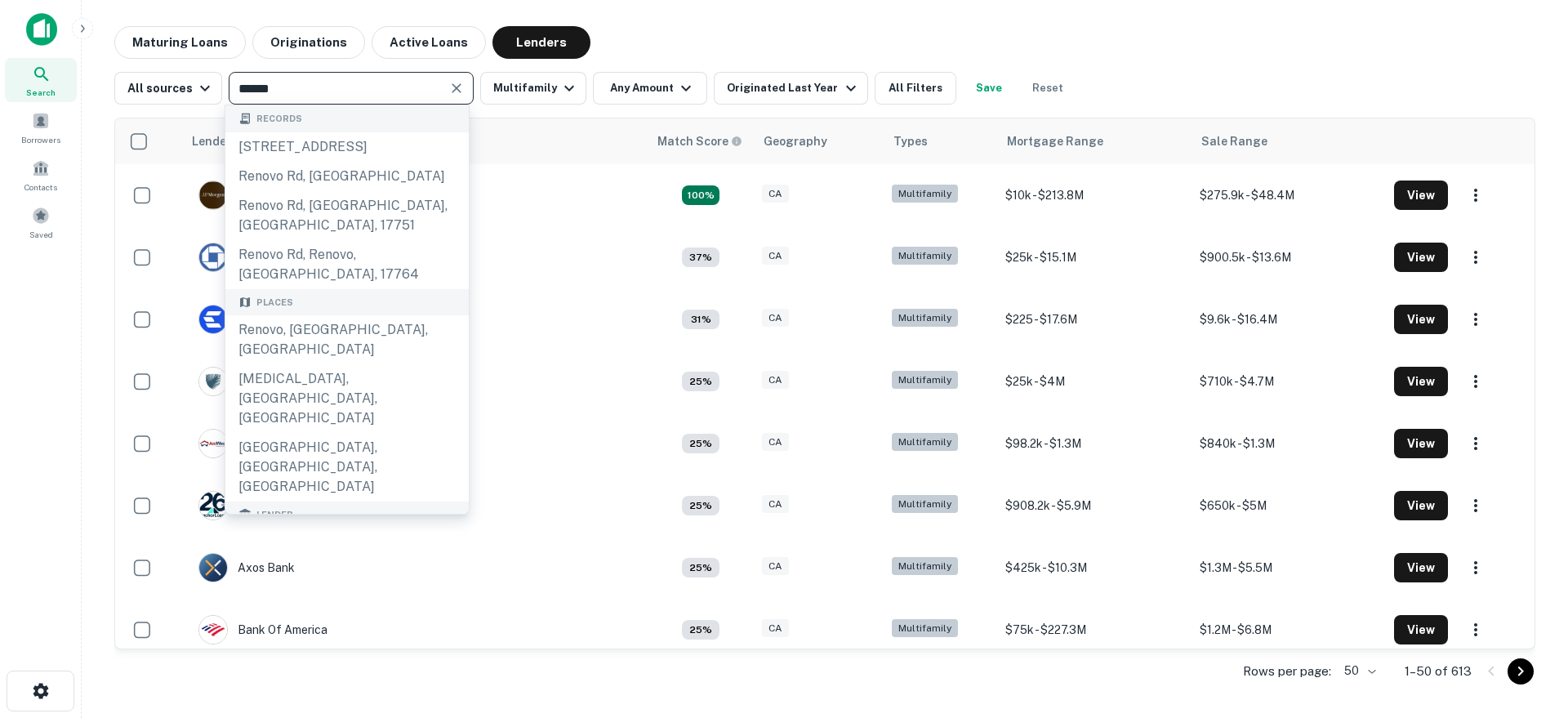
type input "******"
click at [355, 574] on div "renovo financial" at bounding box center [324, 586] width 103 height 25
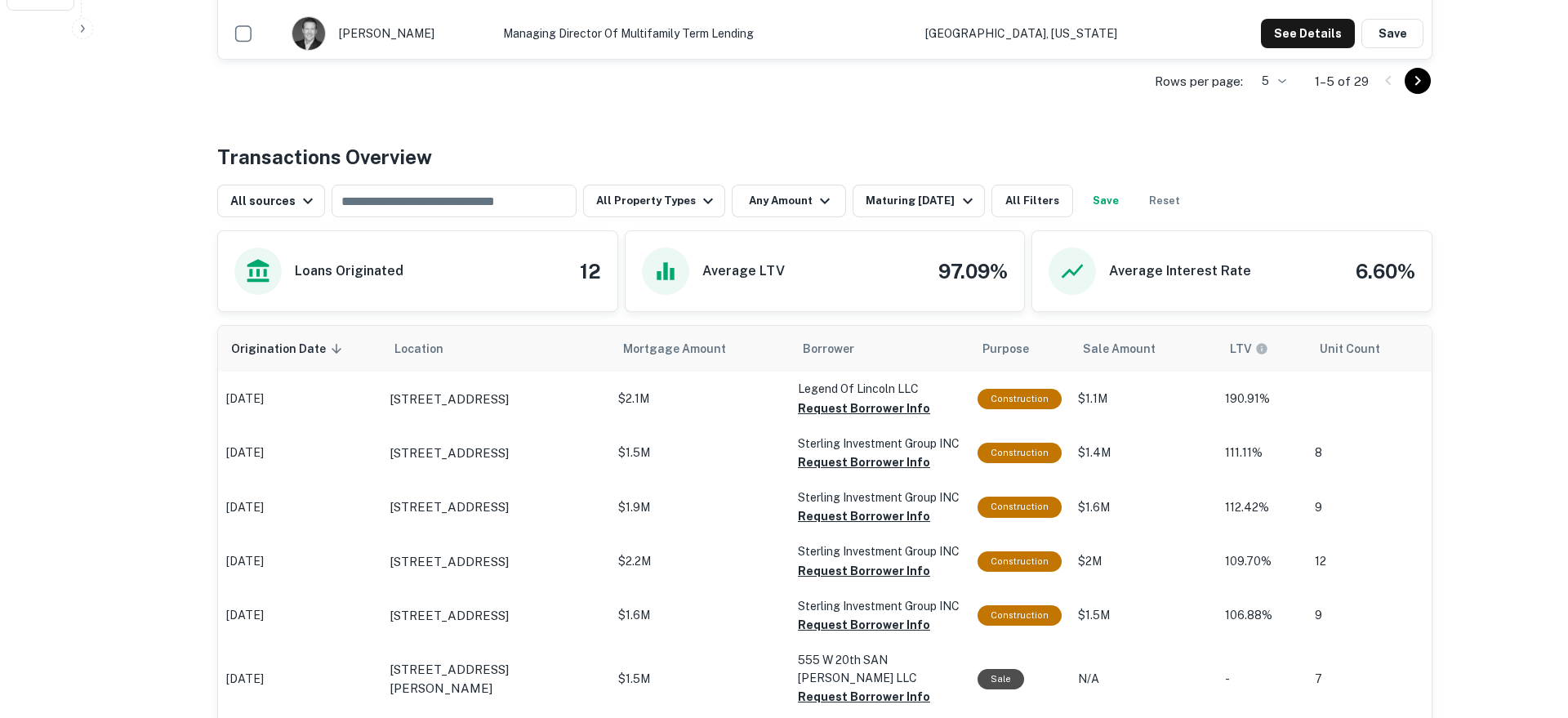
scroll to position [648, 0]
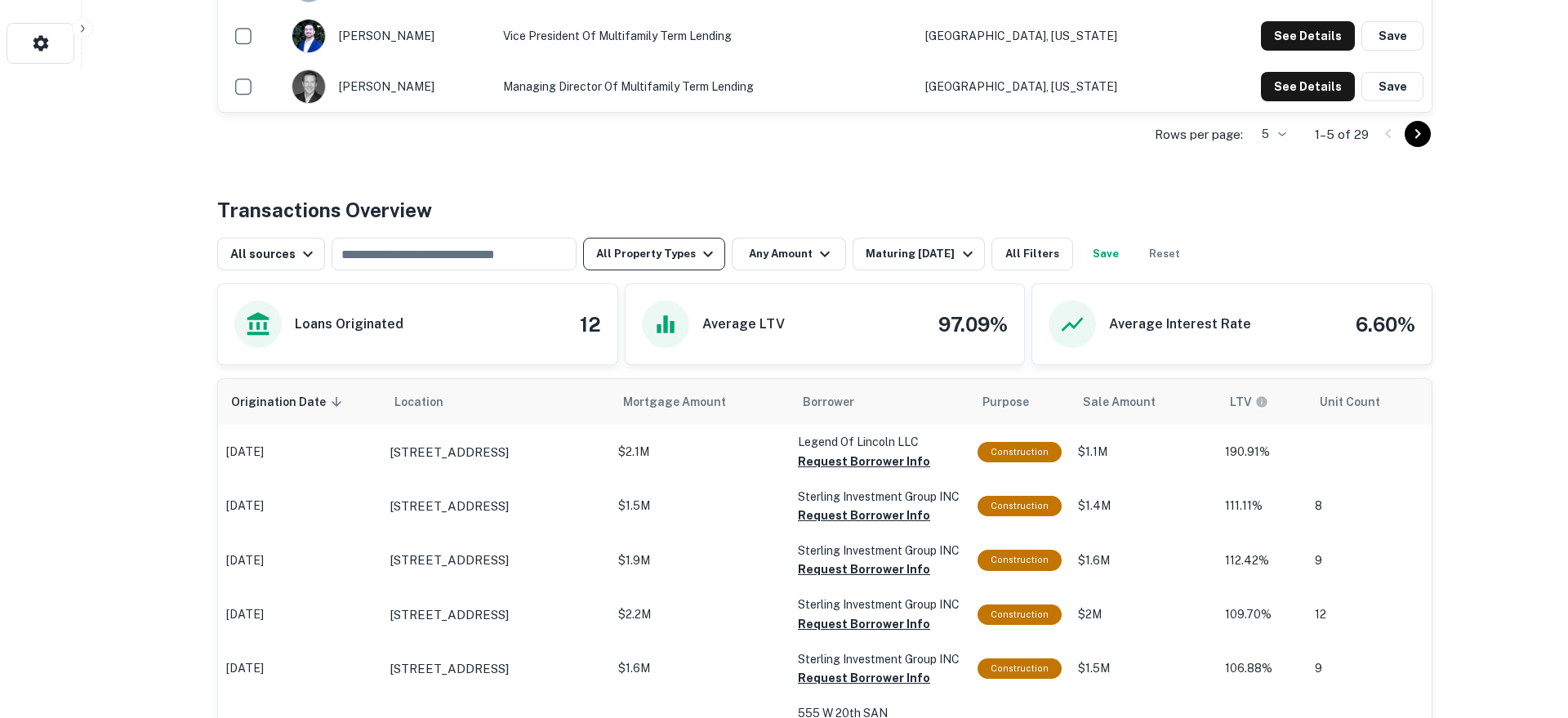
click at [687, 237] on div "All sources ​ All Property Types Any Amount Maturing [DATE] All Filters Save Re…" at bounding box center [825, 248] width 1215 height 46
click at [678, 243] on button "All Property Types" at bounding box center [654, 254] width 142 height 32
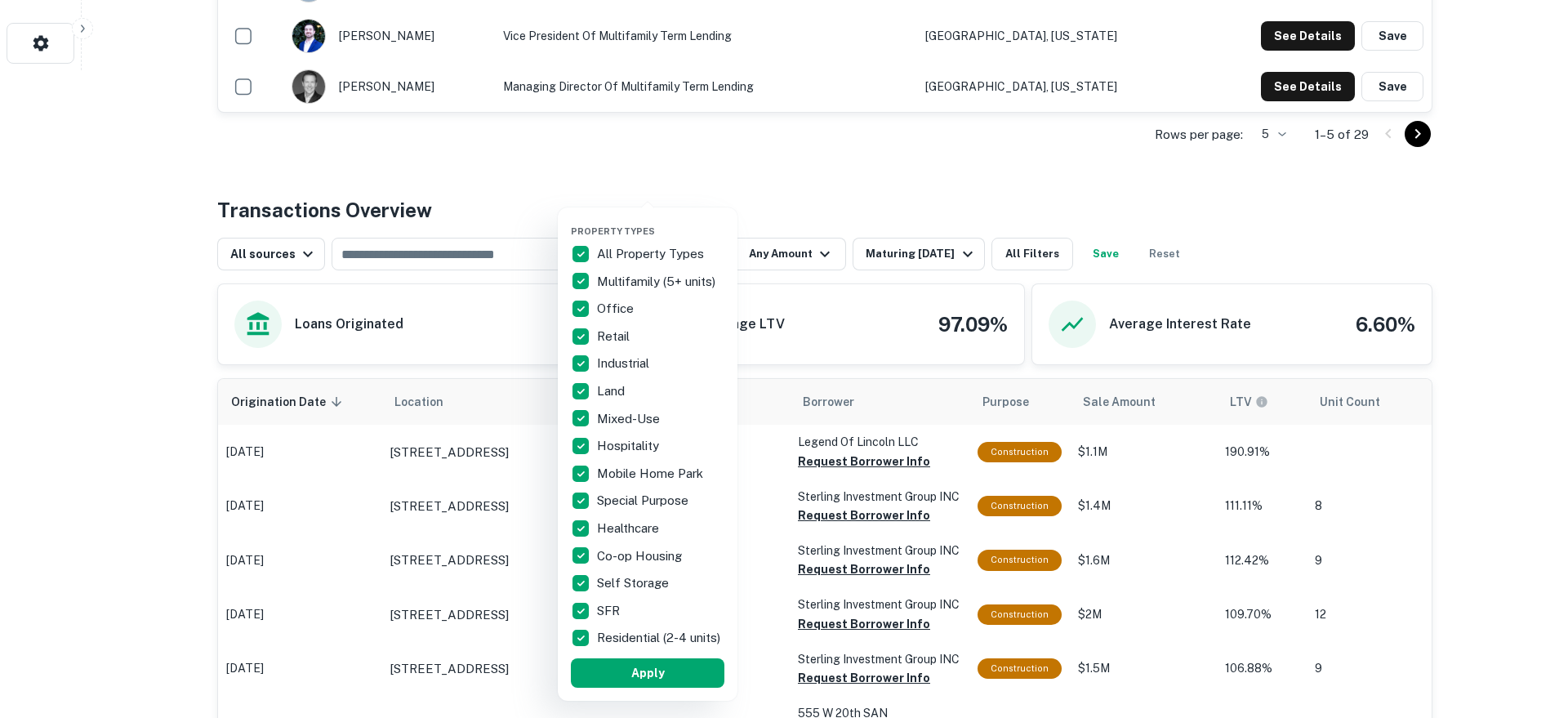
click at [447, 146] on div at bounding box center [784, 359] width 1568 height 718
